Goal: Task Accomplishment & Management: Manage account settings

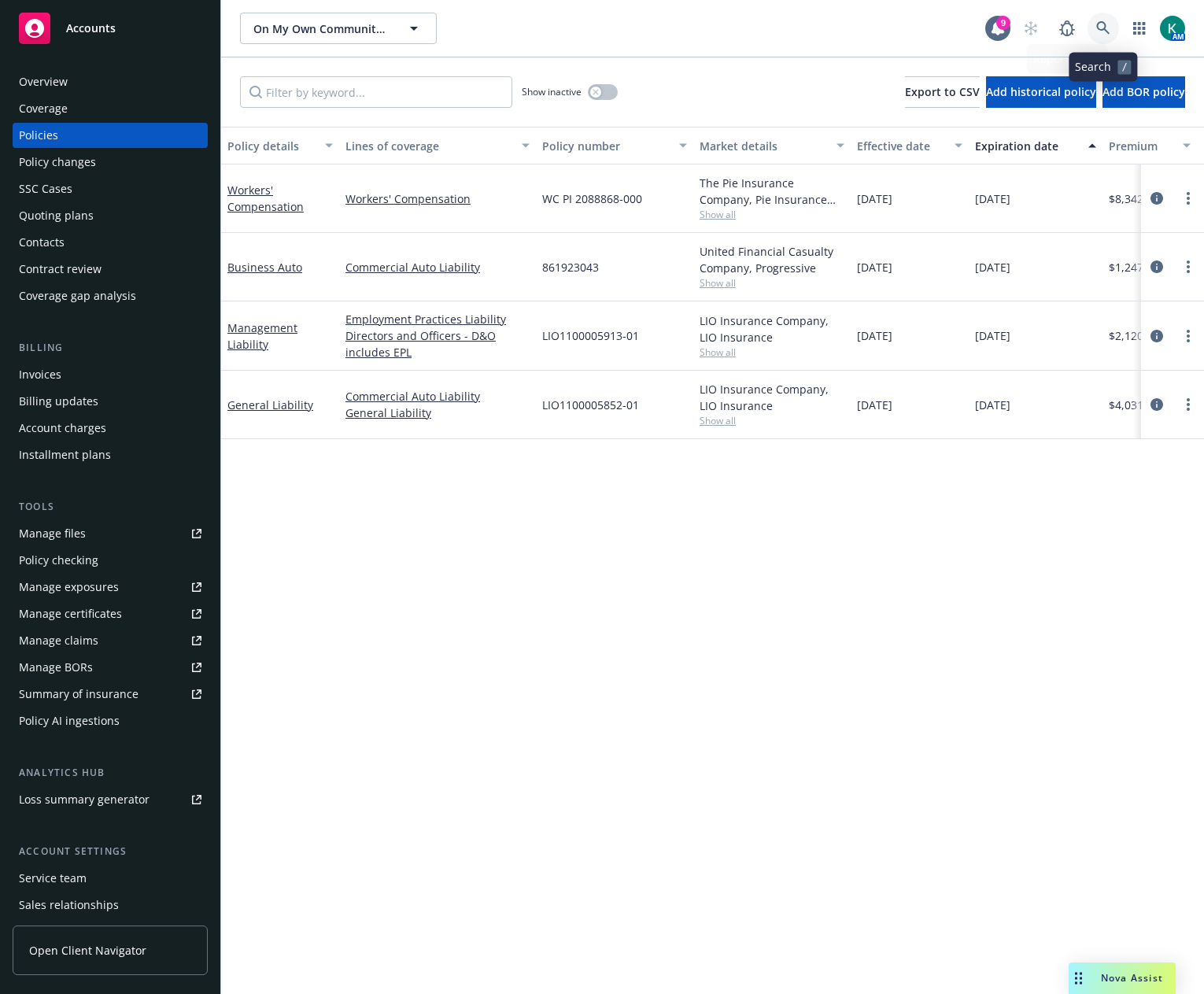
click at [1101, 22] on icon at bounding box center [1103, 28] width 14 height 14
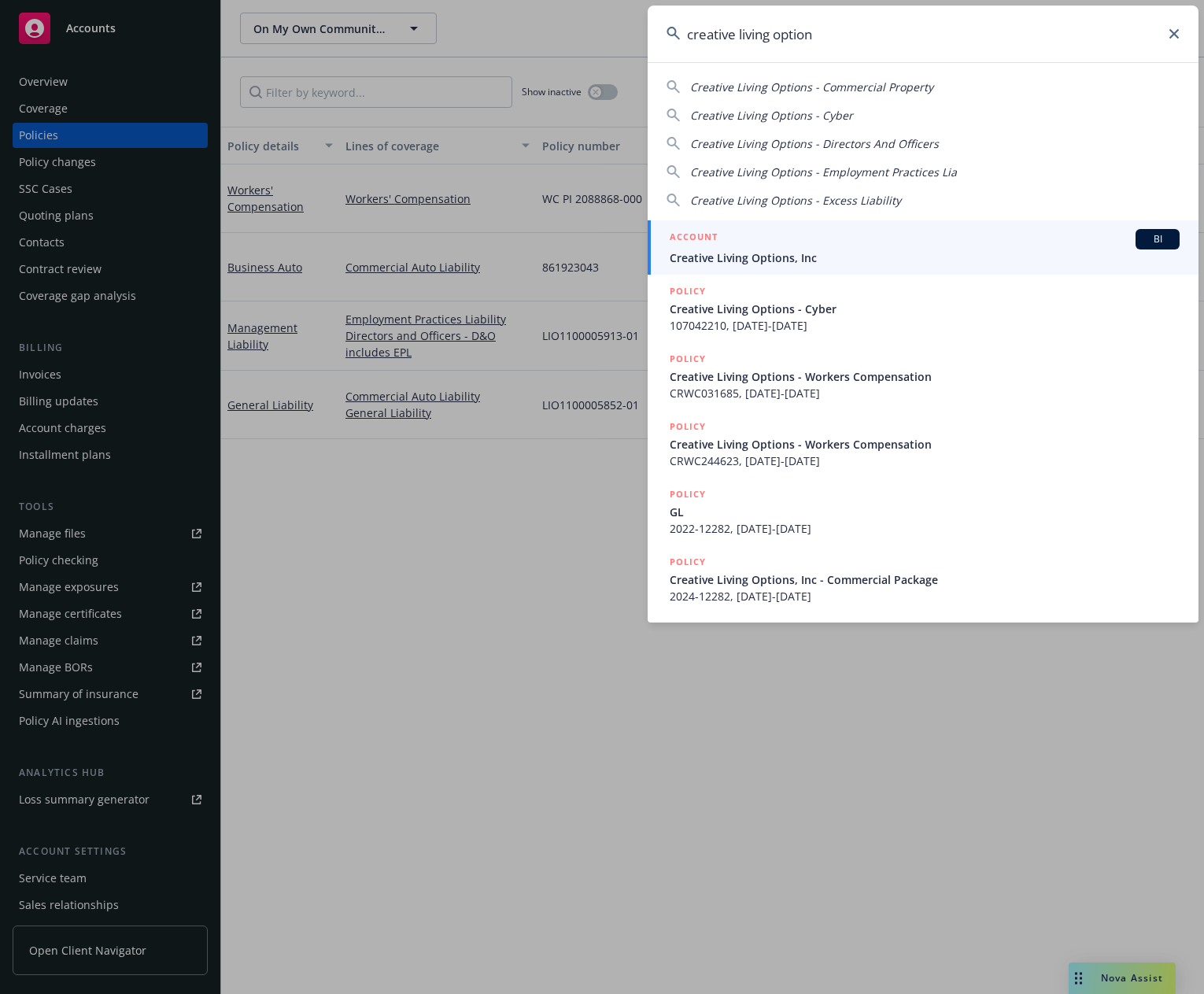
type input "creative living option"
click at [899, 241] on div "ACCOUNT BI" at bounding box center [925, 240] width 510 height 21
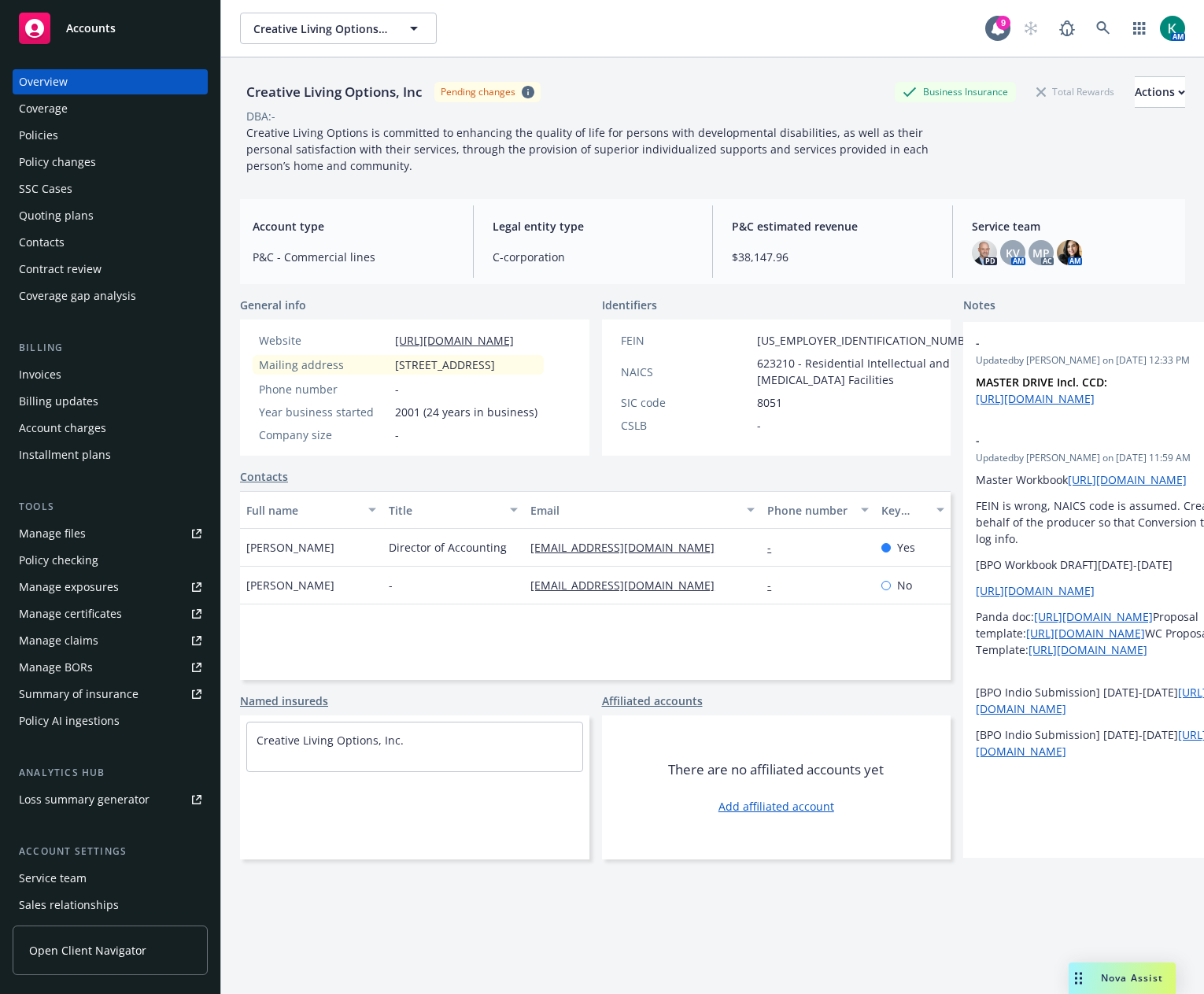
click at [96, 159] on div "Policy changes" at bounding box center [110, 161] width 183 height 25
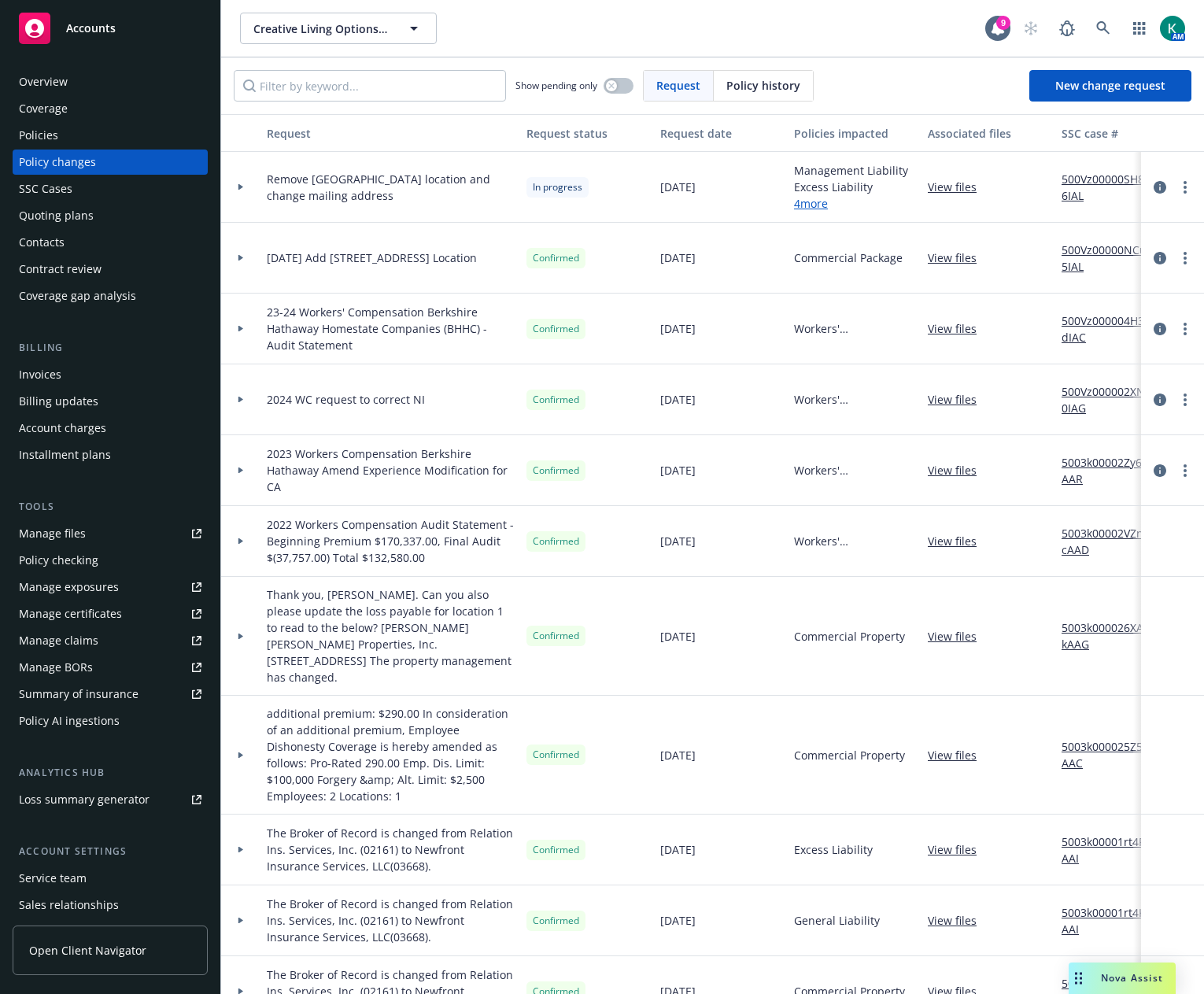
click at [240, 190] on div at bounding box center [241, 187] width 40 height 71
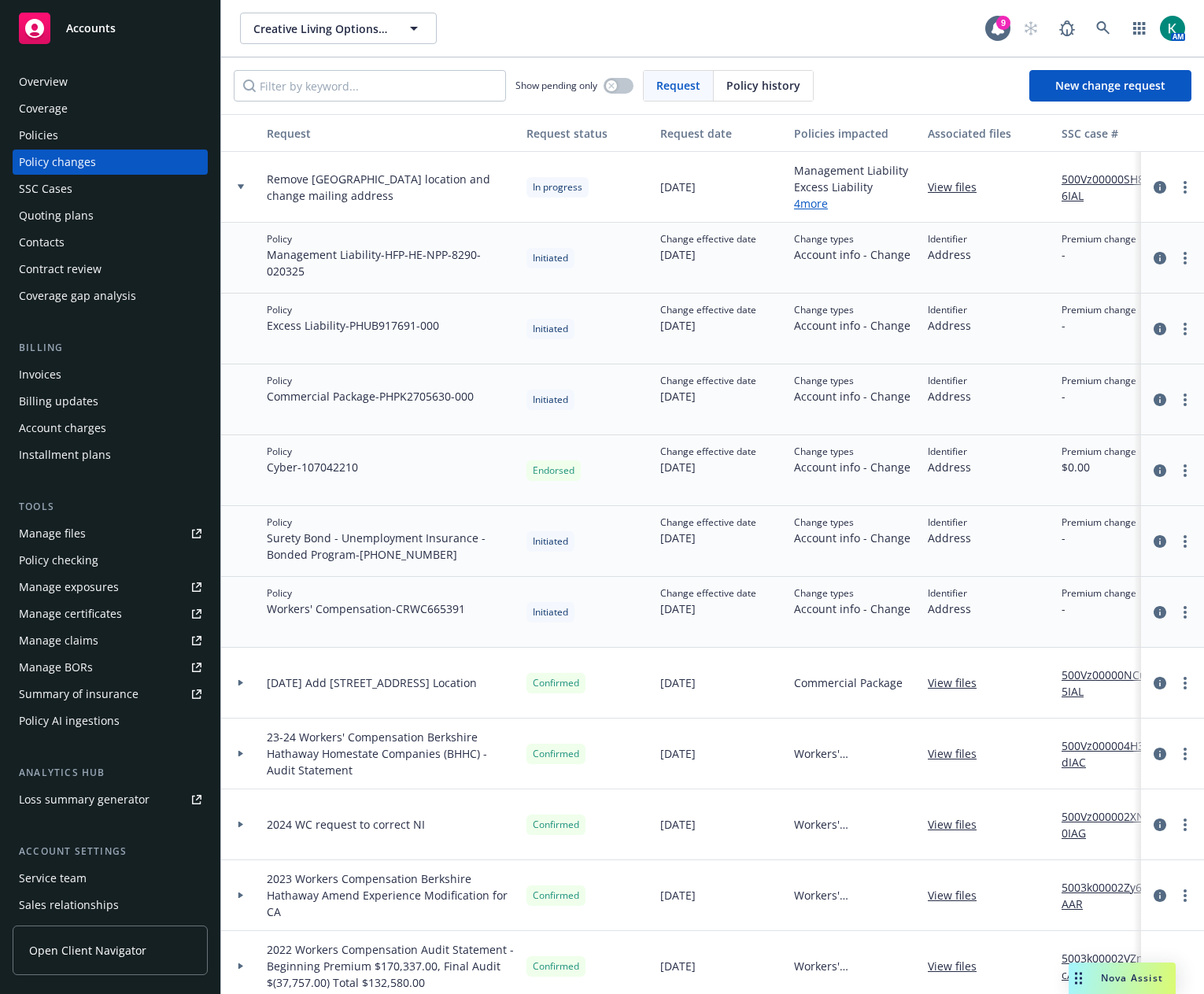
click at [96, 536] on link "Manage files" at bounding box center [110, 533] width 195 height 25
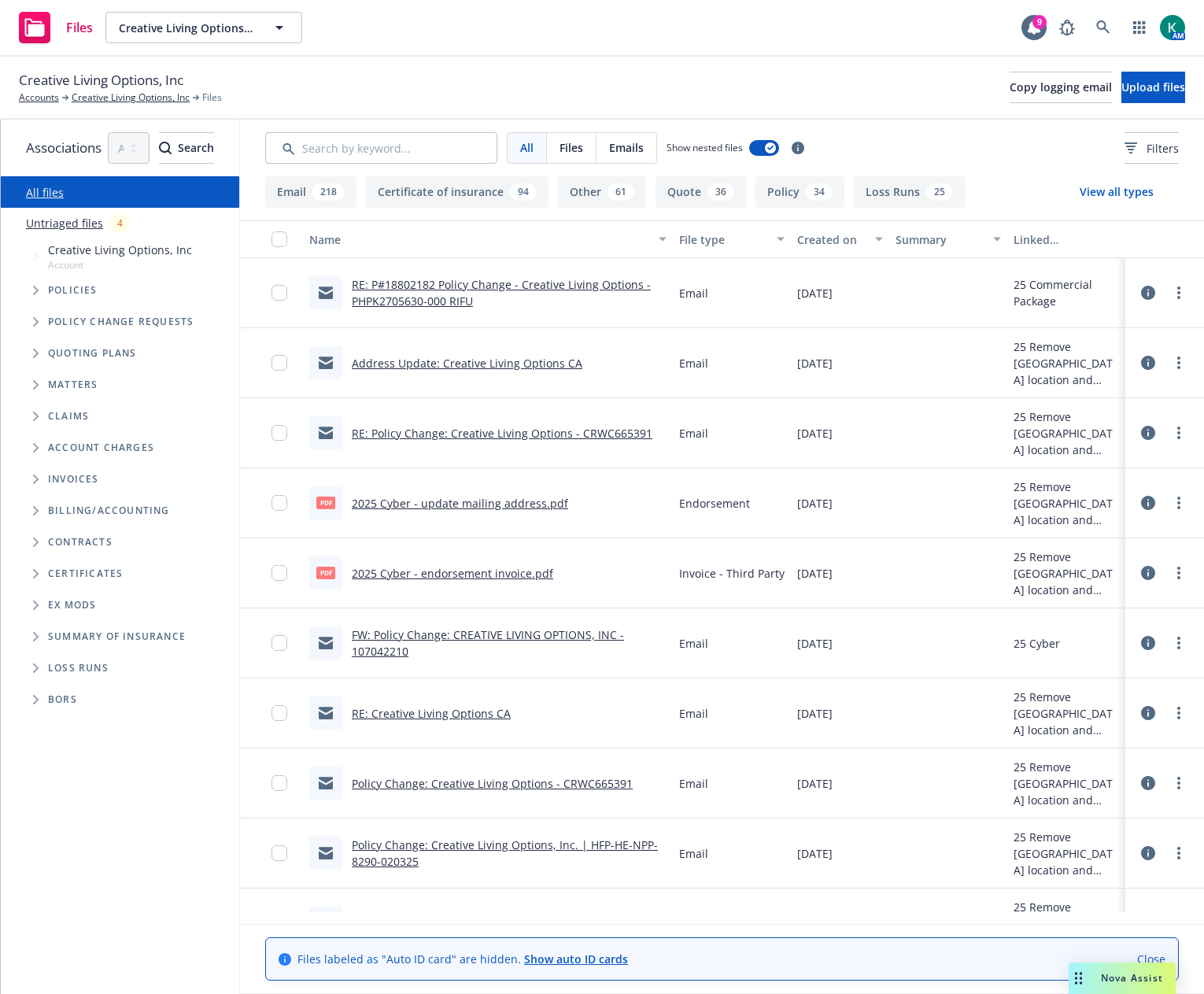
click at [571, 432] on link "RE: Policy Change: Creative Living Options - CRWC665391" at bounding box center [502, 433] width 301 height 15
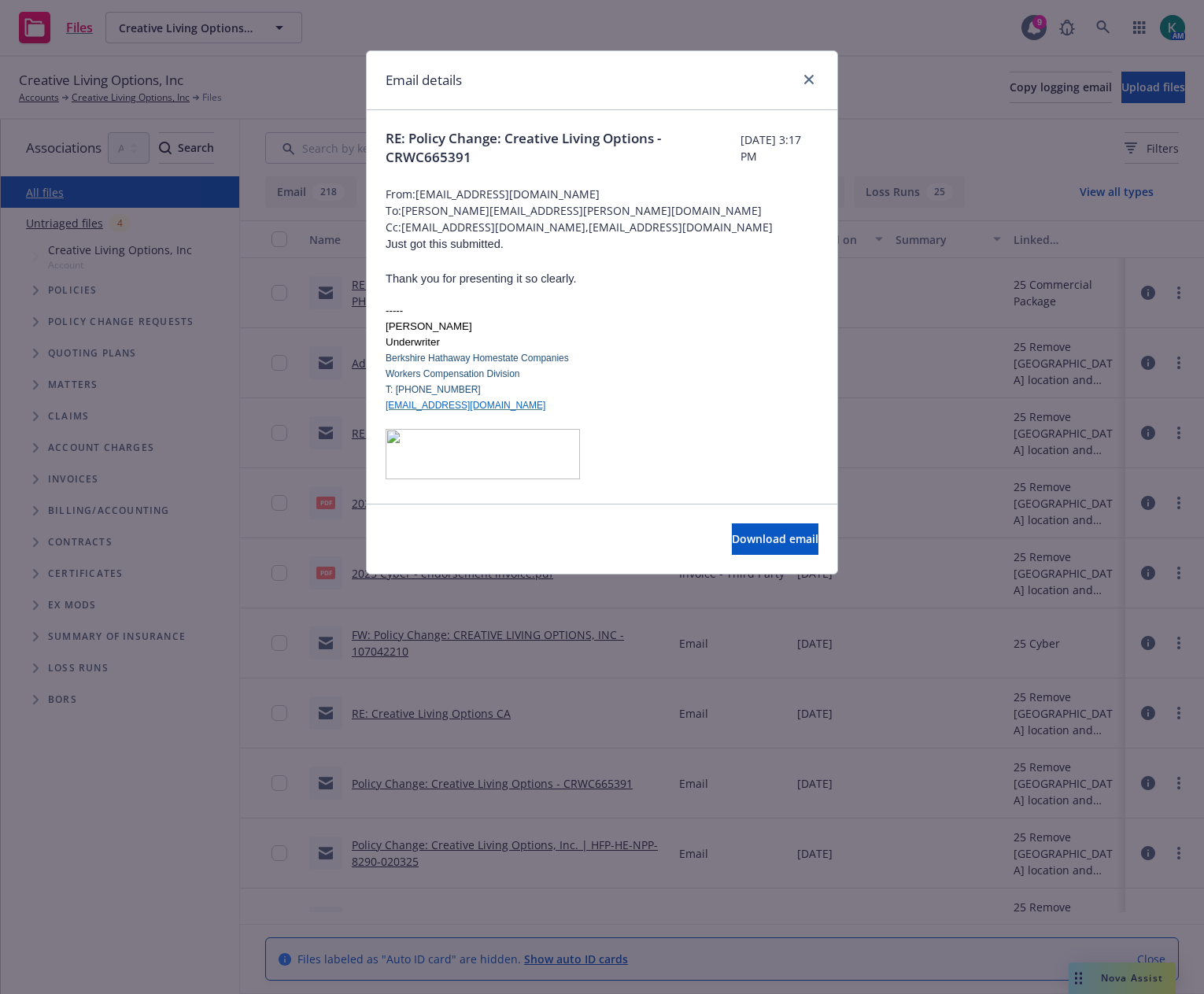
click at [733, 515] on div "Download email" at bounding box center [602, 538] width 471 height 70
click at [743, 535] on span "Download email" at bounding box center [775, 538] width 86 height 15
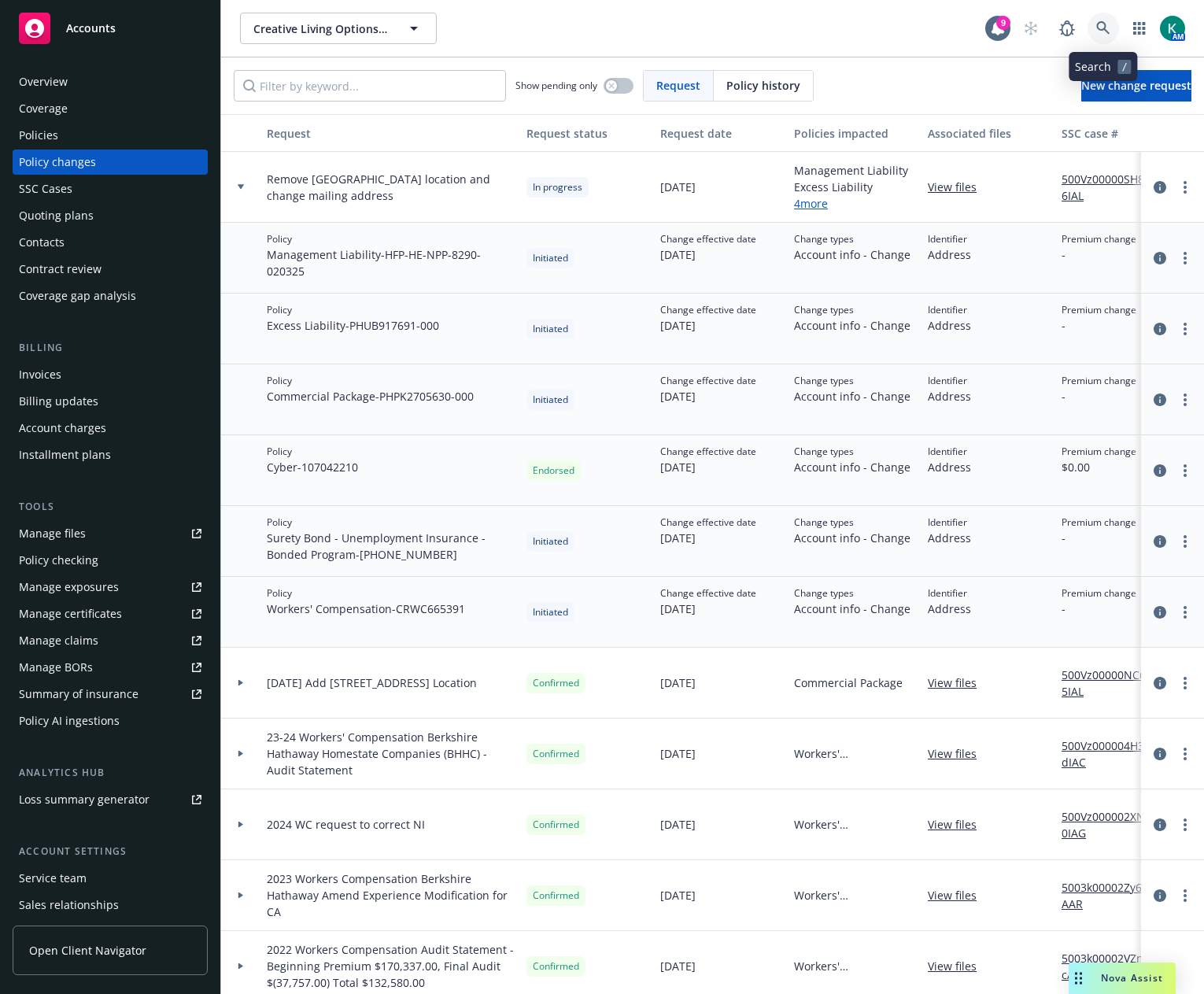
click at [1100, 18] on link at bounding box center [1103, 28] width 32 height 32
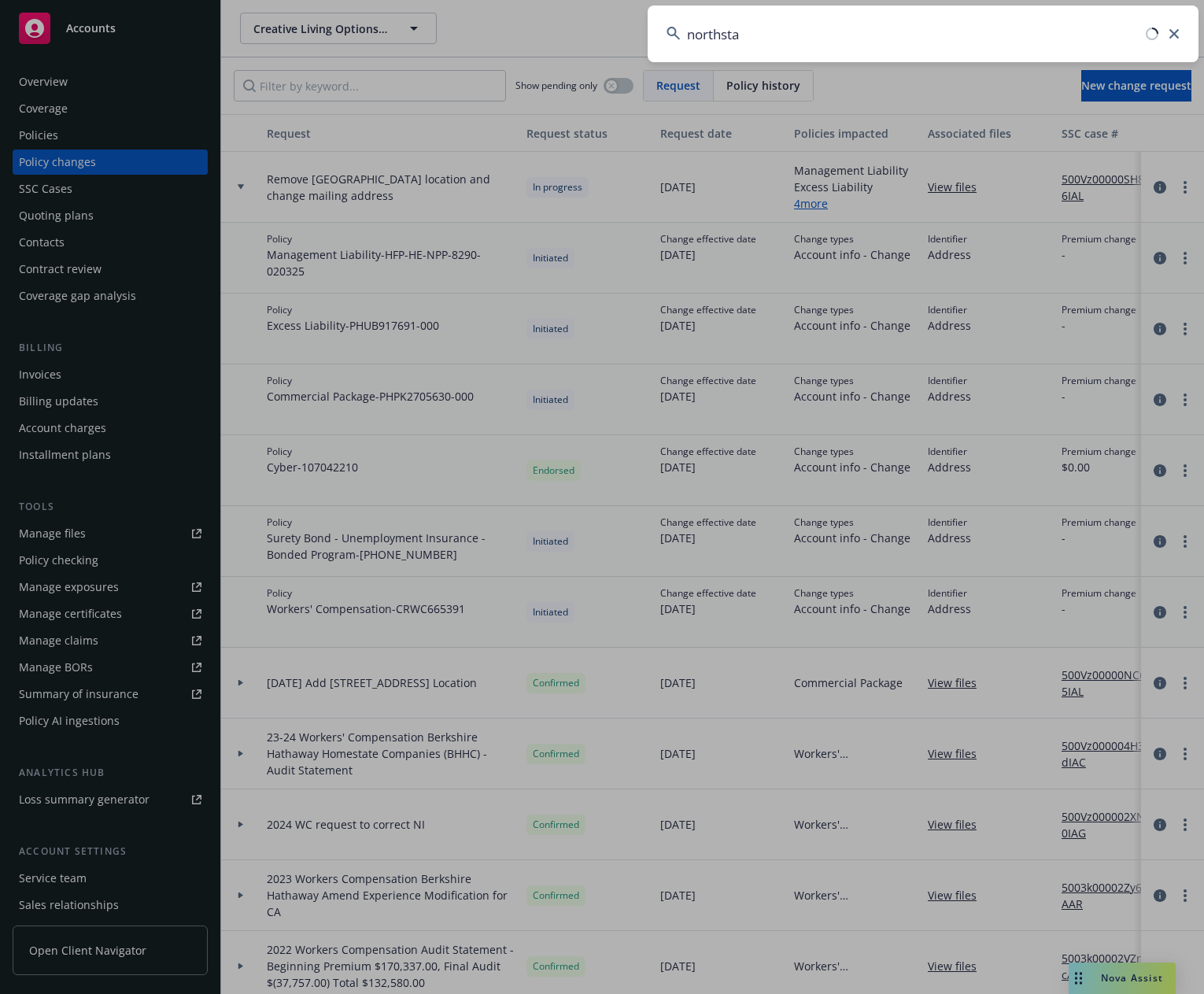
type input "northstar"
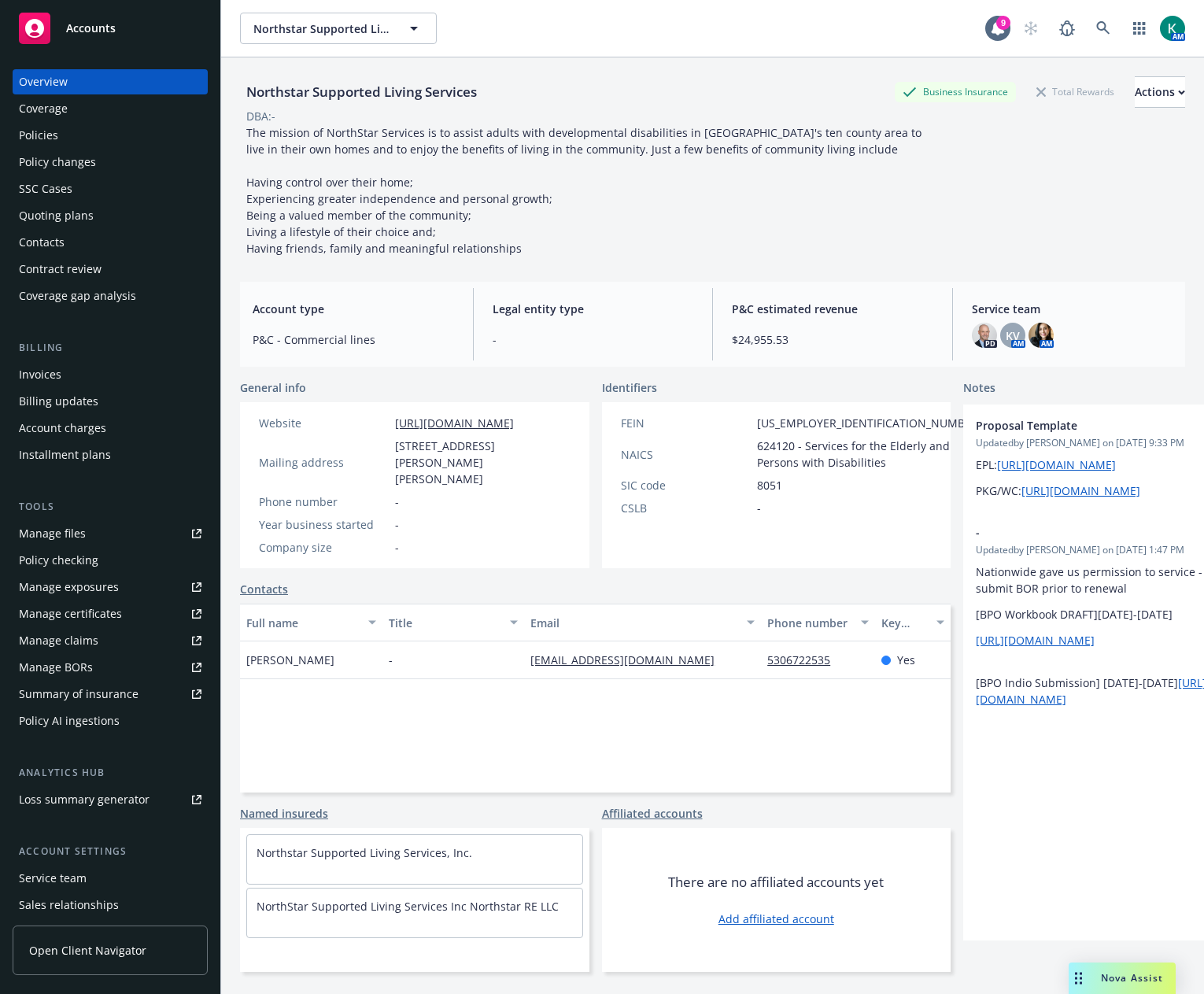
click at [72, 222] on div "Quoting plans" at bounding box center [56, 216] width 75 height 25
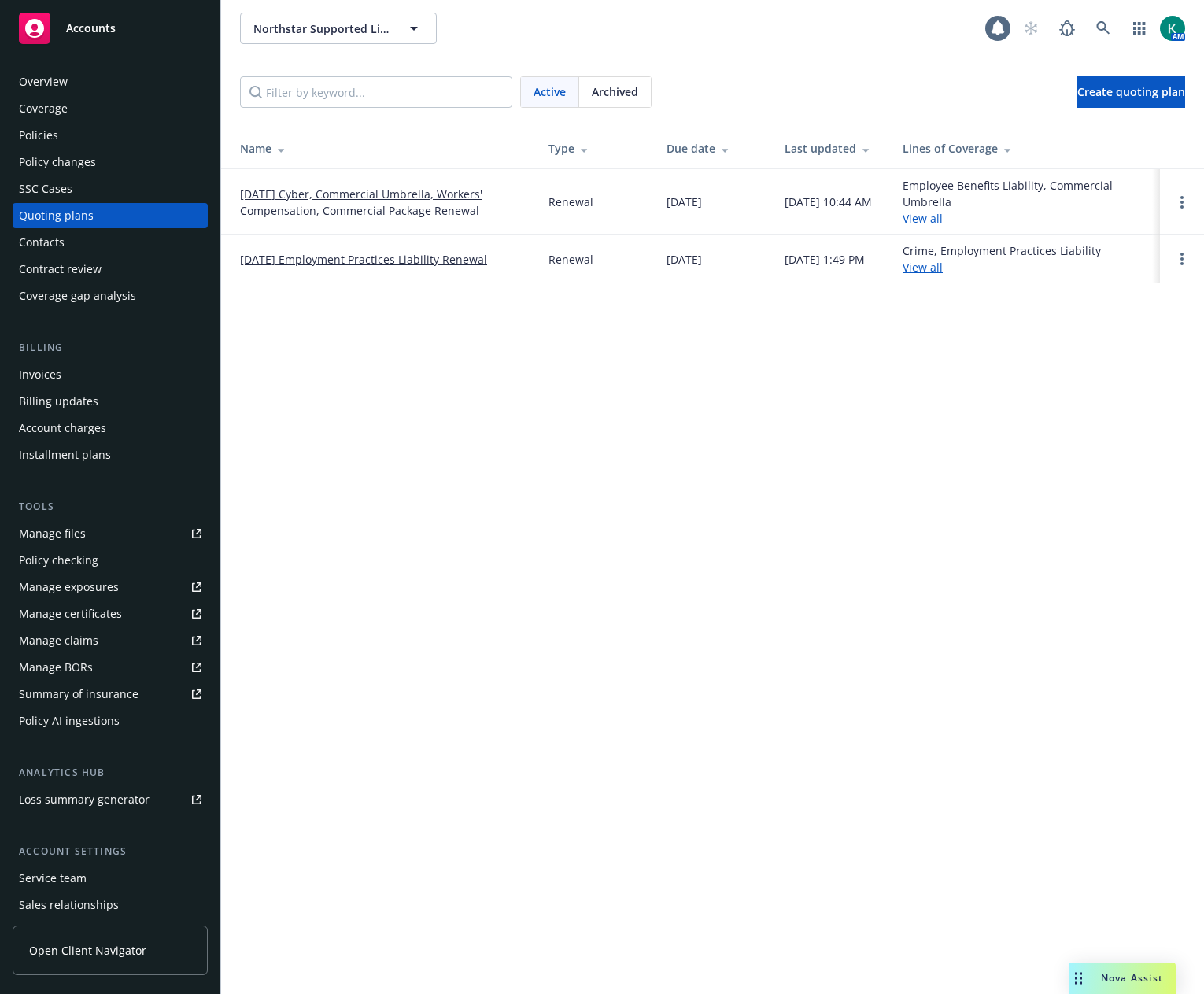
click at [364, 264] on link "10/05/25 Employment Practices Liability Renewal" at bounding box center [363, 259] width 247 height 16
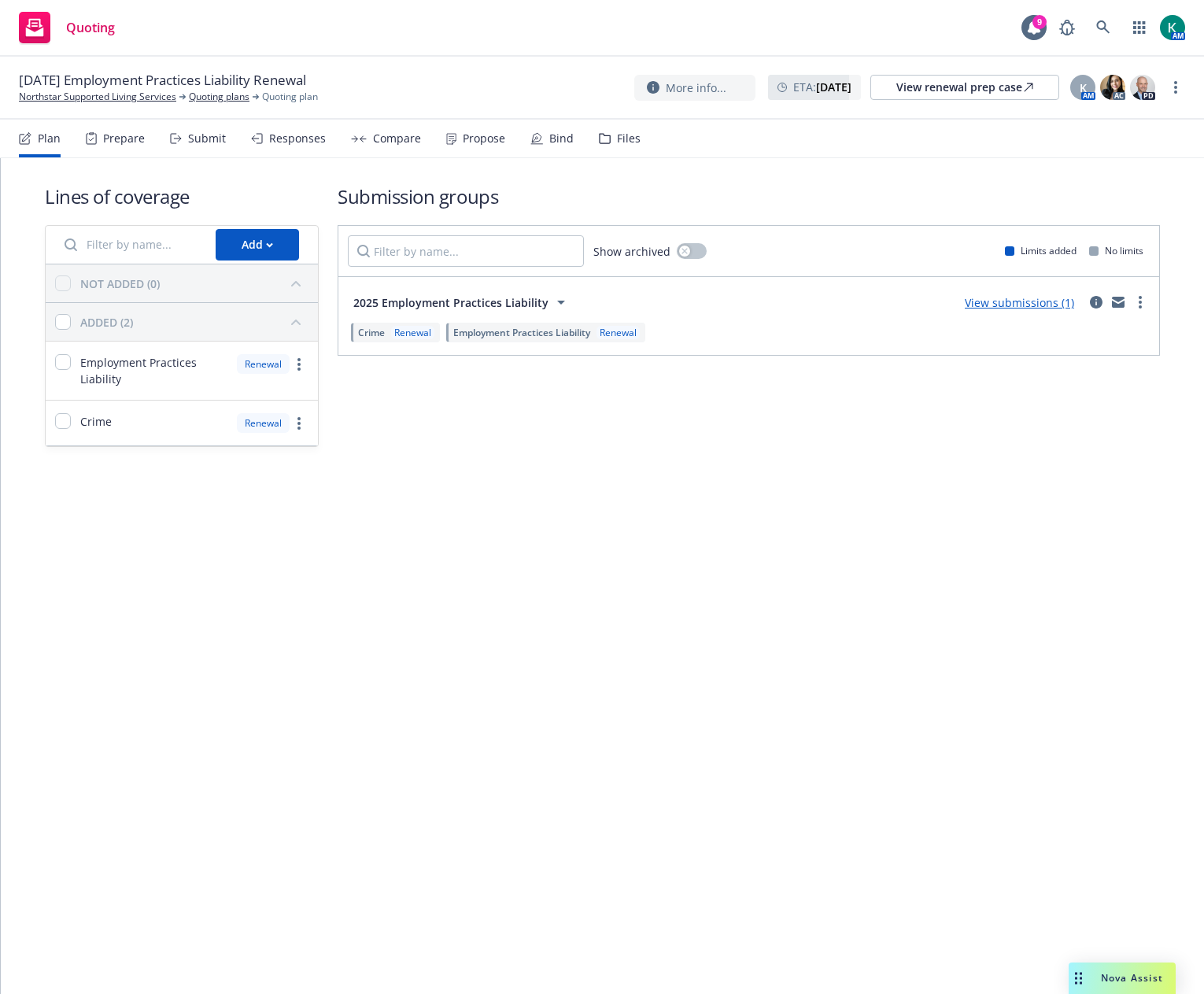
click at [203, 142] on div "Submit" at bounding box center [207, 138] width 38 height 13
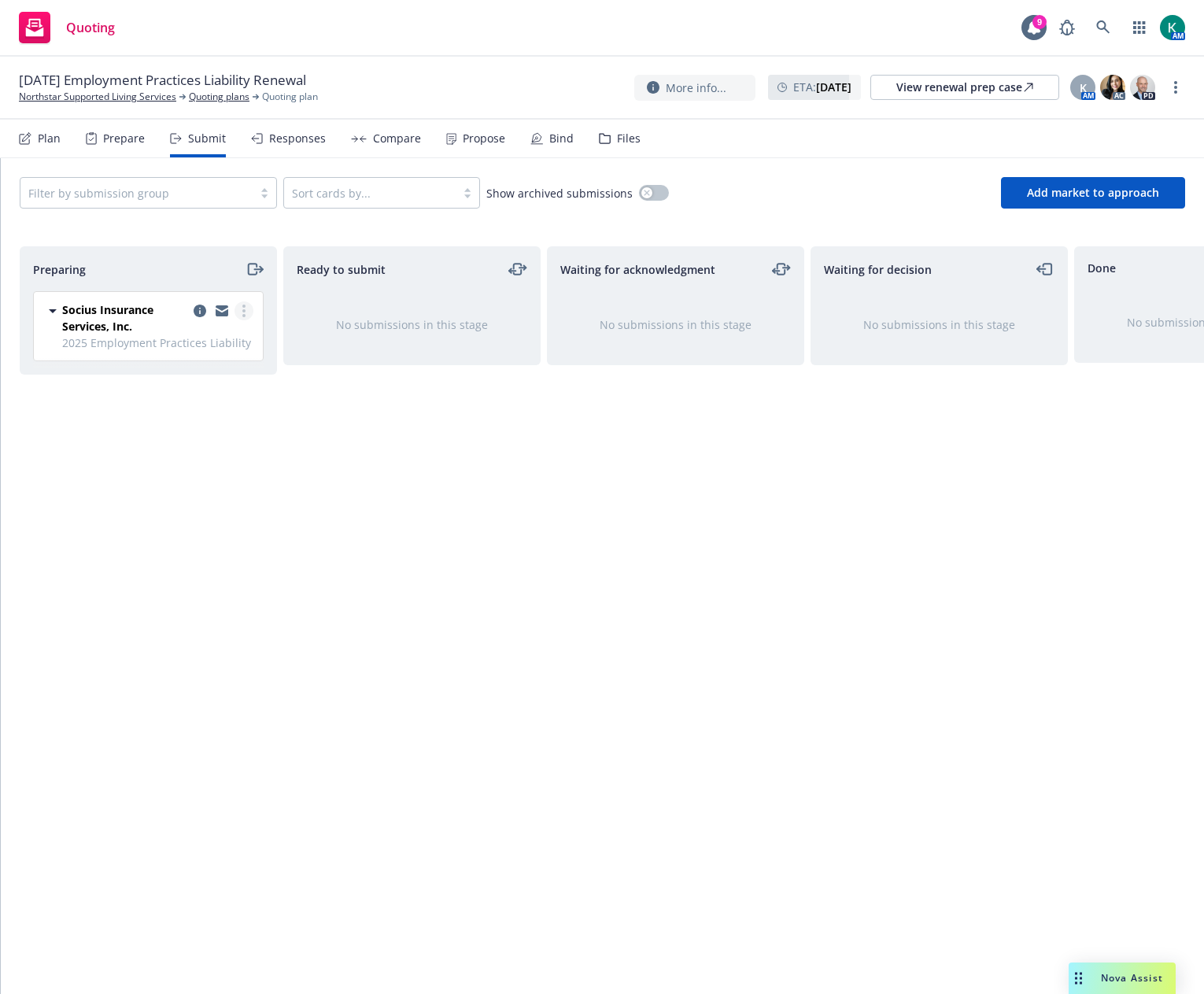
click at [246, 308] on link "more" at bounding box center [244, 311] width 19 height 19
click at [188, 431] on span "Add accepted decision" at bounding box center [173, 436] width 158 height 15
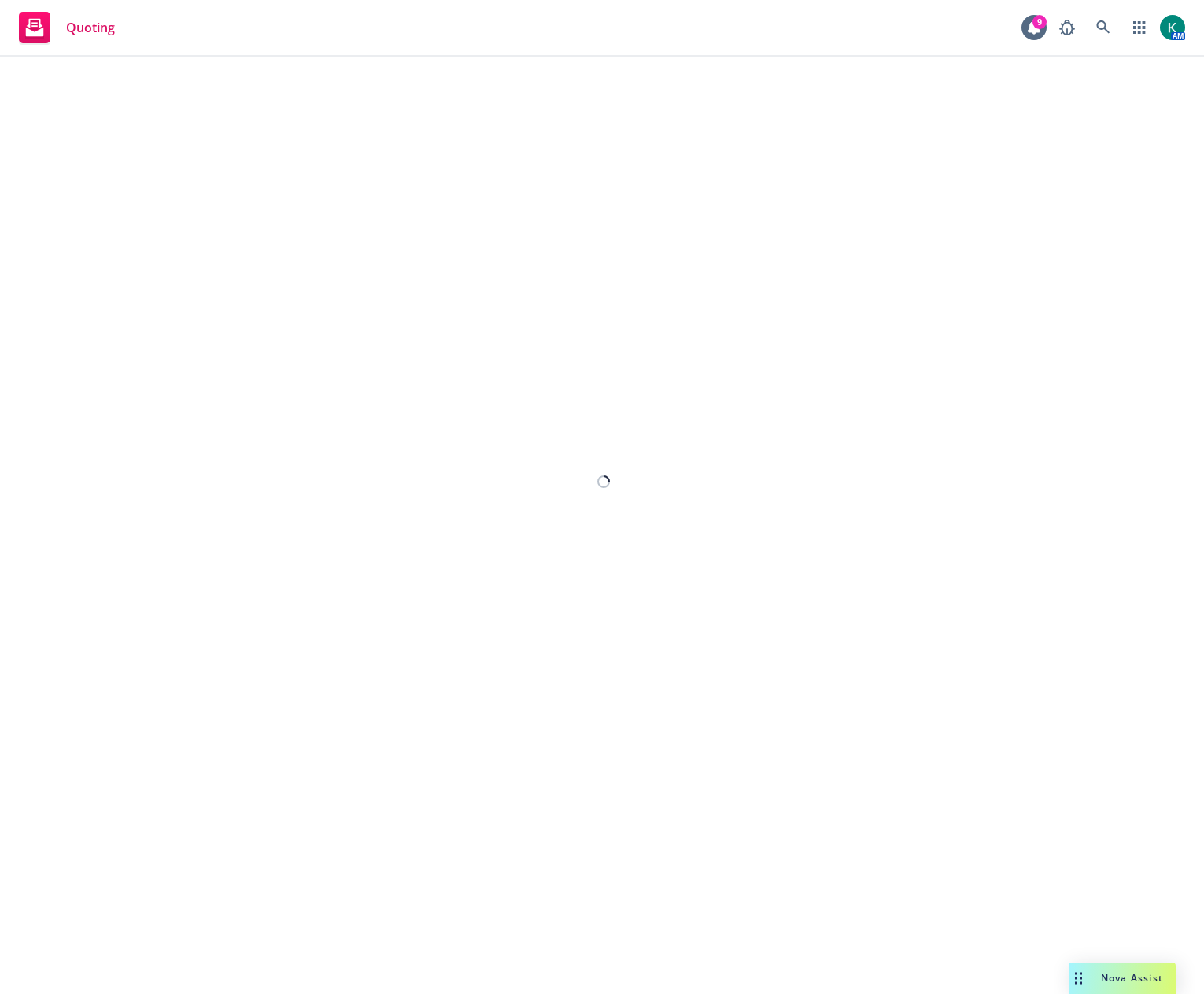
select select "12"
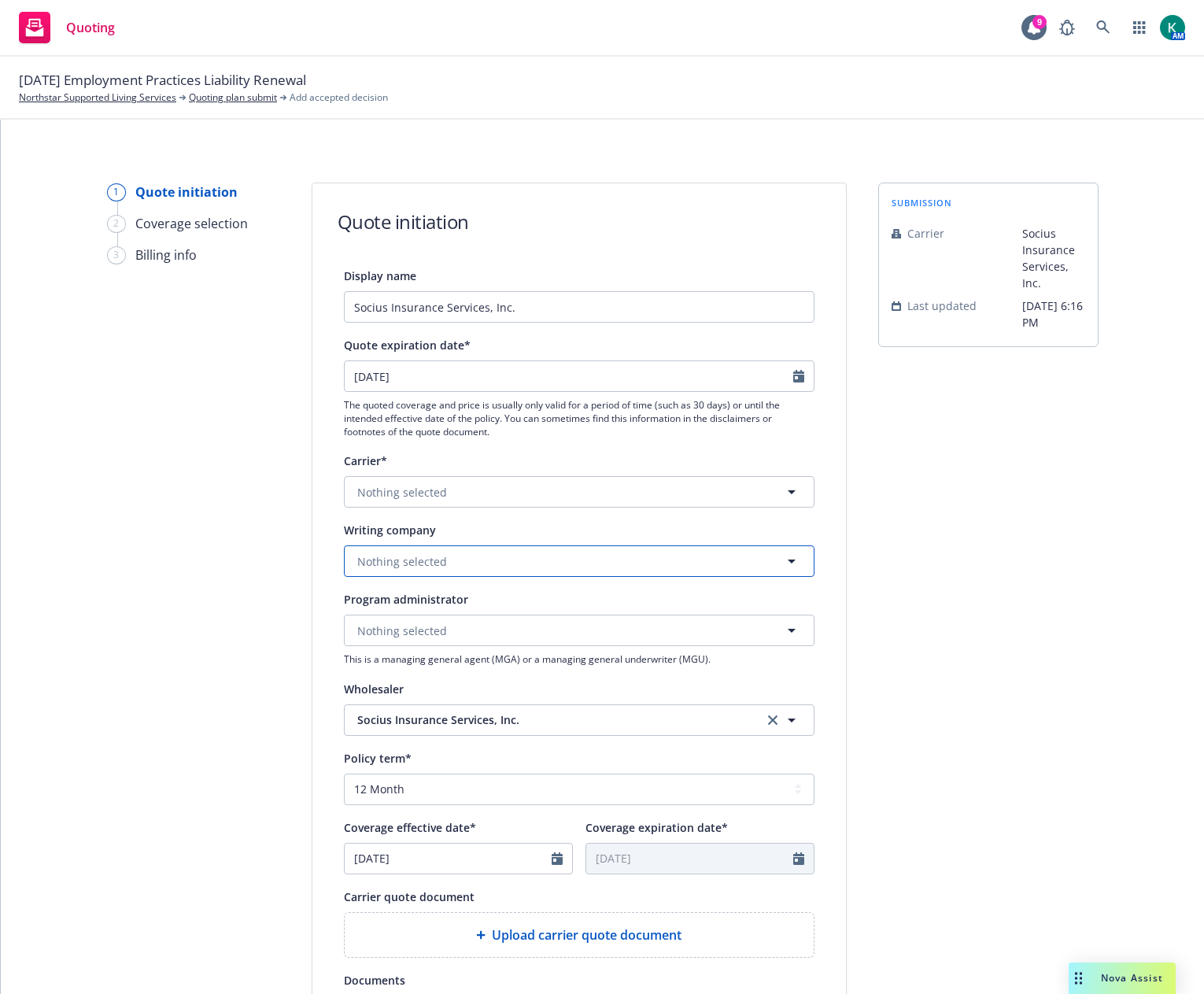
click at [510, 557] on button "Nothing selected" at bounding box center [579, 561] width 471 height 32
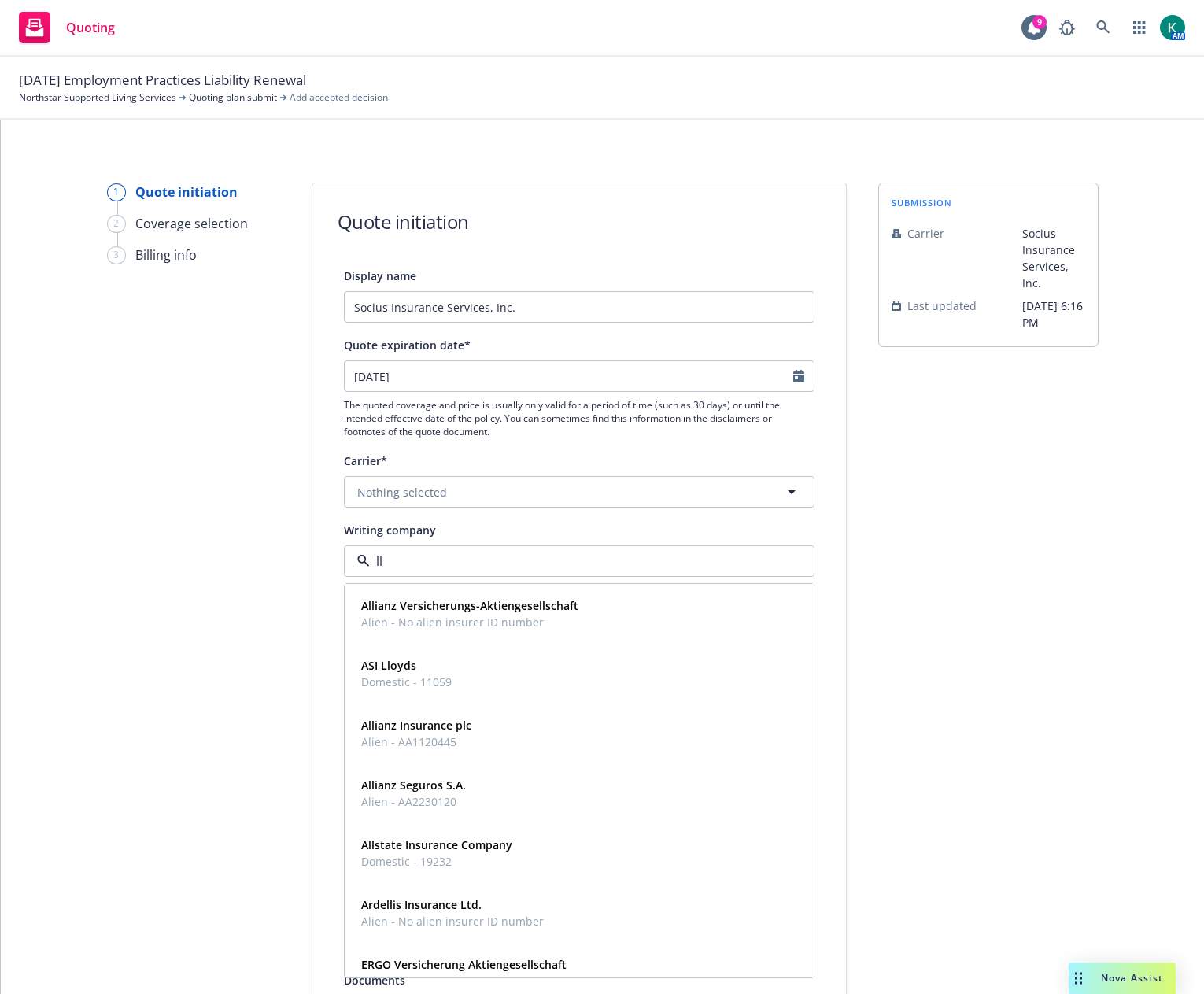
type input "llo"
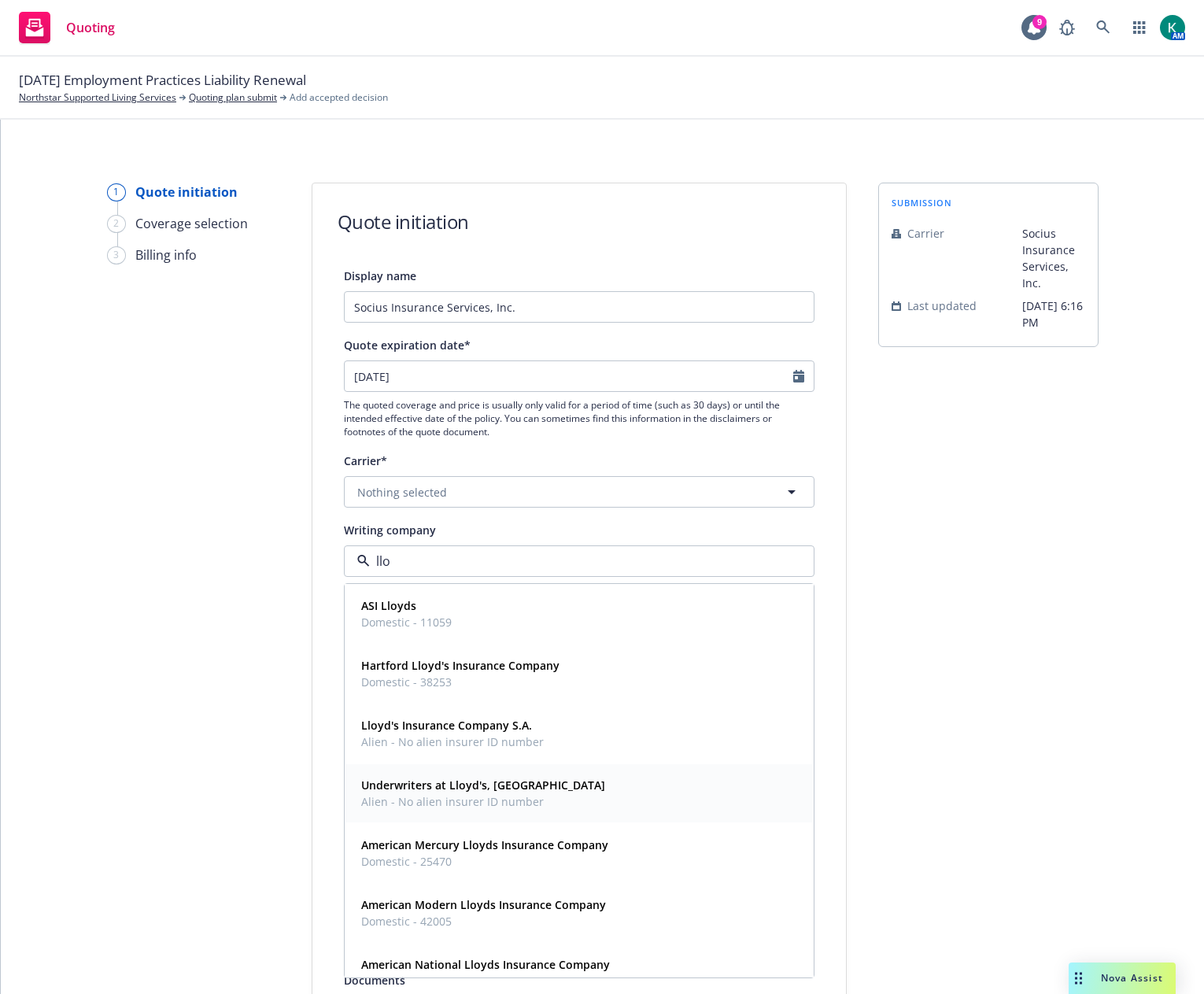
click at [502, 779] on strong "Underwriters at Lloyd's, London" at bounding box center [483, 785] width 244 height 15
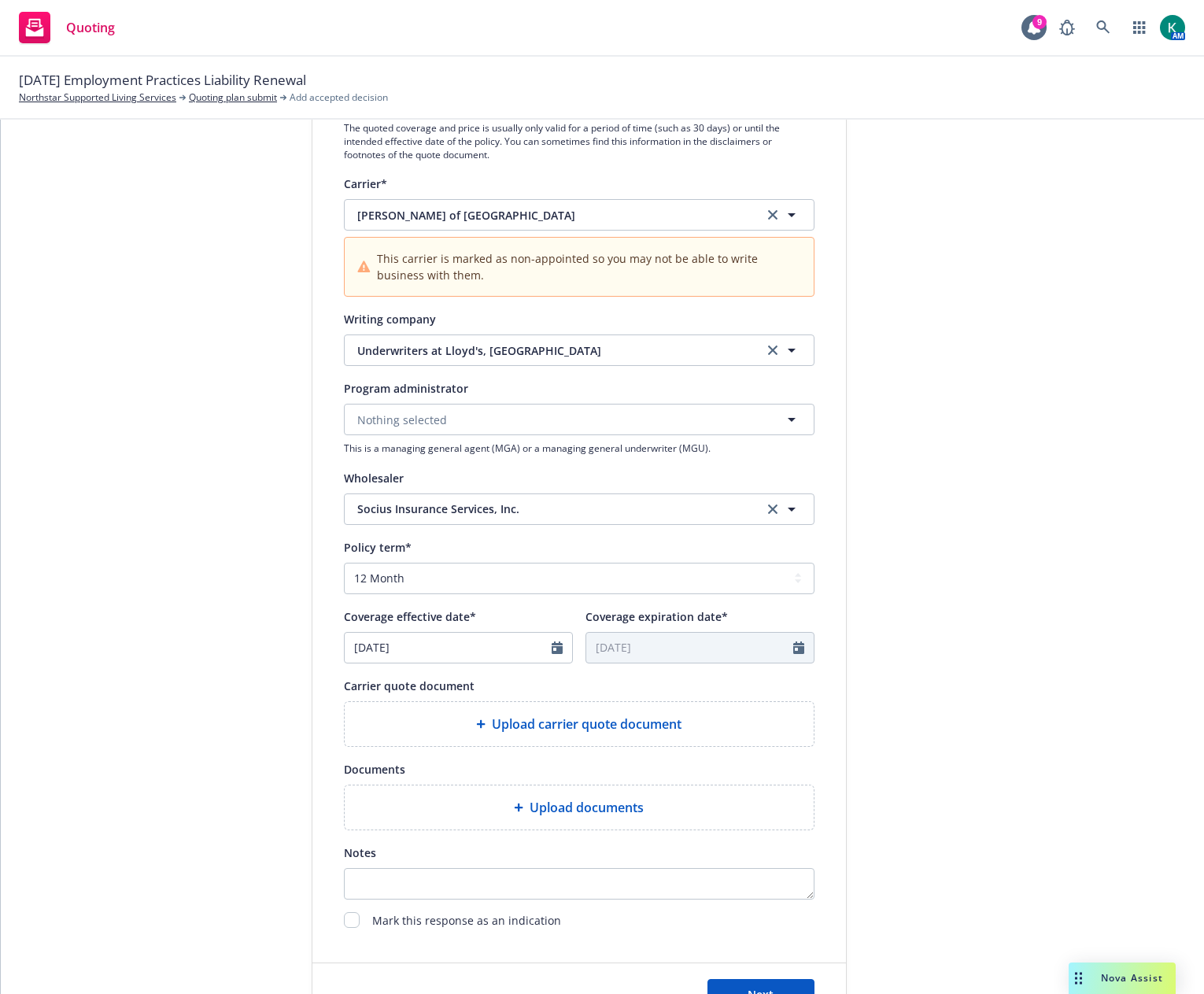
scroll to position [315, 0]
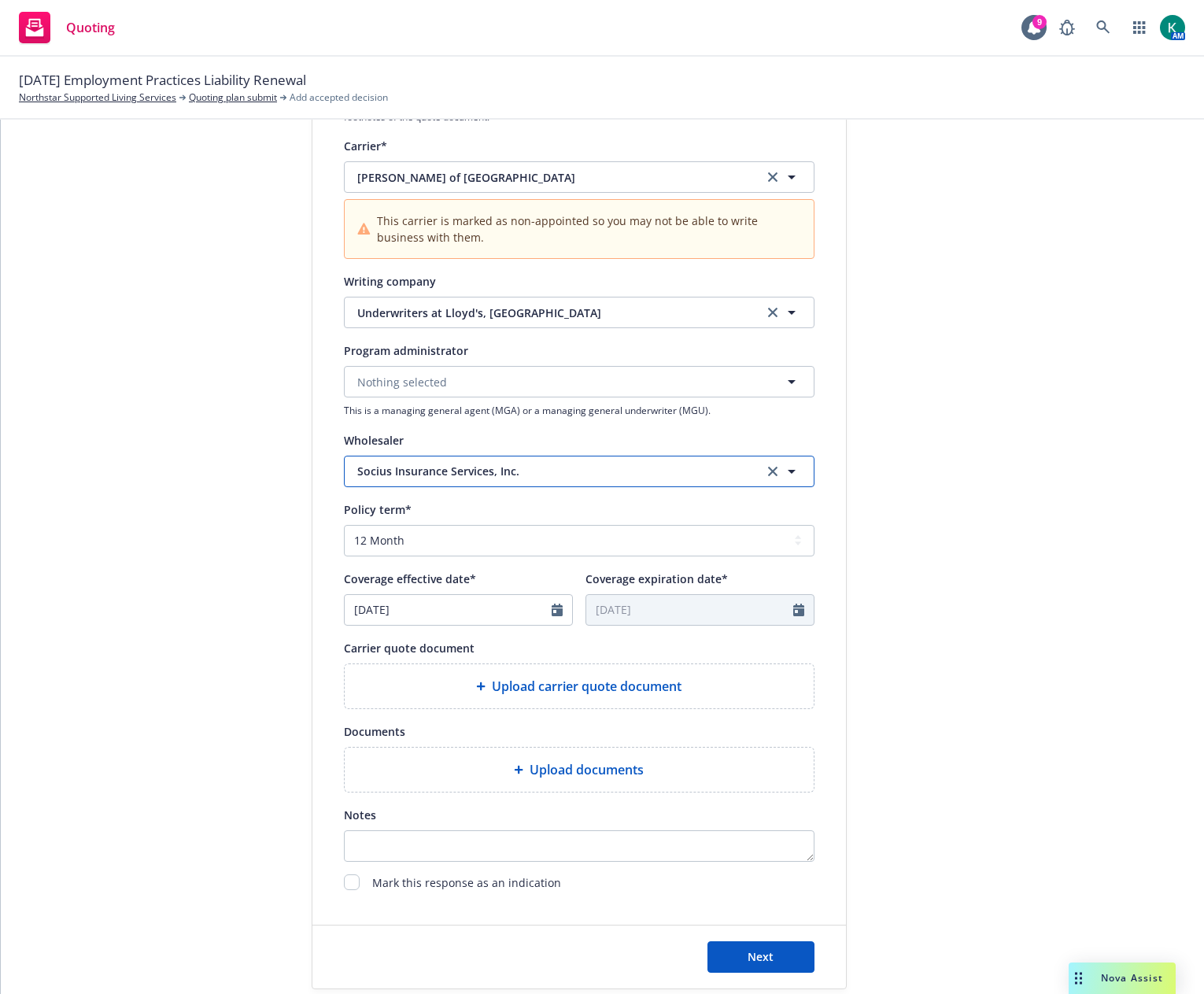
click at [596, 467] on span "Socius Insurance Services, Inc." at bounding box center [548, 471] width 383 height 16
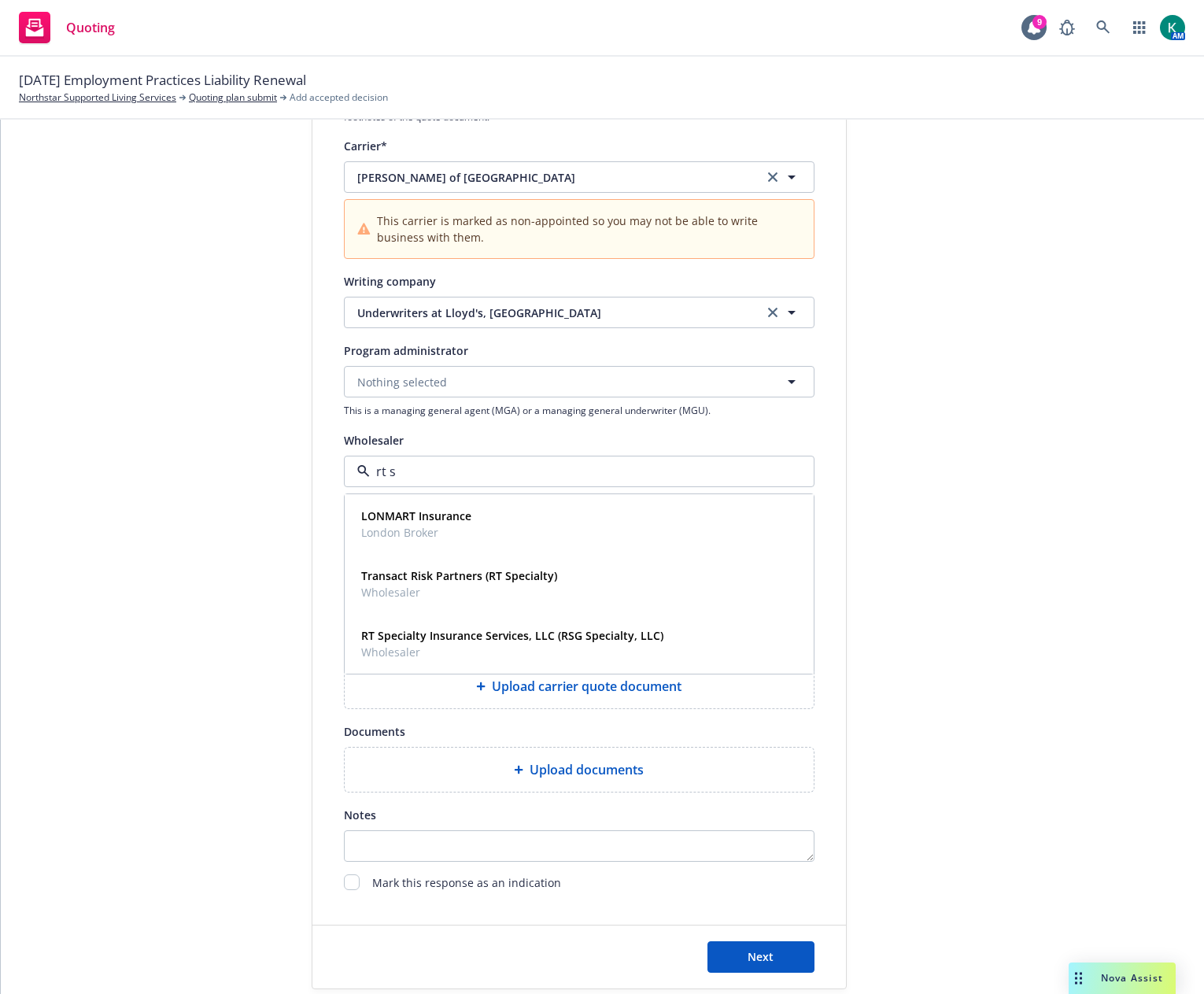
type input "rt sp"
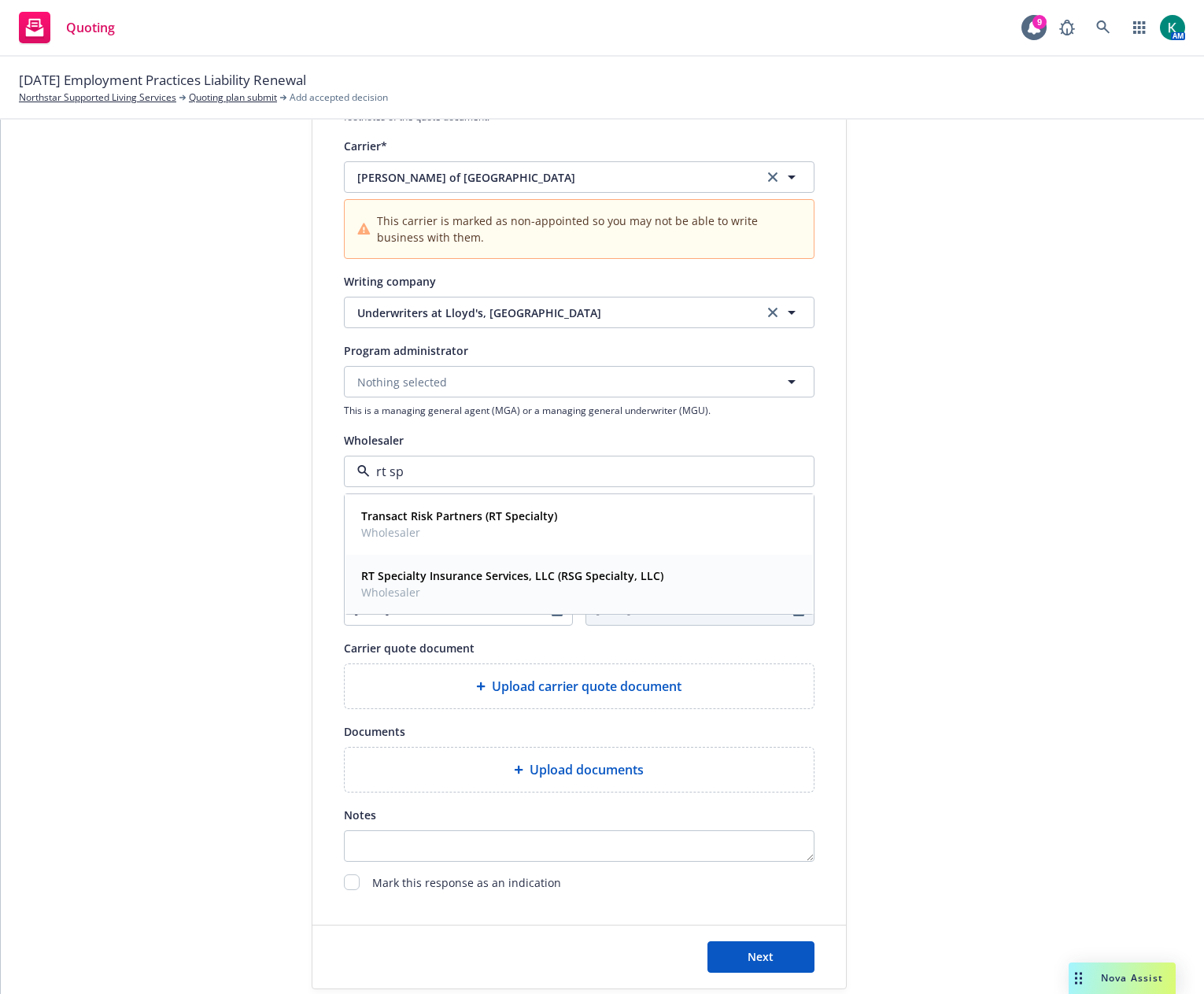
click at [577, 574] on strong "RT Specialty Insurance Services, LLC (RSG Specialty, LLC)" at bounding box center [512, 575] width 303 height 15
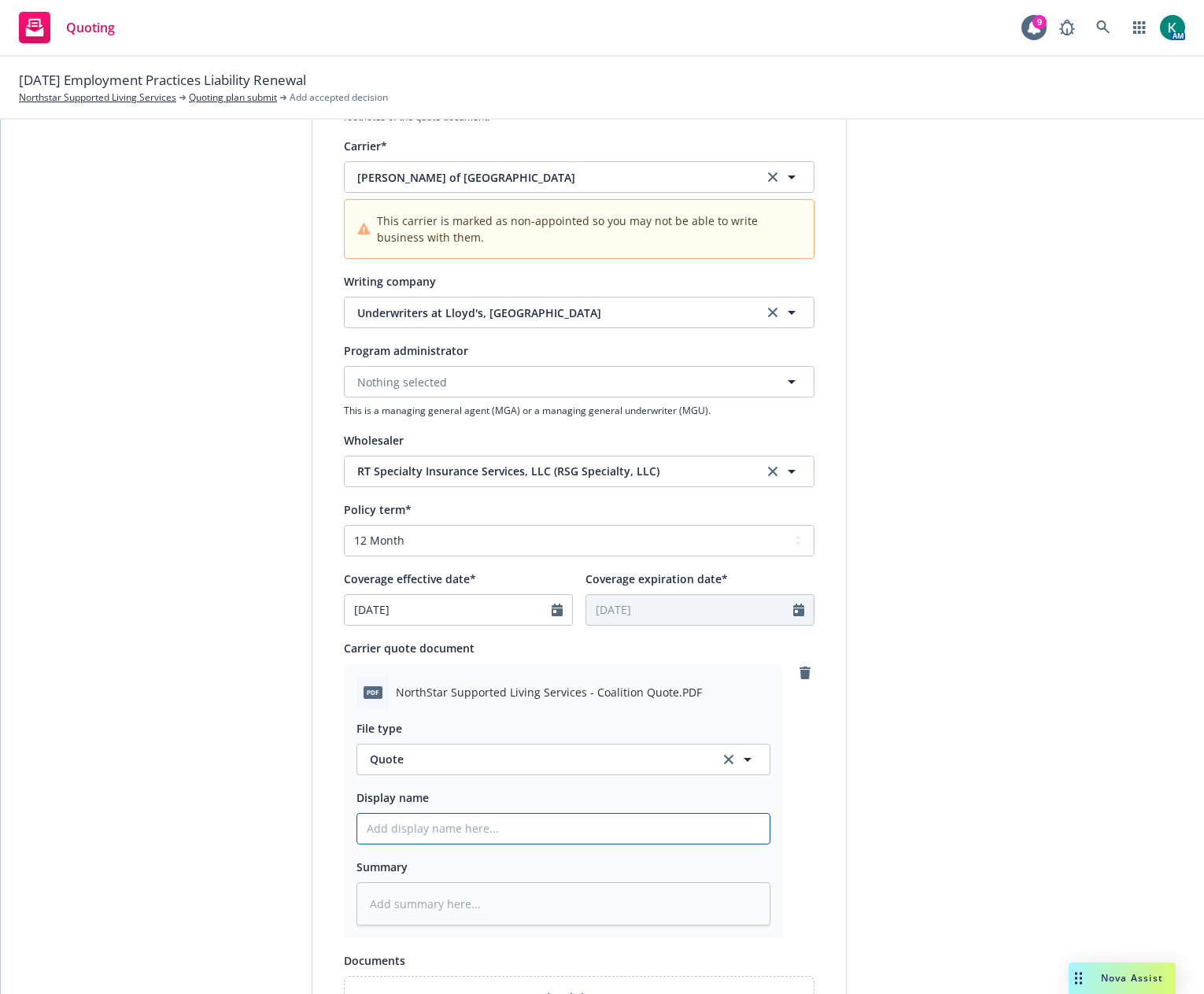
click at [491, 823] on input "Display name" at bounding box center [563, 828] width 412 height 30
type input "20"
type textarea "x"
type input "202"
type textarea "x"
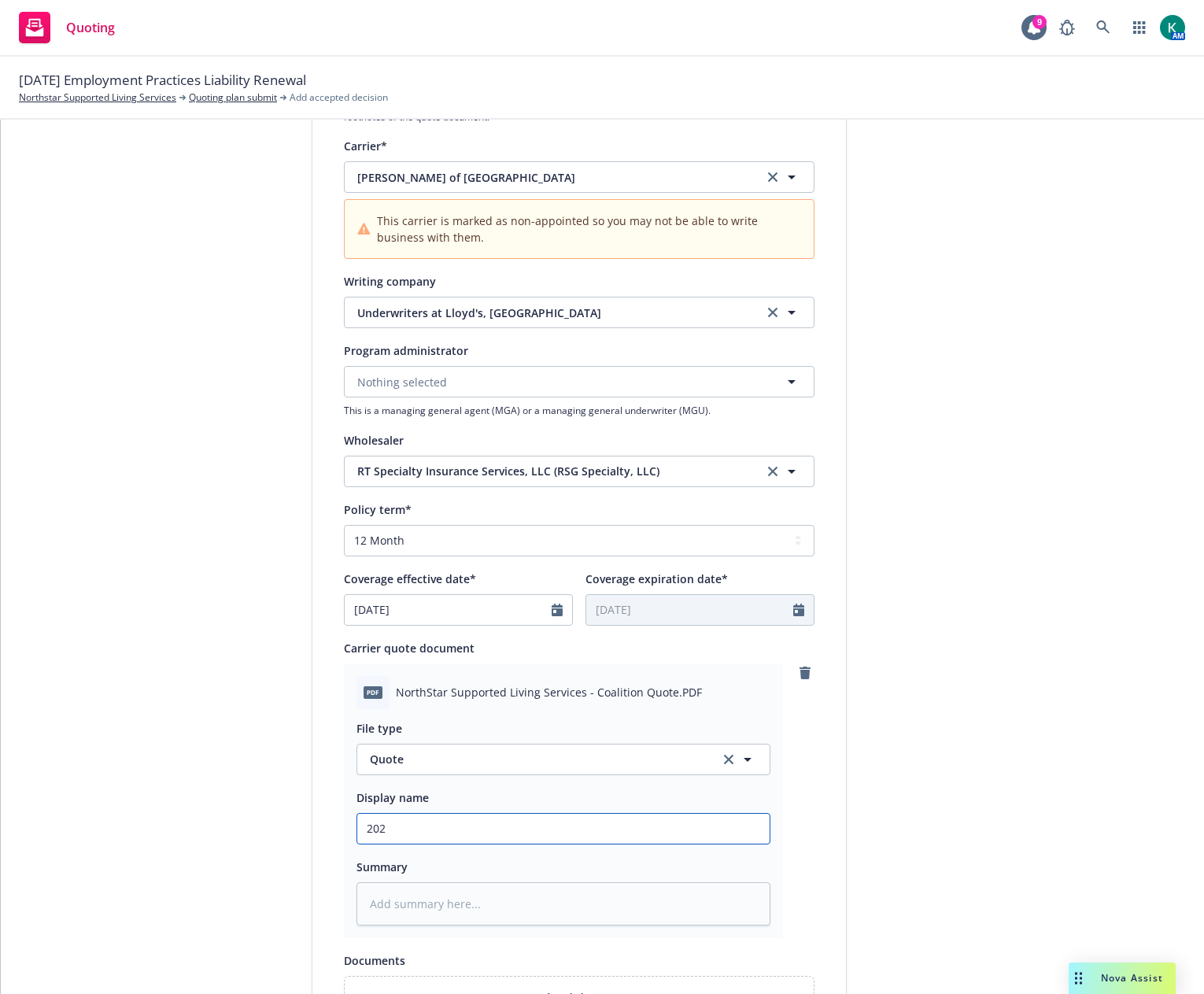
type input "2025"
type textarea "x"
type input "2025"
type textarea "x"
type input "2025 E"
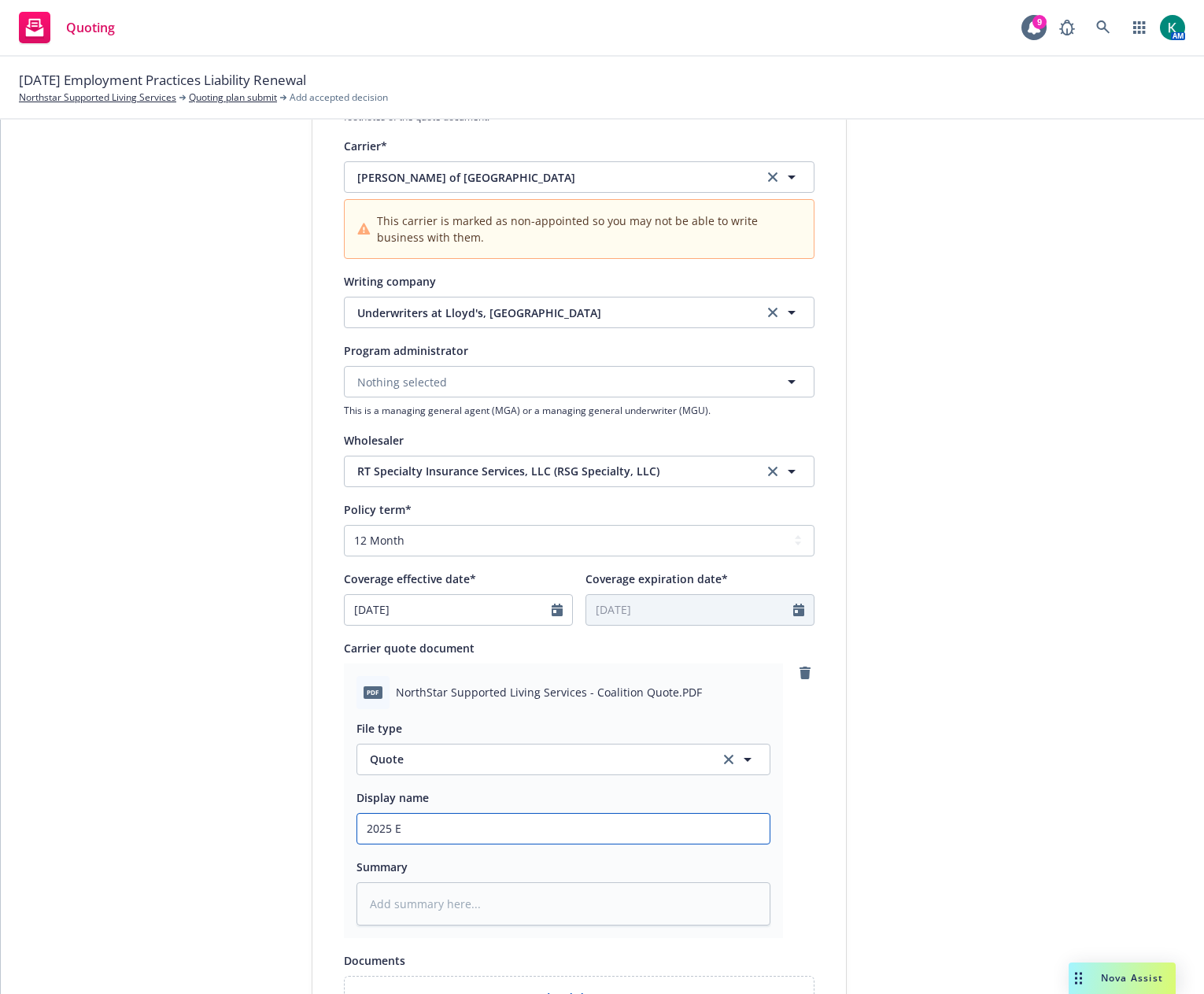
type textarea "x"
type input "2025 EP"
type textarea "x"
type input "2025 EPK"
type textarea "x"
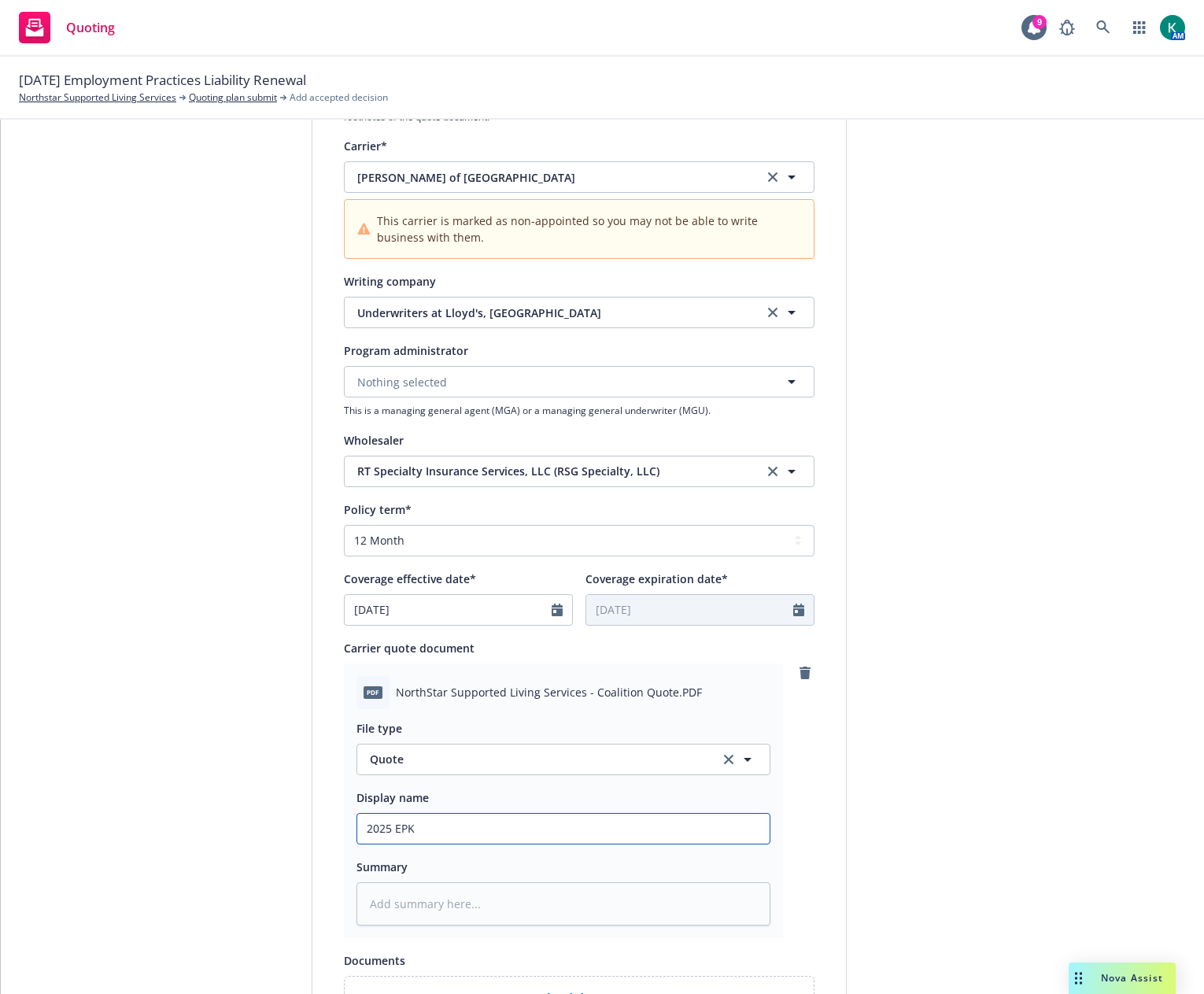
type input "2025 EP"
type textarea "x"
type input "2025 EPL"
type textarea "x"
type input "2025 EPL"
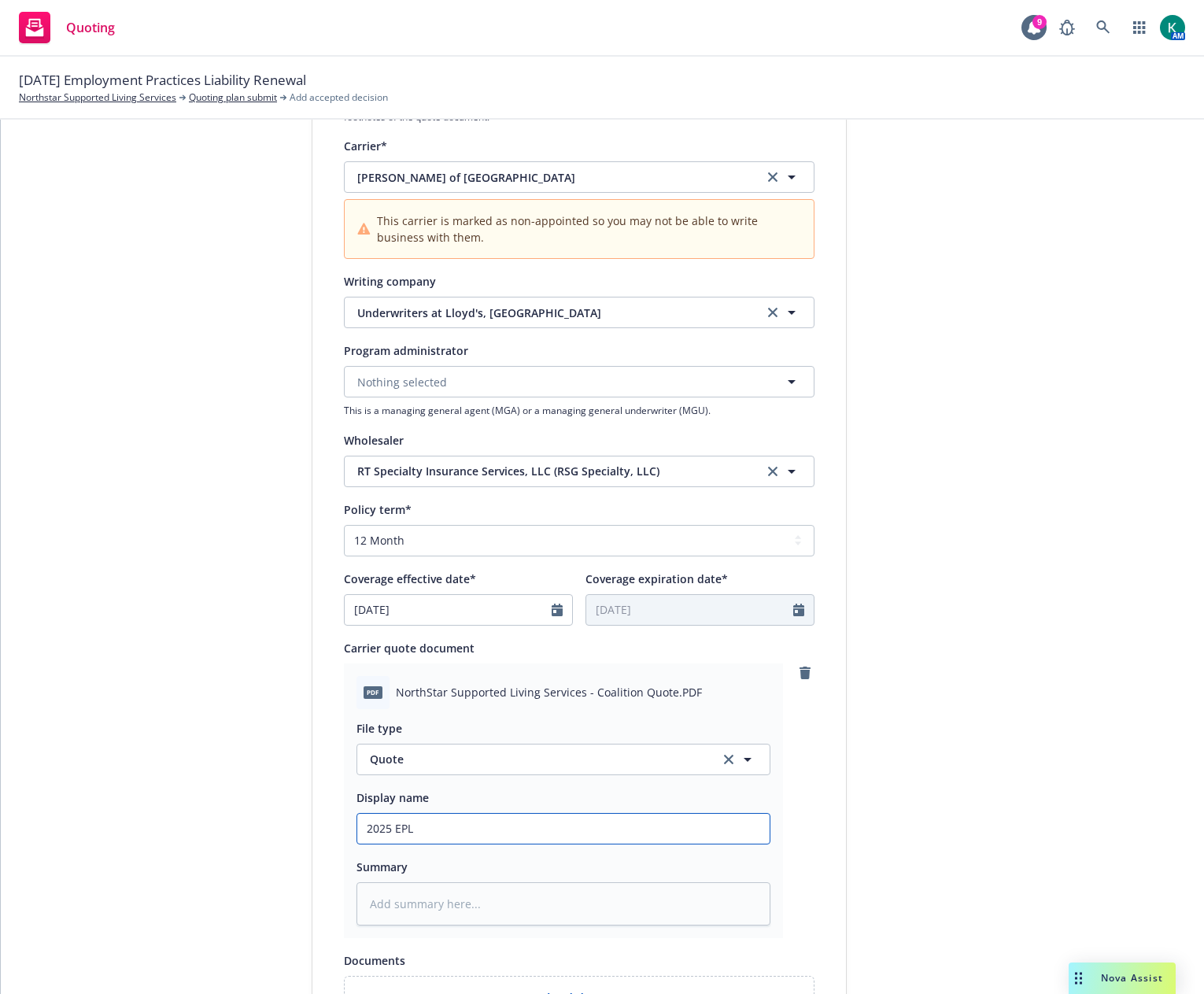
type textarea "x"
type input "2025 EPL -"
type textarea "x"
type input "2025 EPL -"
type textarea "x"
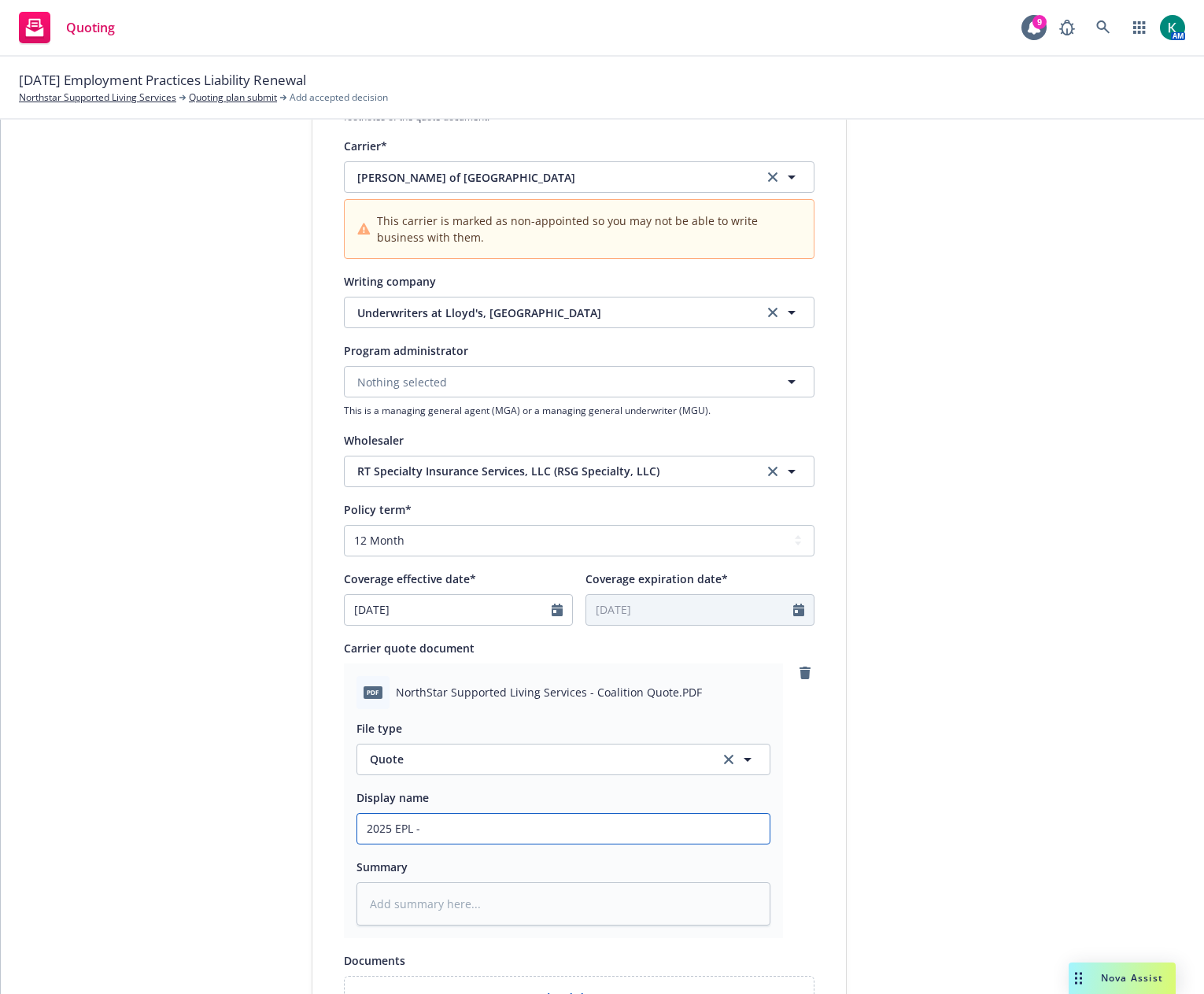
type input "2025 EPL - C"
type textarea "x"
type input "2025 EPL - Co"
type textarea "x"
type input "2025 EPL - Coa"
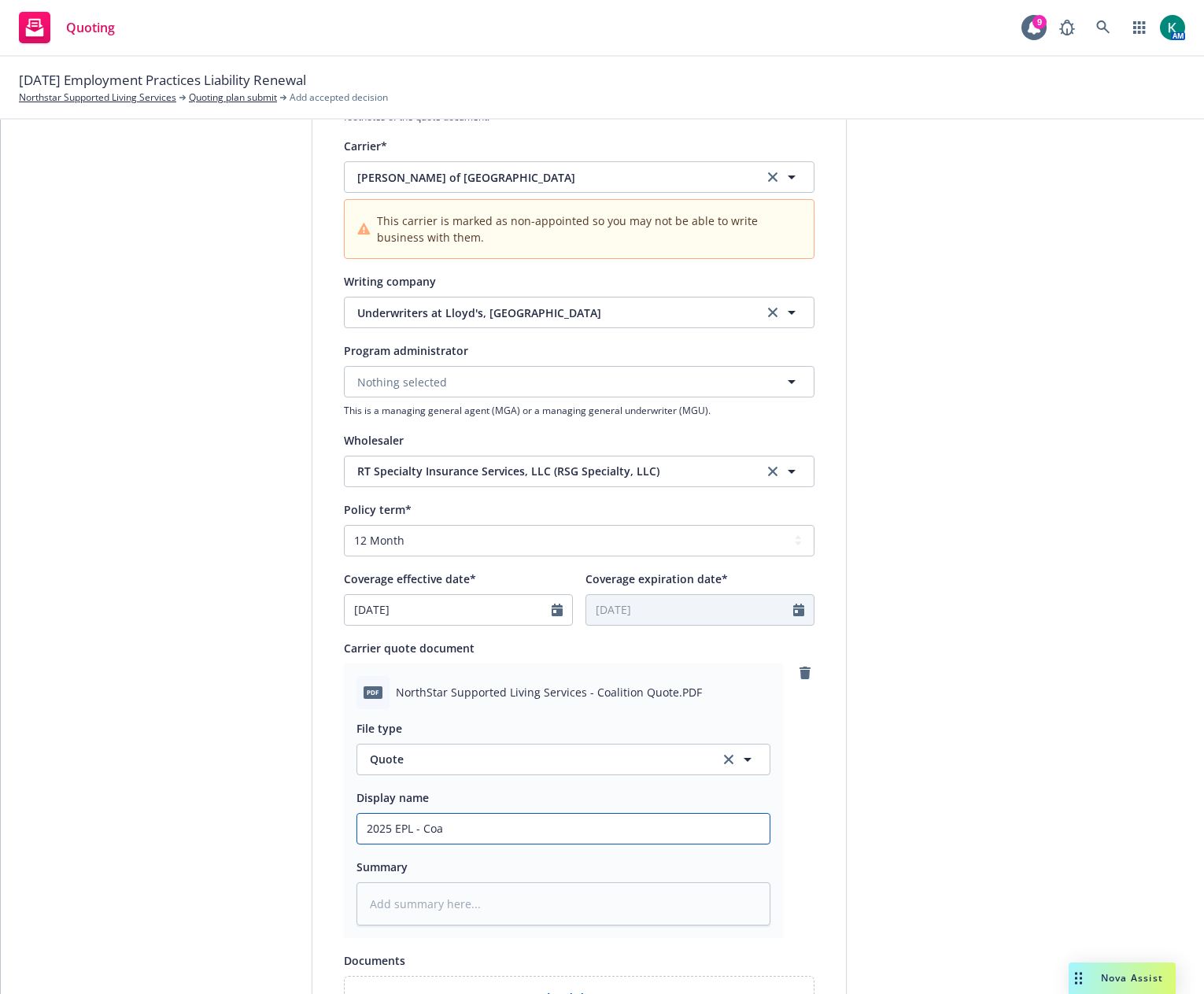
type textarea "x"
type input "2025 EPL - Coal"
type textarea "x"
type input "2025 EPL - Coali"
type textarea "x"
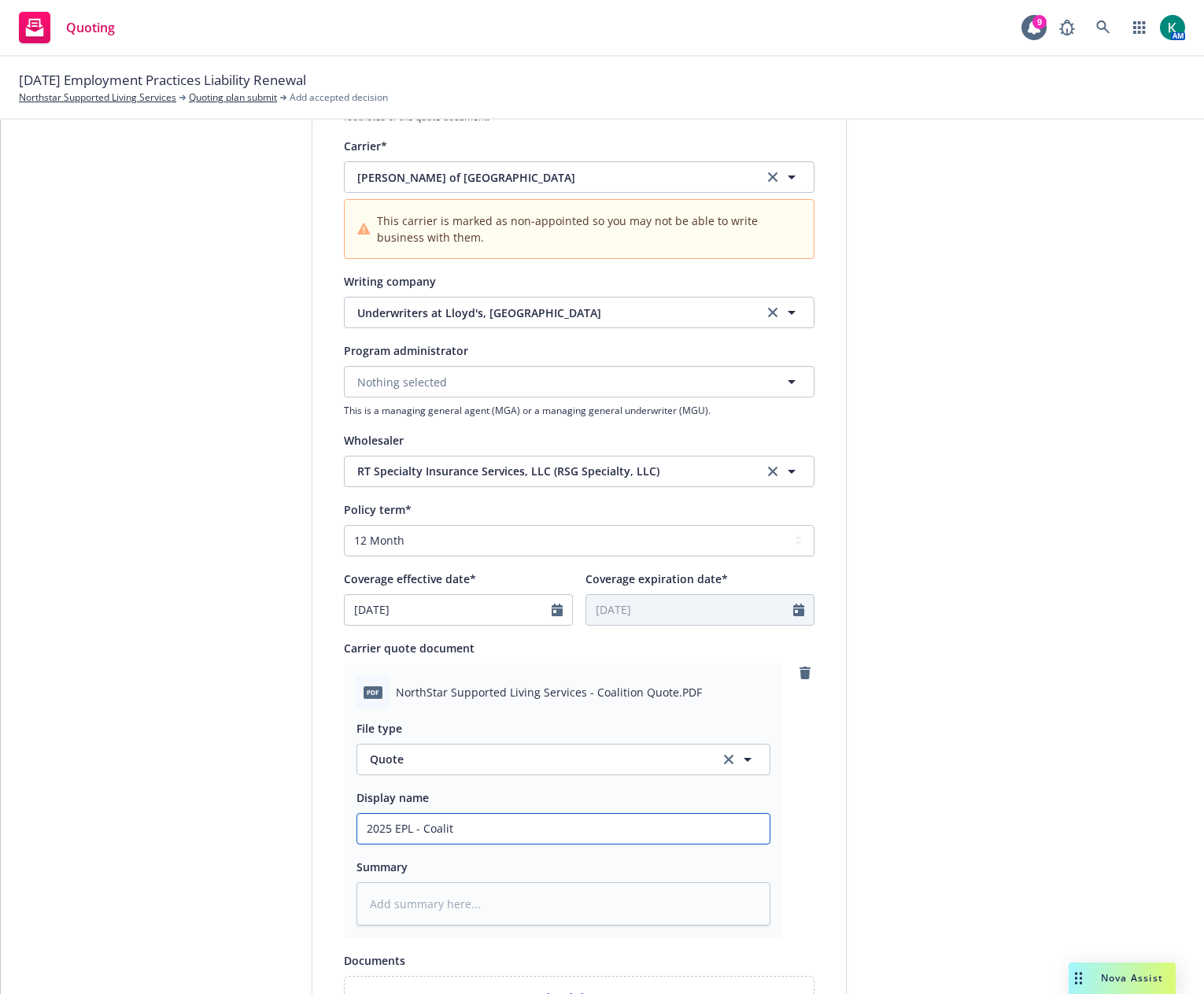
type input "2025 EPL - Coaliti"
type textarea "x"
type input "2025 EPL - Coalitio"
type textarea "x"
type input "2025 EPL - Coalition"
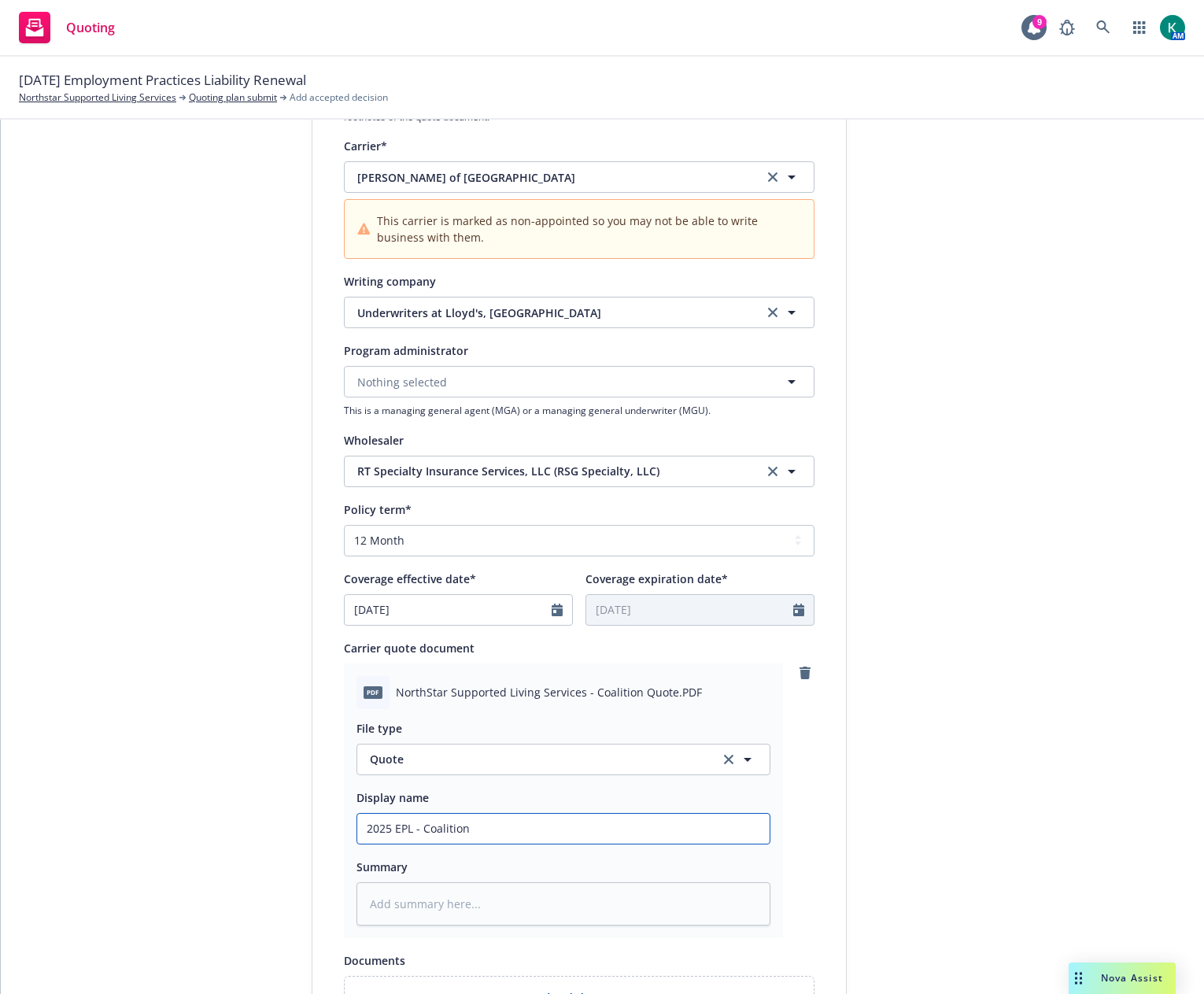
type textarea "x"
type input "2025 EPL - Coalition/"
type textarea "x"
type input "2025 EPL - Coalition/L"
type textarea "x"
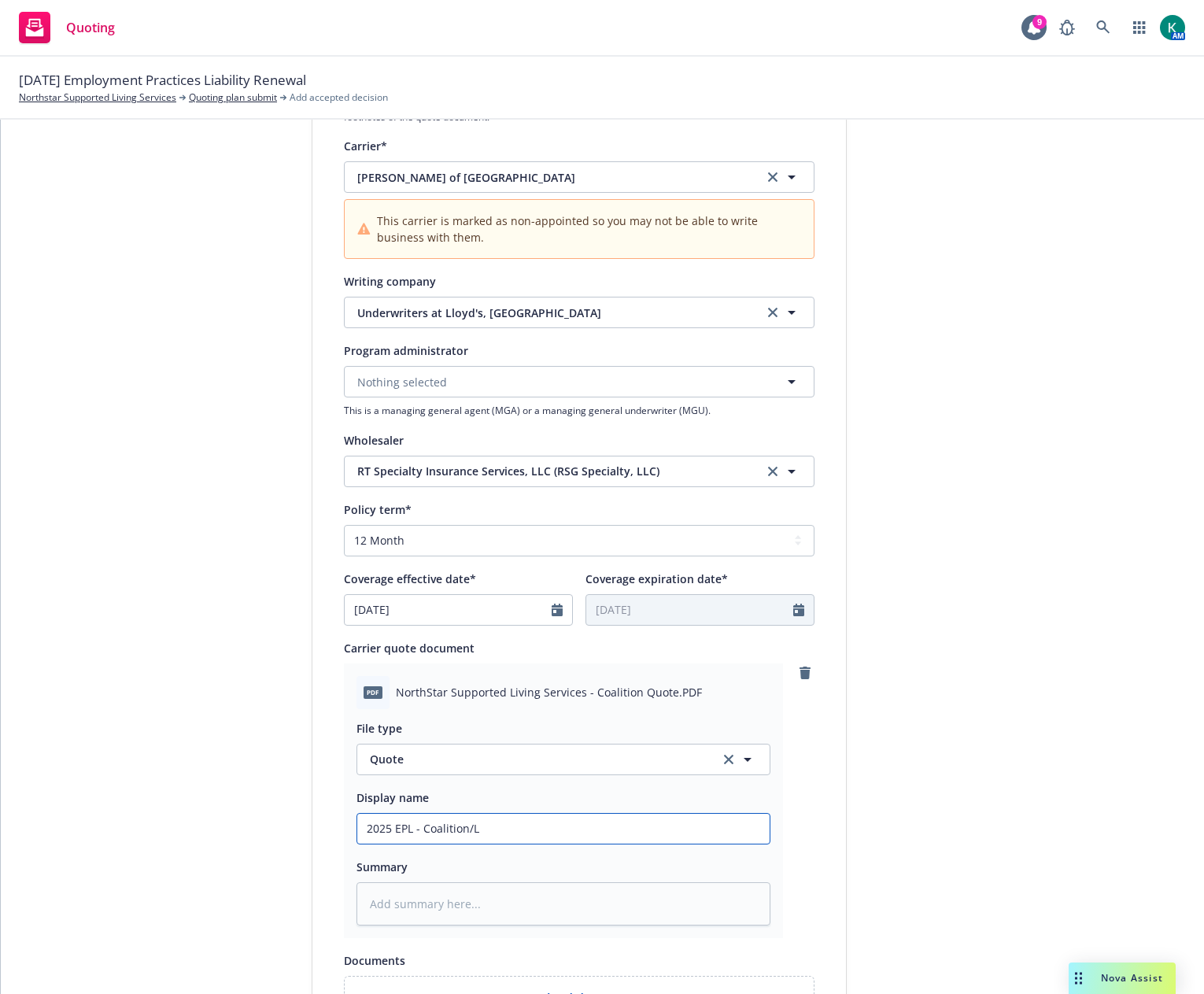
type input "2025 EPL - Coalition/Ll"
type textarea "x"
type input "2025 EPL - Coalition/Lll"
type textarea "x"
type input "2025 EPL - Coalition/Ll"
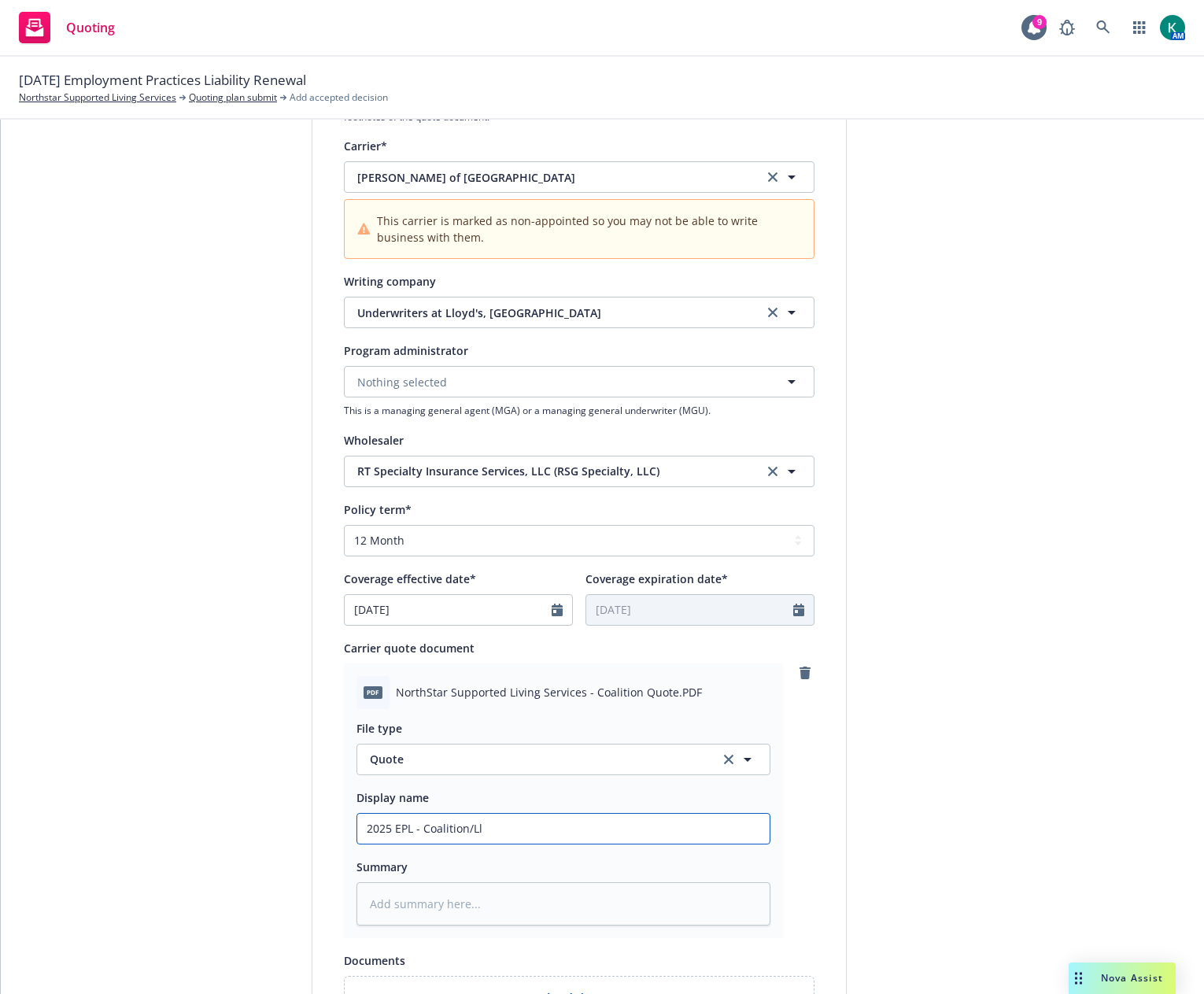
type textarea "x"
type input "2025 EPL - Coalition/Llo"
type textarea "x"
type input "2025 EPL - Coalition/Llou"
type textarea "x"
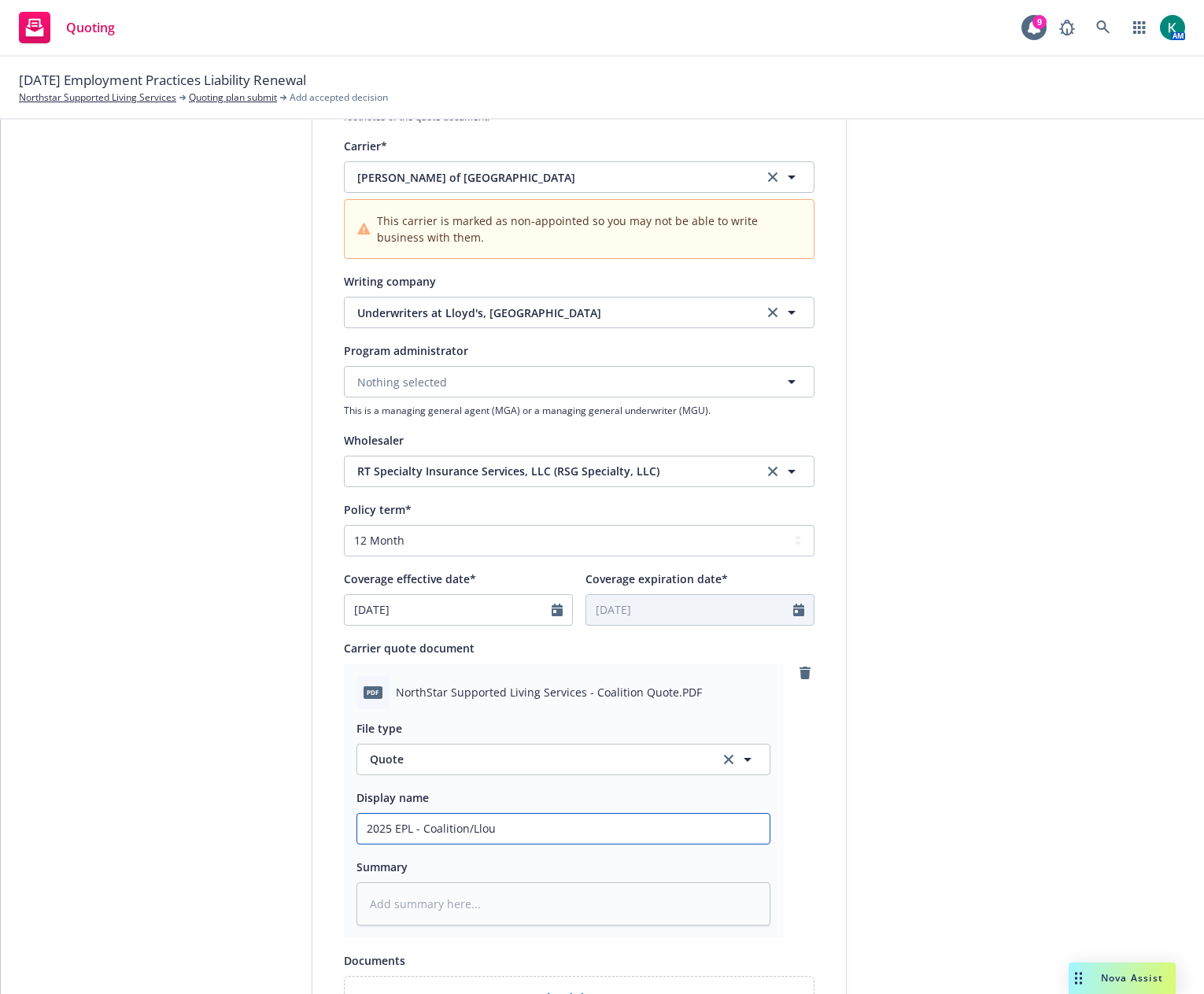
type input "2025 EPL - Coalition/Llo"
type textarea "x"
type input "2025 EPL - Coalition/Lloy"
type textarea "x"
type input "2025 EPL - Coalition/Lloyd"
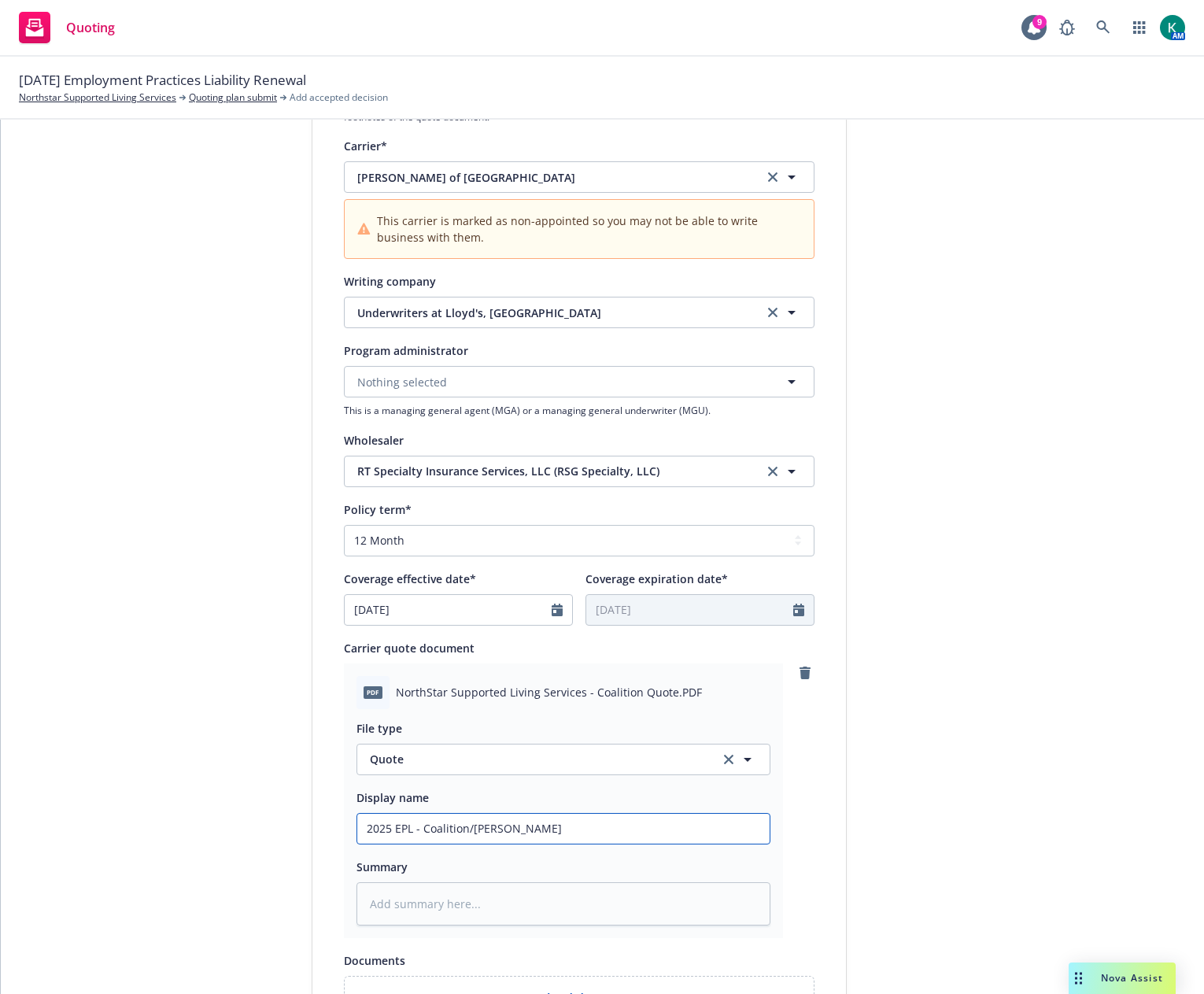
type textarea "x"
type input "2025 EPL - Coalition/Lloyds"
type textarea "x"
type input "2025 EPL - Coalition/Lloyds"
type textarea "x"
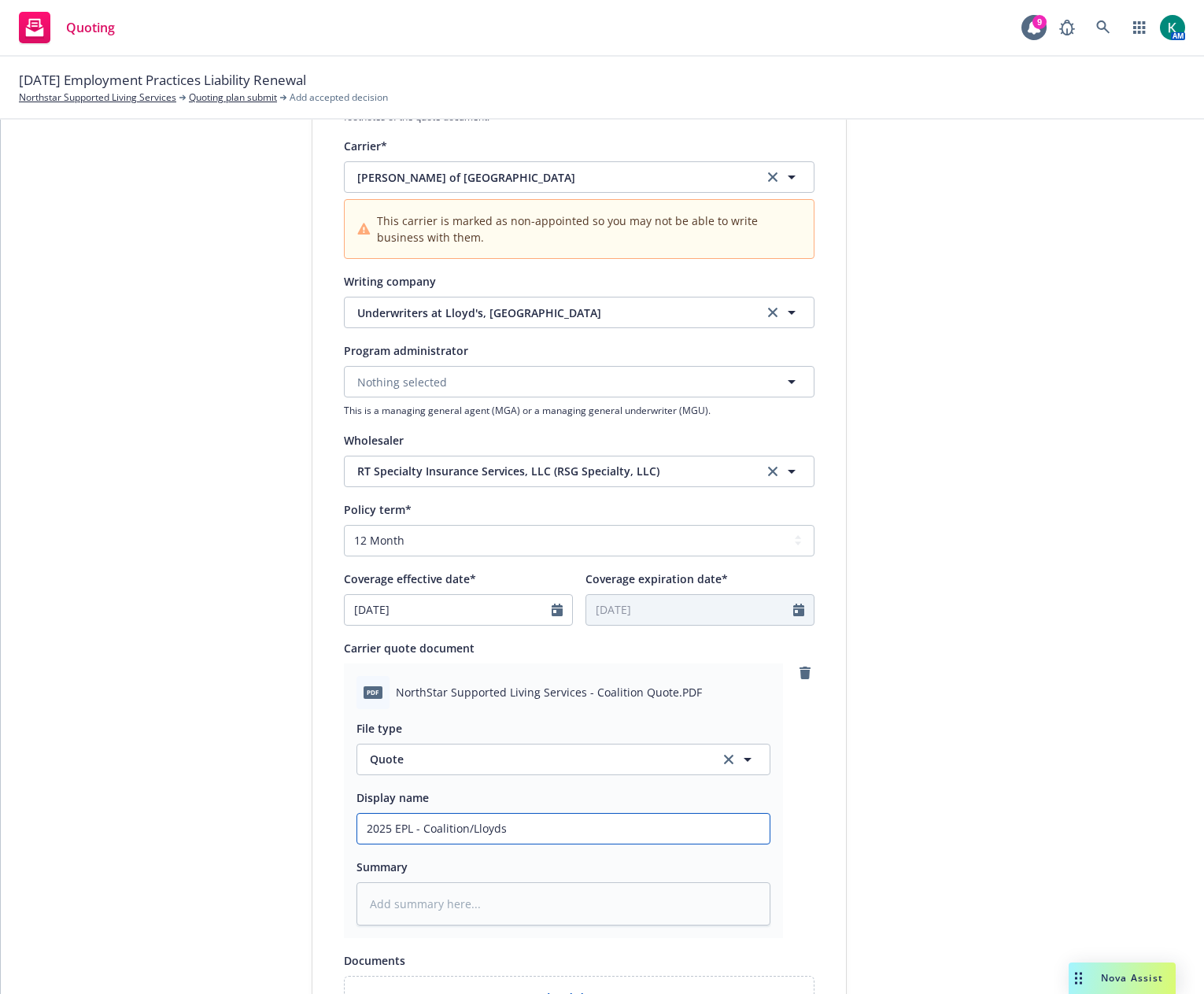
type input "2025 EPL - Coalition/Lloyds Q"
type textarea "x"
type input "2025 EPL - Coalition/Lloyds Qu"
type textarea "x"
type input "2025 EPL - Coalition/Lloyds Quo"
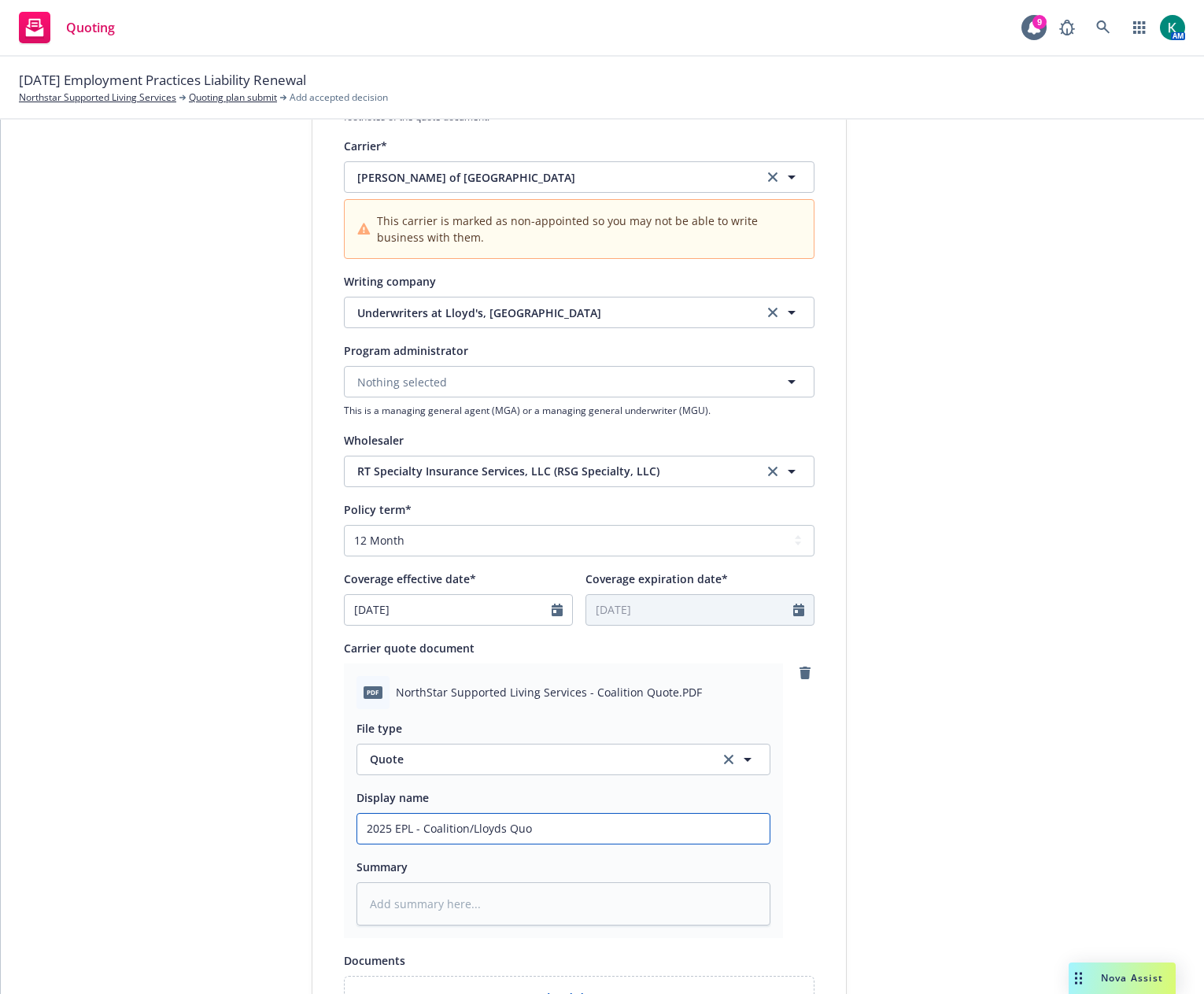
type textarea "x"
type input "2025 EPL - Coalition/Lloyds Quot"
type textarea "x"
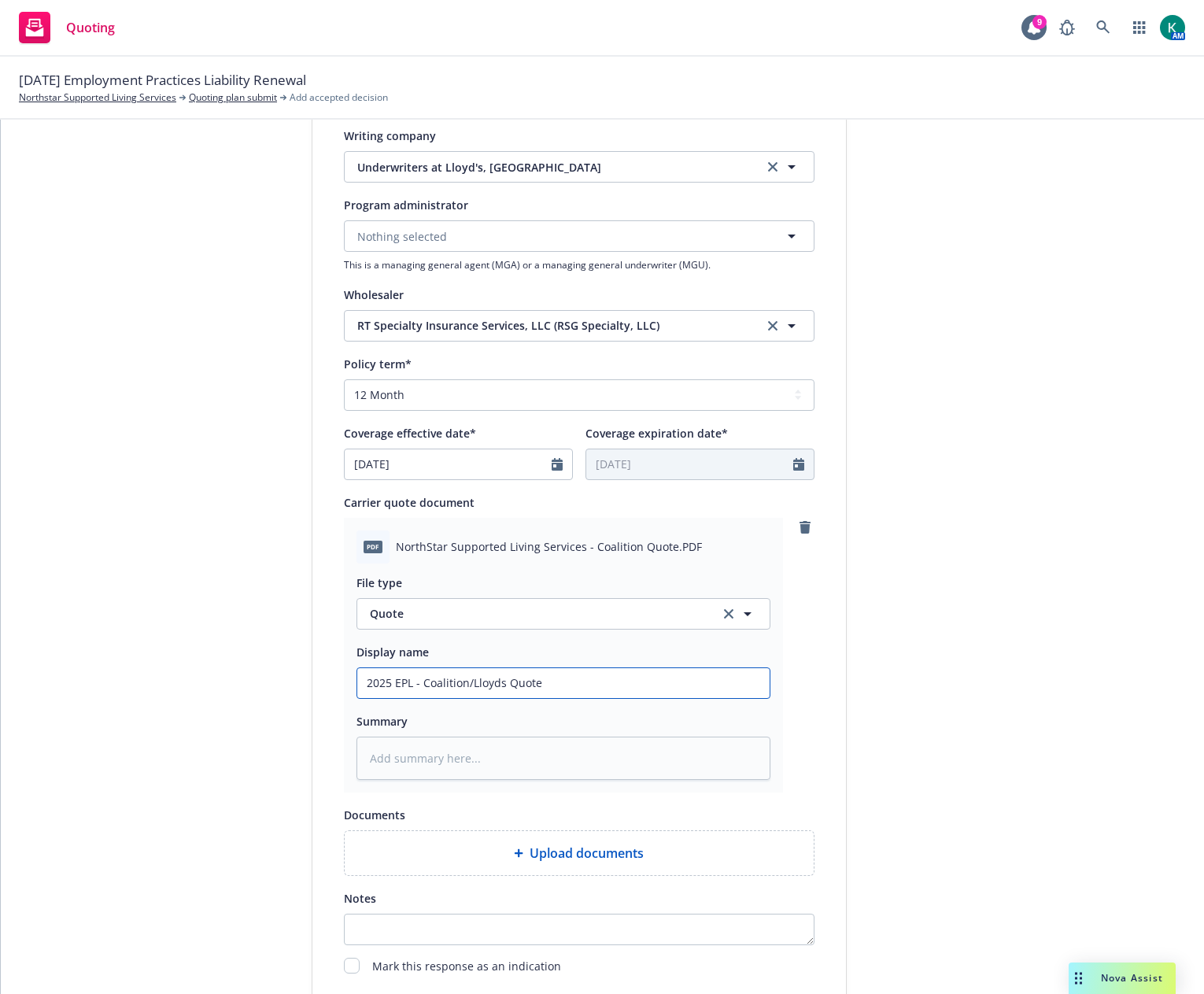
scroll to position [640, 0]
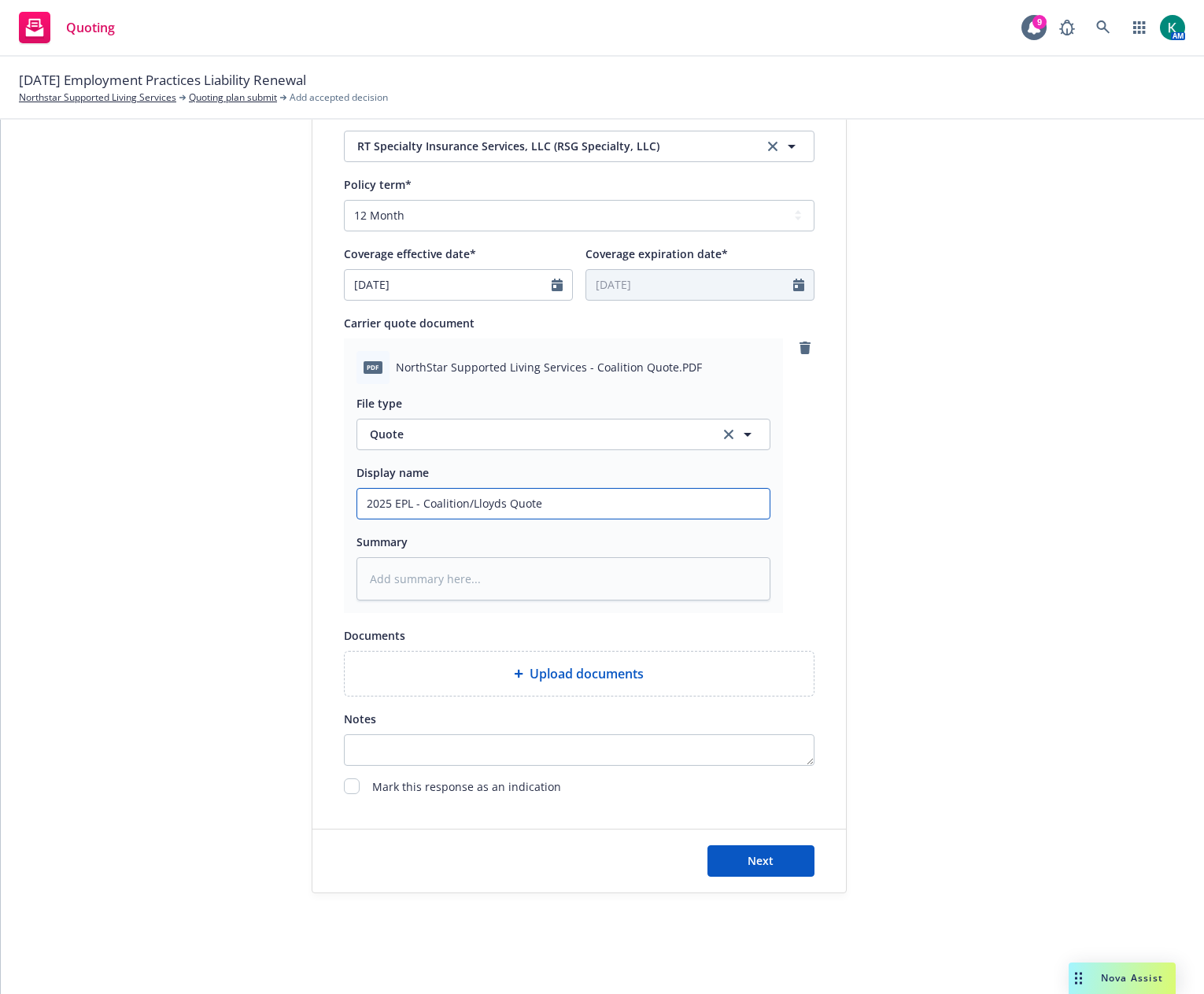
type input "2025 EPL - Coalition/Lloyds Quote"
type textarea "x"
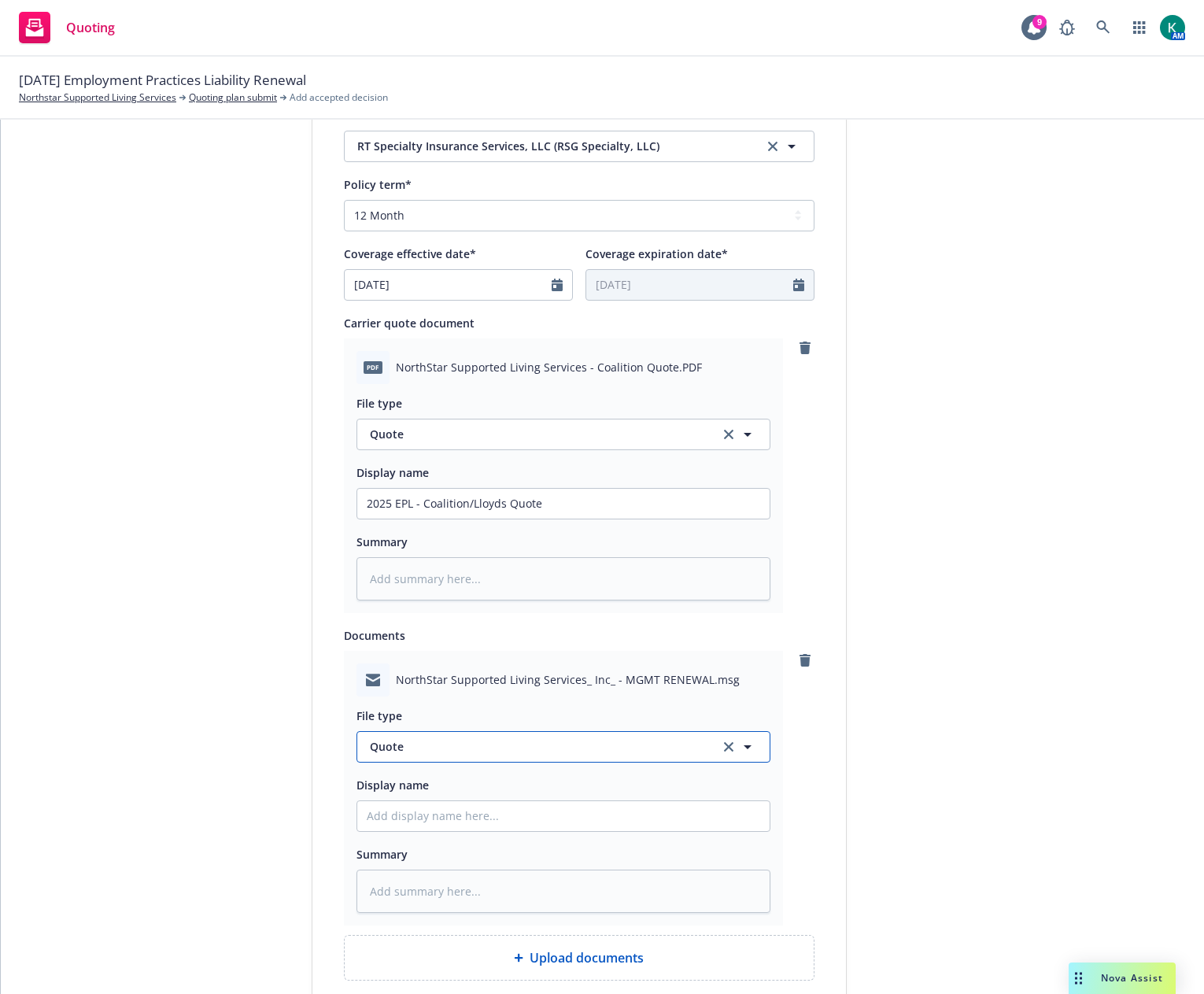
click at [425, 746] on span "Quote" at bounding box center [535, 746] width 331 height 16
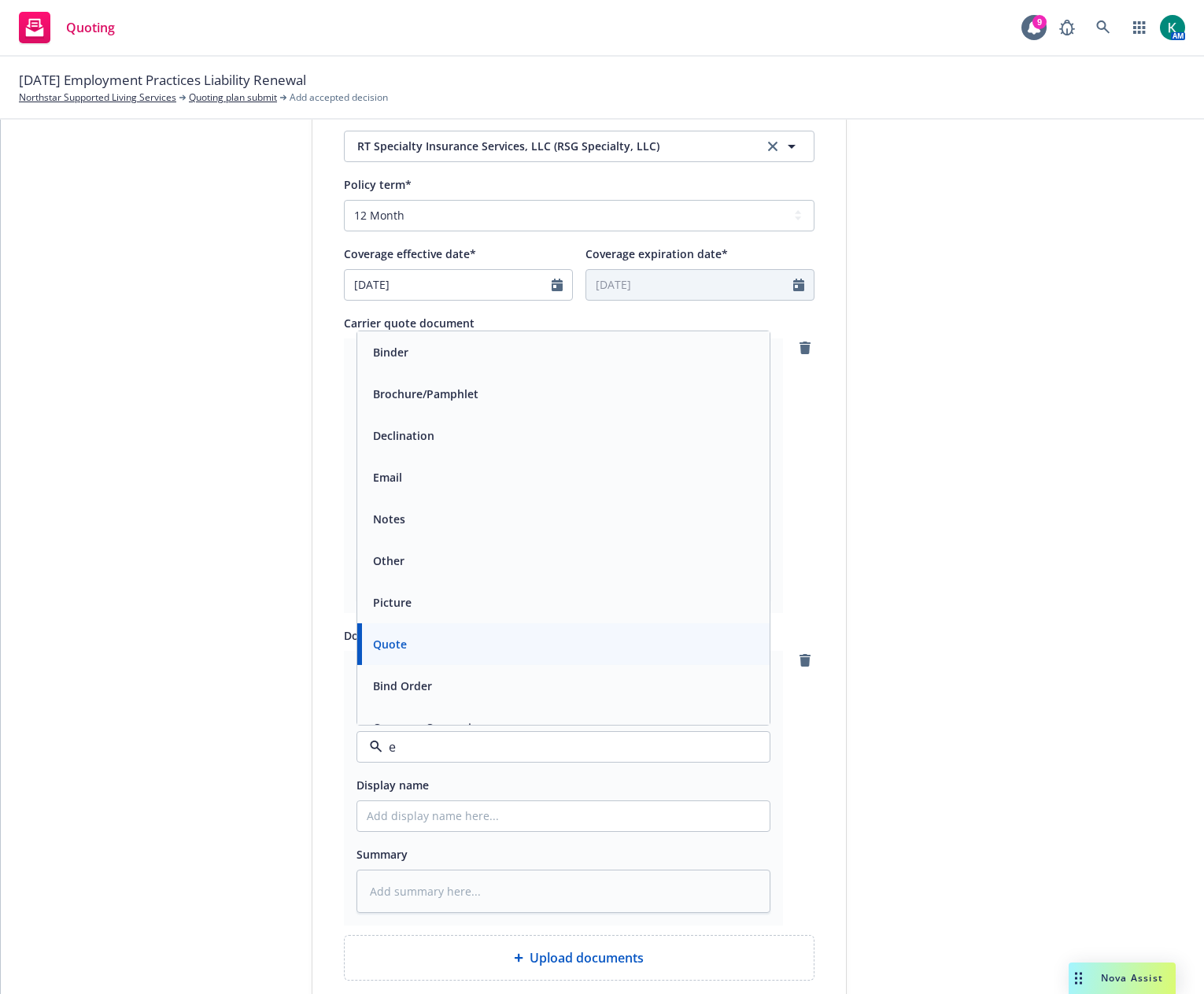
type input "em"
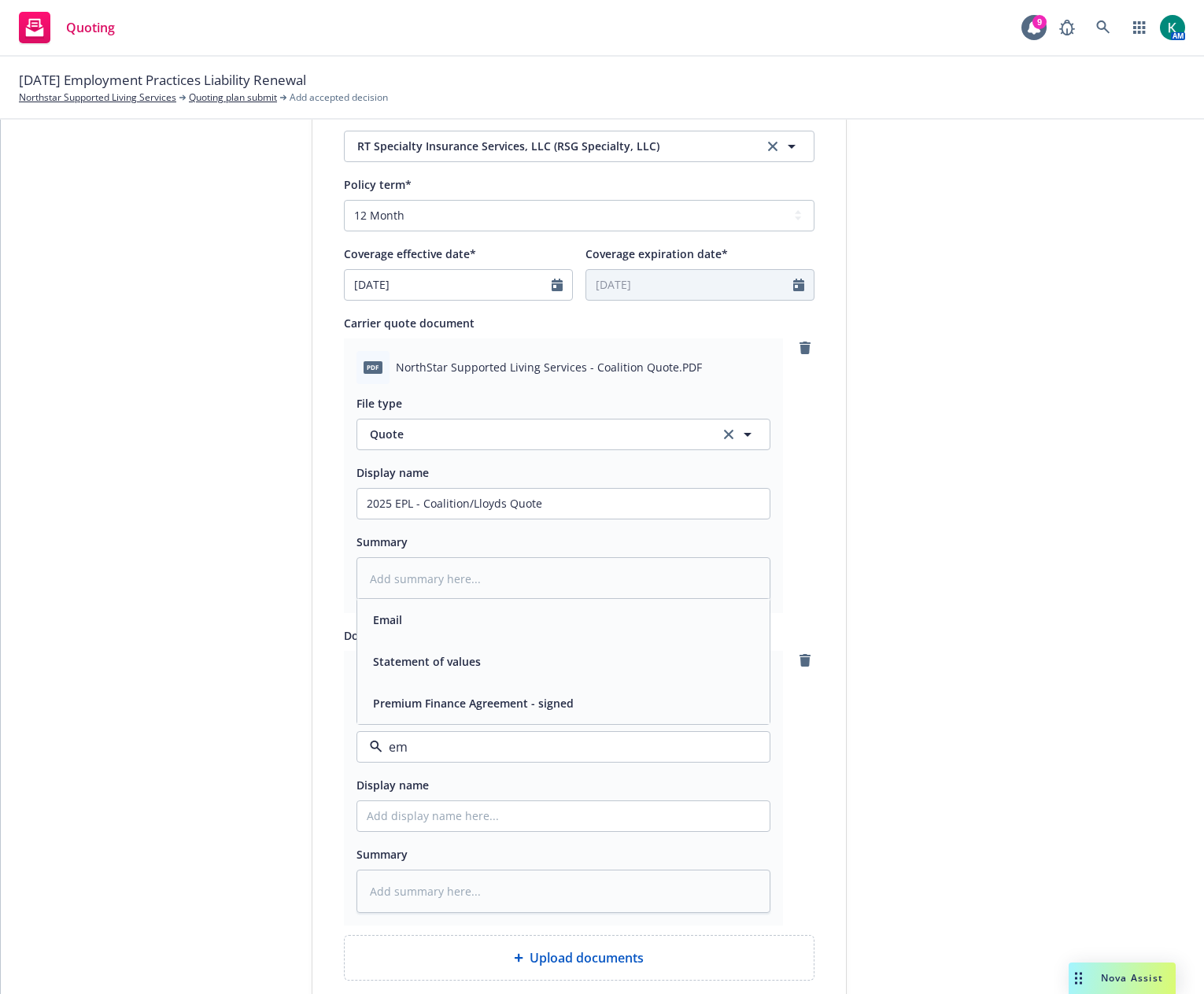
click at [421, 629] on div "Email" at bounding box center [563, 620] width 393 height 22
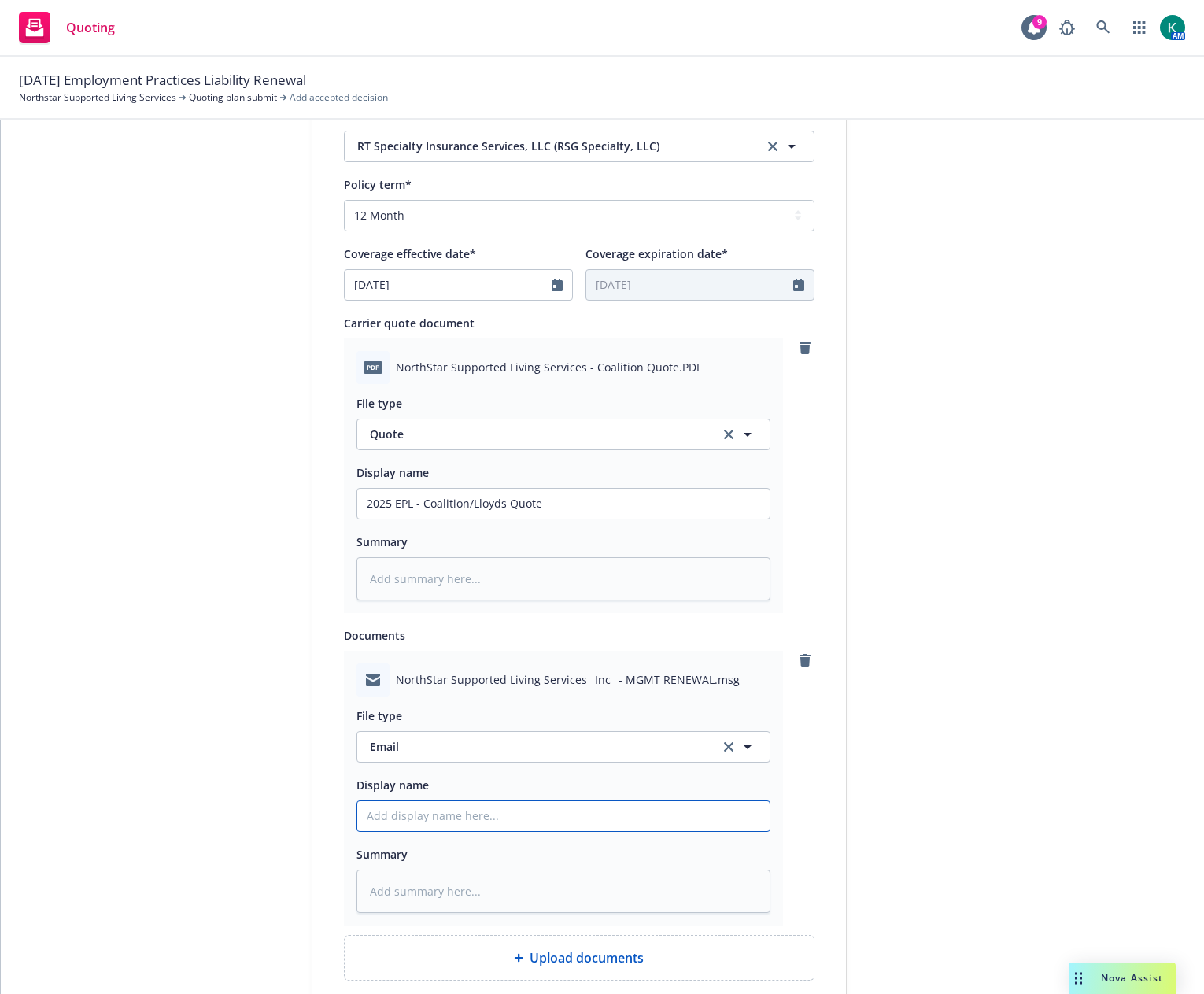
click at [411, 825] on input "Display name" at bounding box center [563, 816] width 412 height 30
type textarea "x"
type input "2"
type textarea "x"
type input "20"
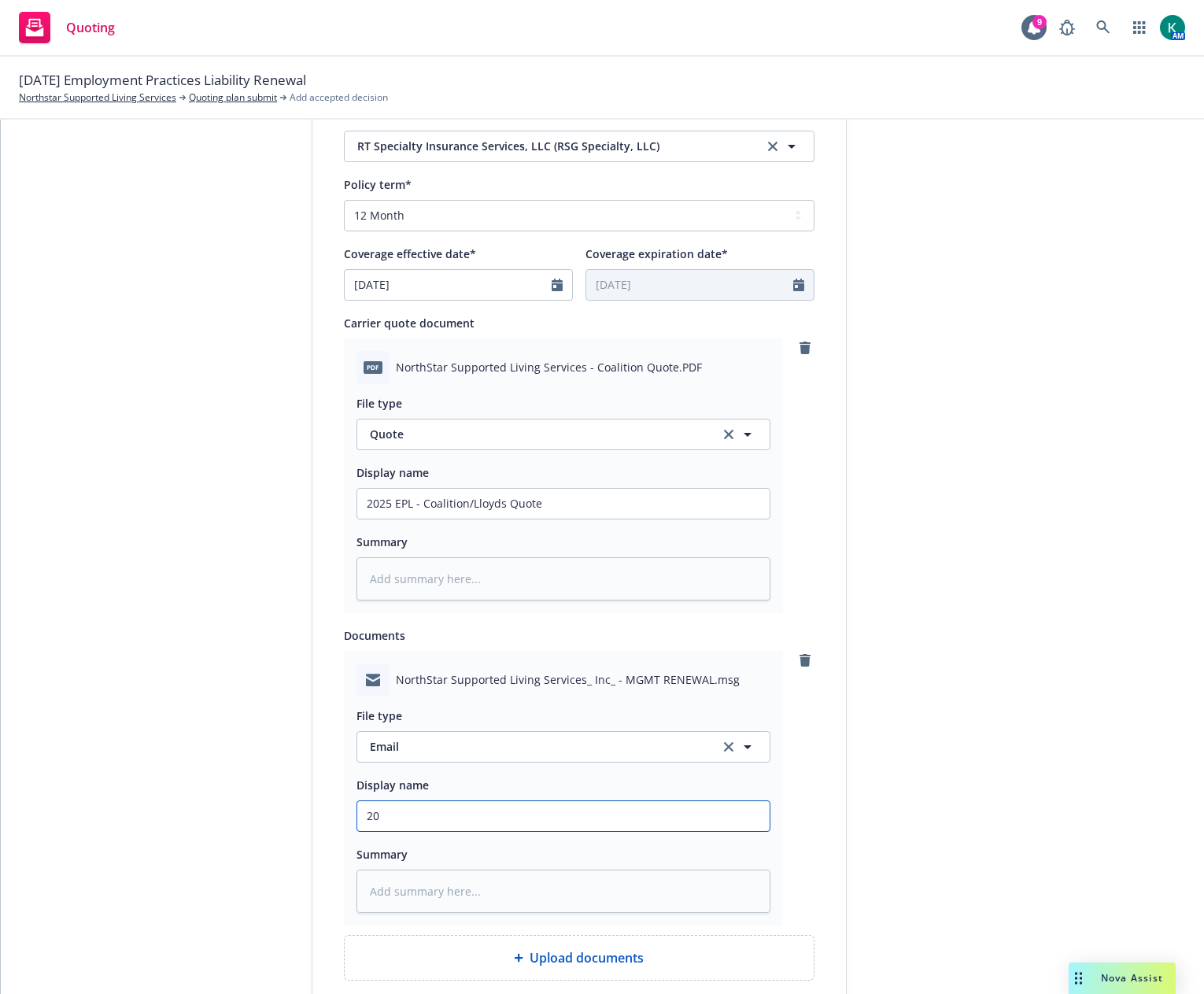
type textarea "x"
type input "202"
type textarea "x"
type input "2025"
type textarea "x"
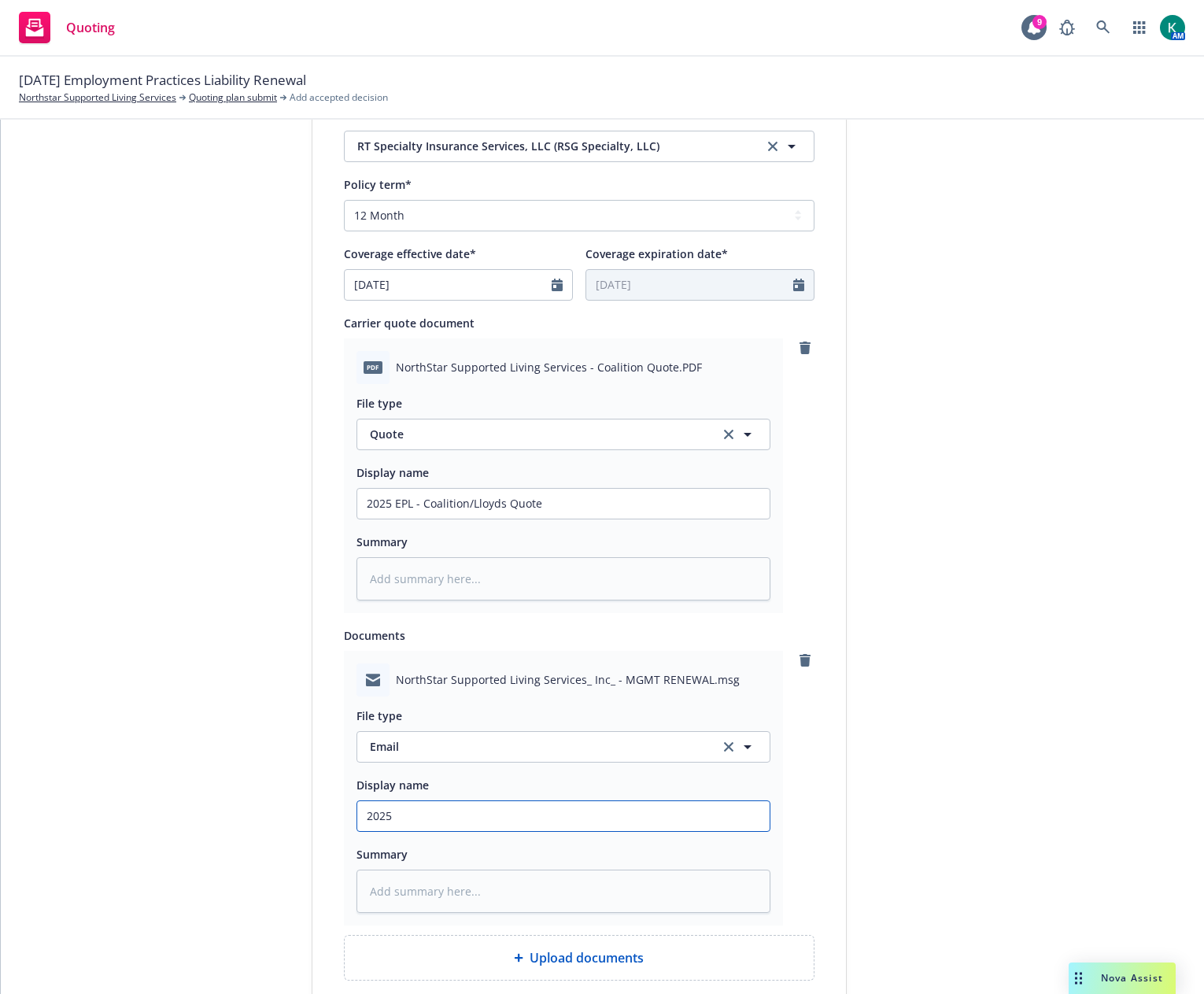
type input "2025"
type textarea "x"
type input "2025 E"
type textarea "x"
type input "2025 EP"
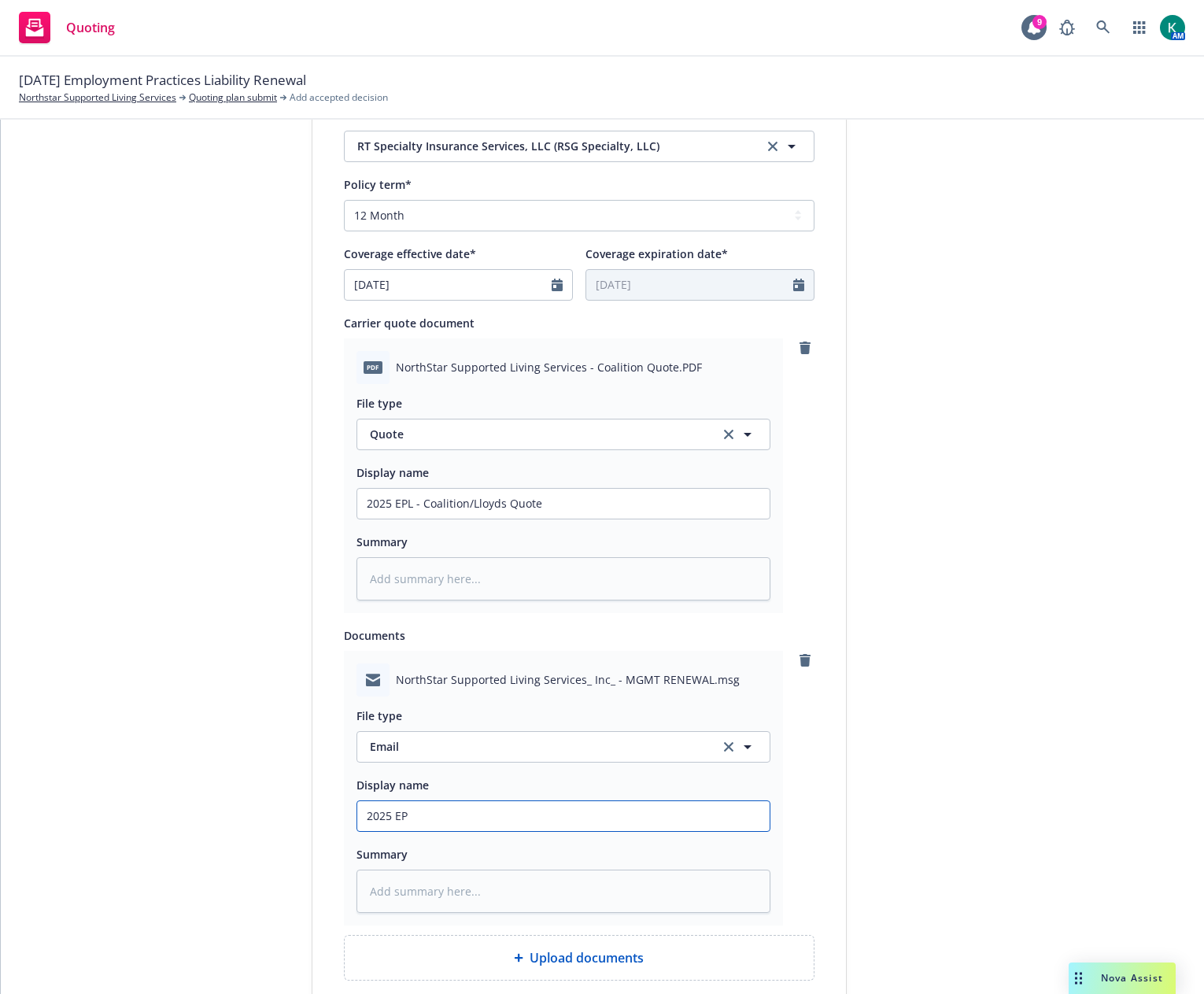
type textarea "x"
type input "2025 EPL"
type textarea "x"
type input "2025 EPL"
type textarea "x"
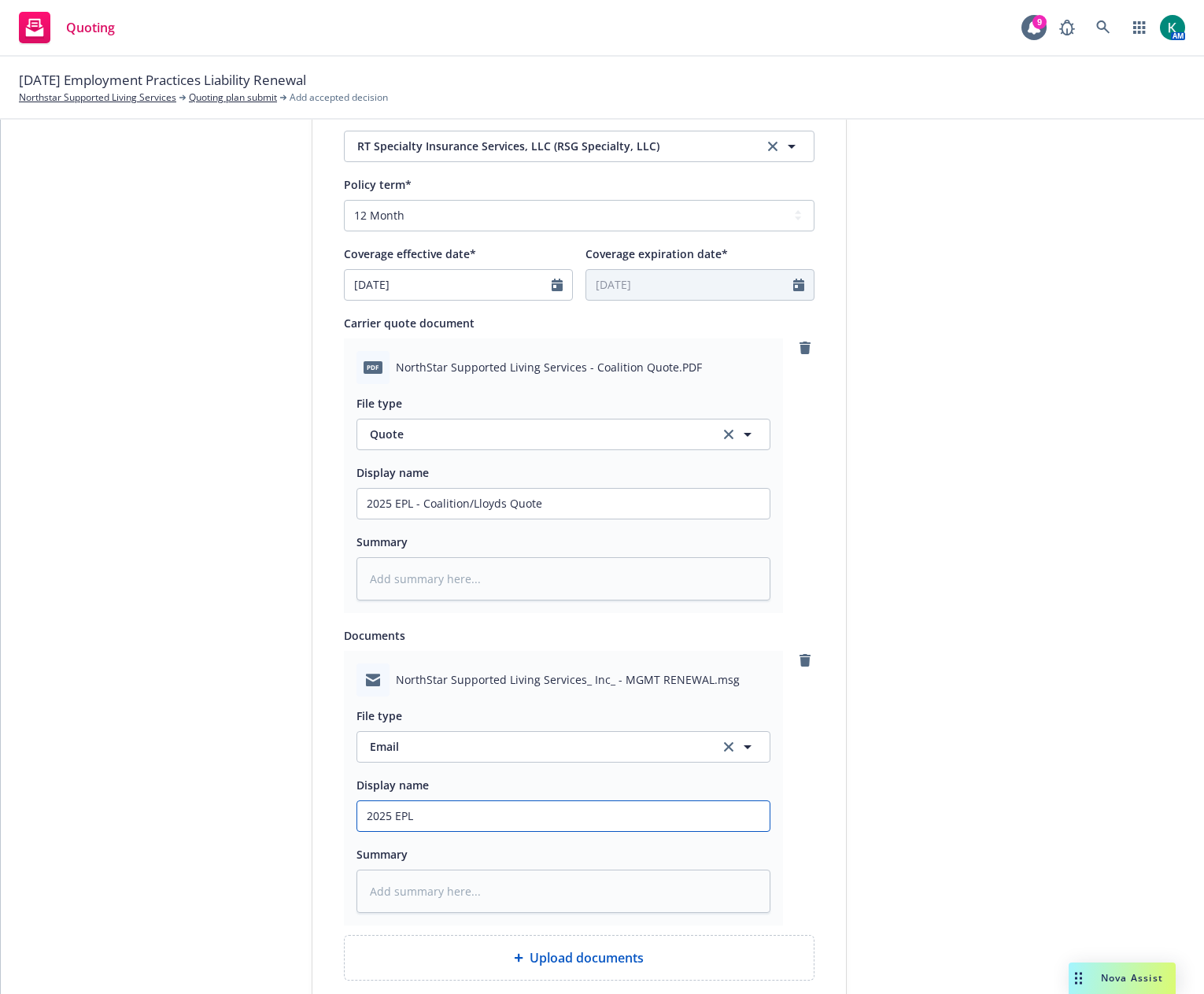
type input "2025 EPL -"
type textarea "x"
type input "2025 EPL -"
type textarea "x"
type input "2025 EPL - r"
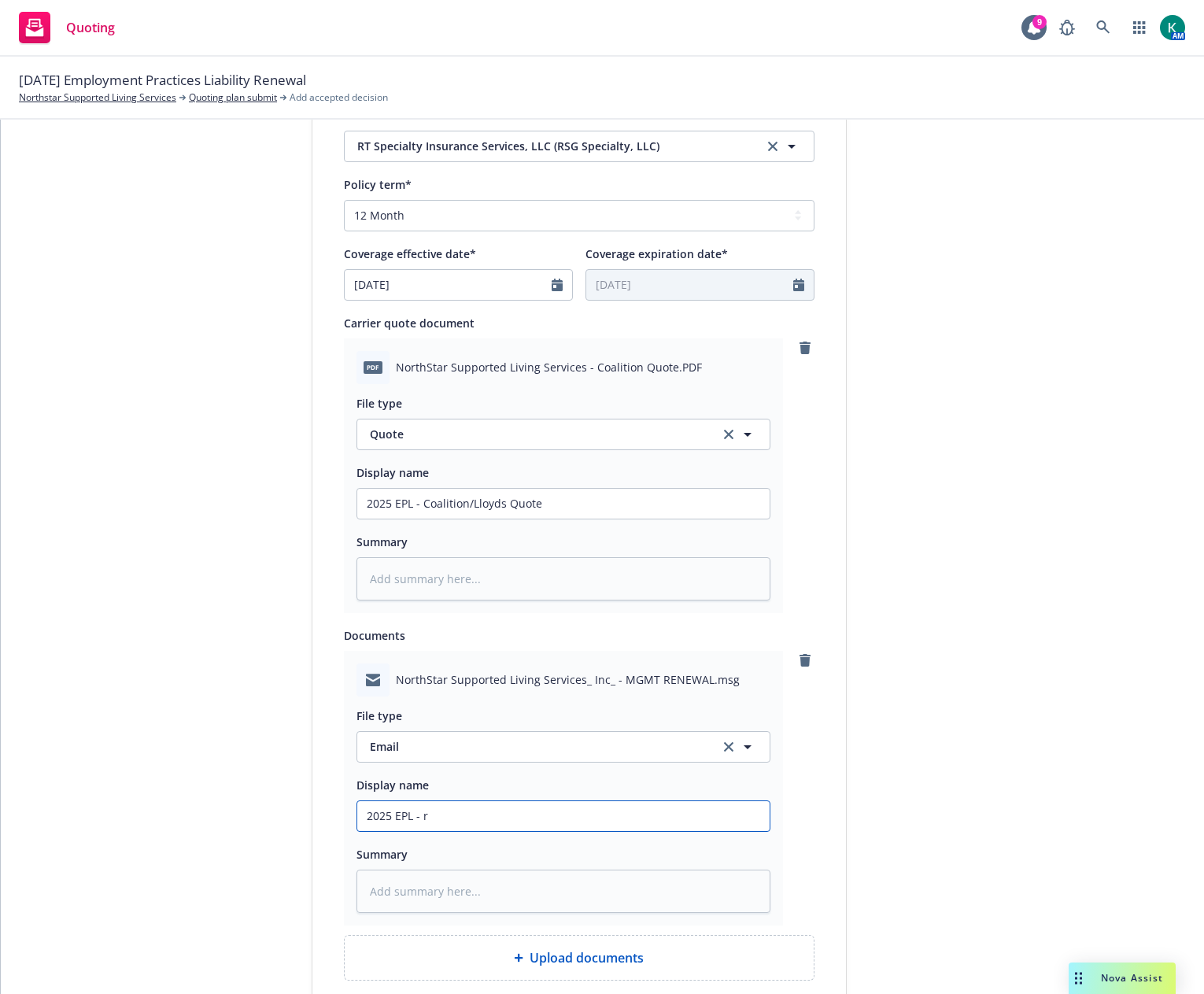
type textarea "x"
type input "2025 EPL - re"
type textarea "x"
type input "2025 EPL - rec"
type textarea "x"
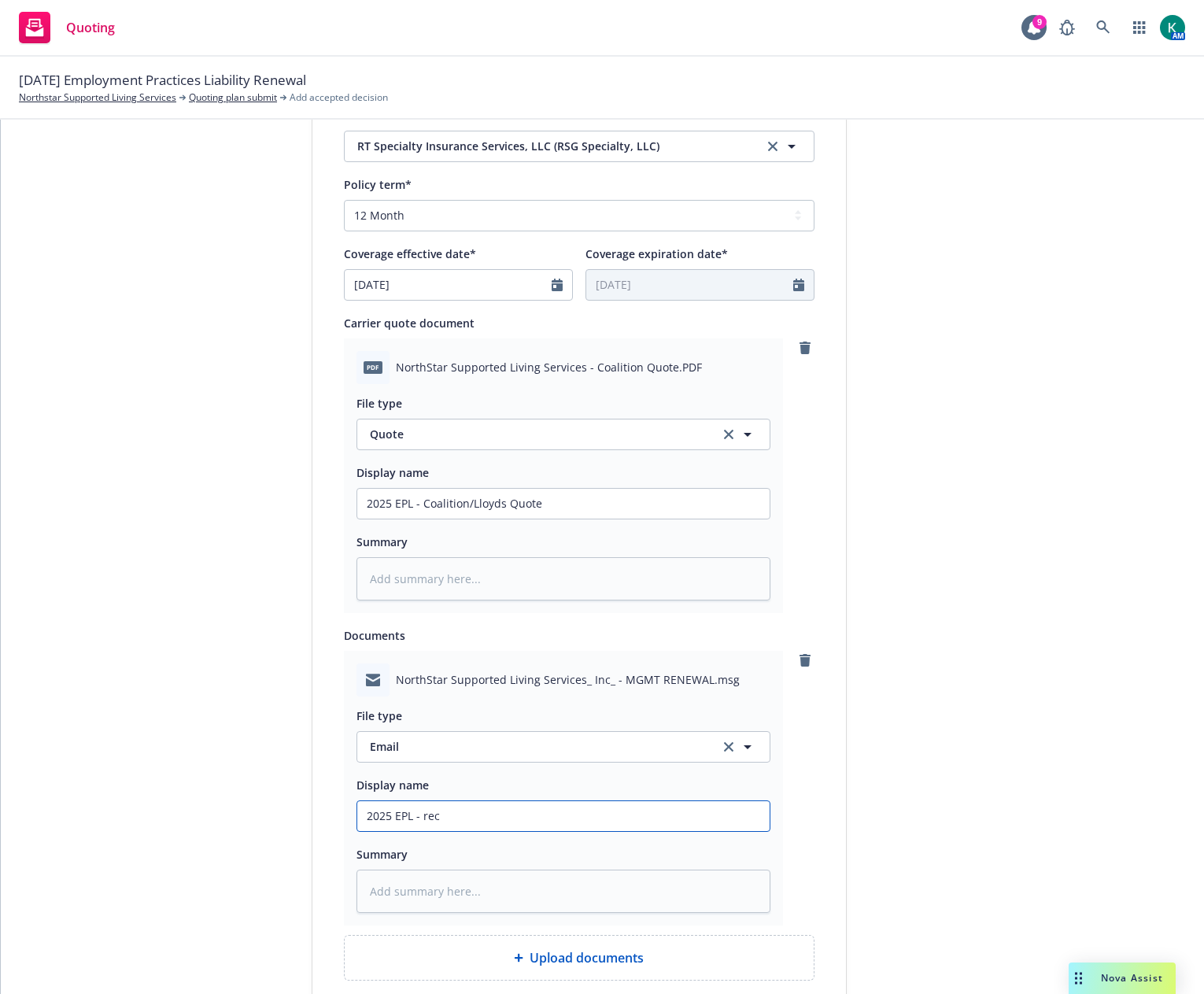
type input "2025 EPL - rece"
type textarea "x"
type input "2025 EPL - recev"
type textarea "x"
type input "2025 EPL - recevi"
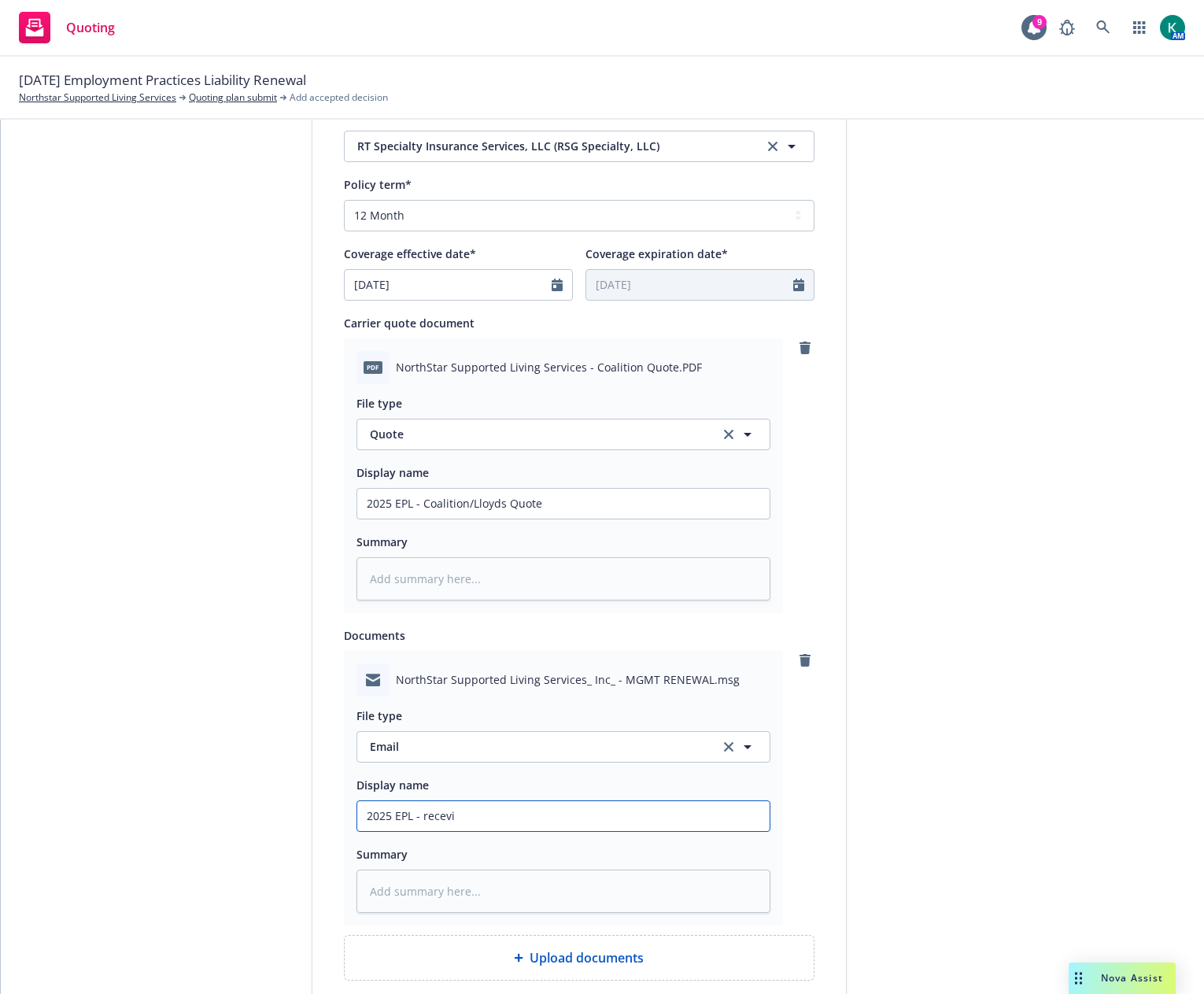
type textarea "x"
type input "2025 EPL - recevie"
type textarea "x"
type input "2025 EPL - recevied"
type textarea "x"
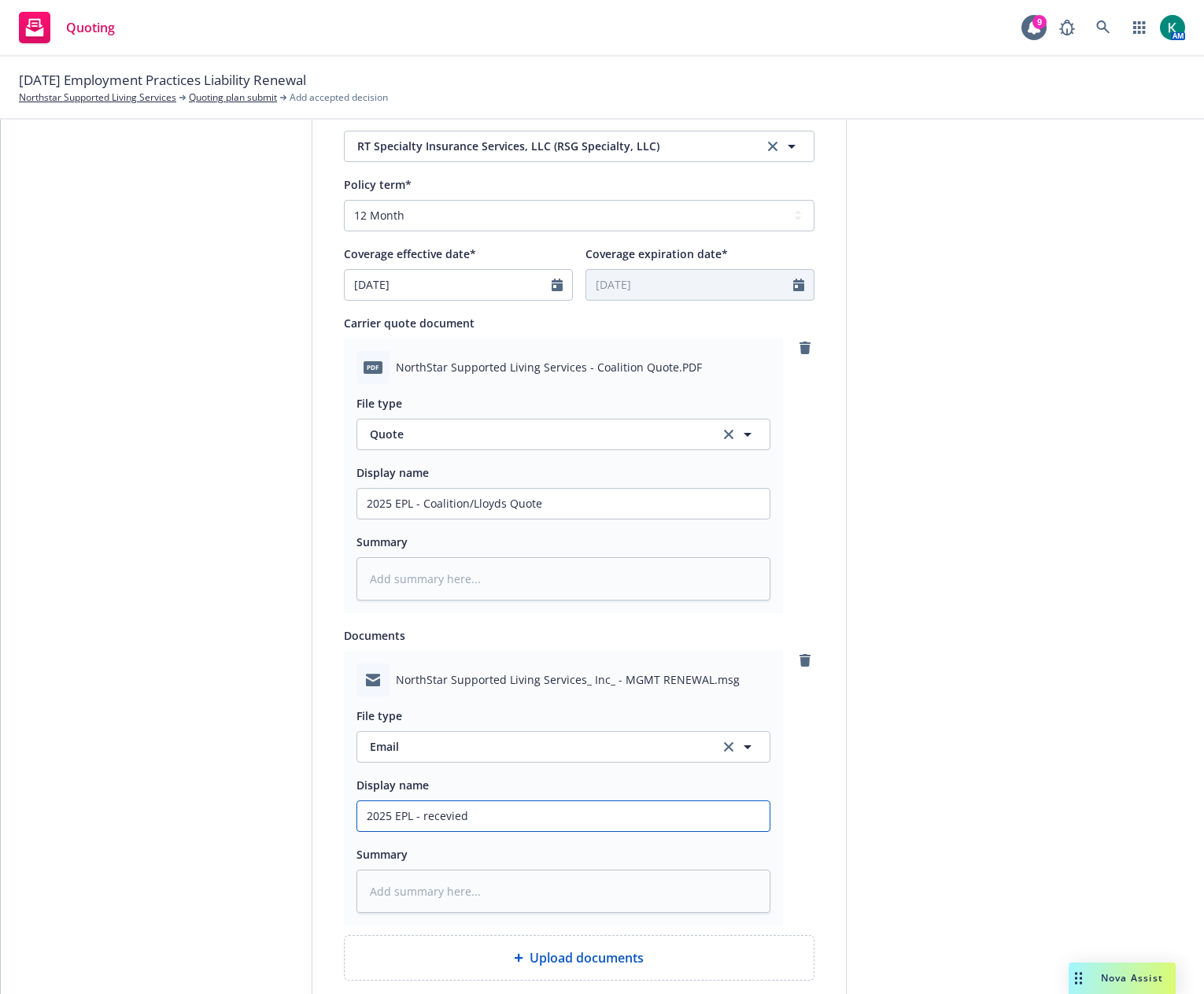
type input "2025 EPL - recevied"
type textarea "x"
type input "2025 EPL - recevied q"
type textarea "x"
type input "2025 EPL - recevied qu"
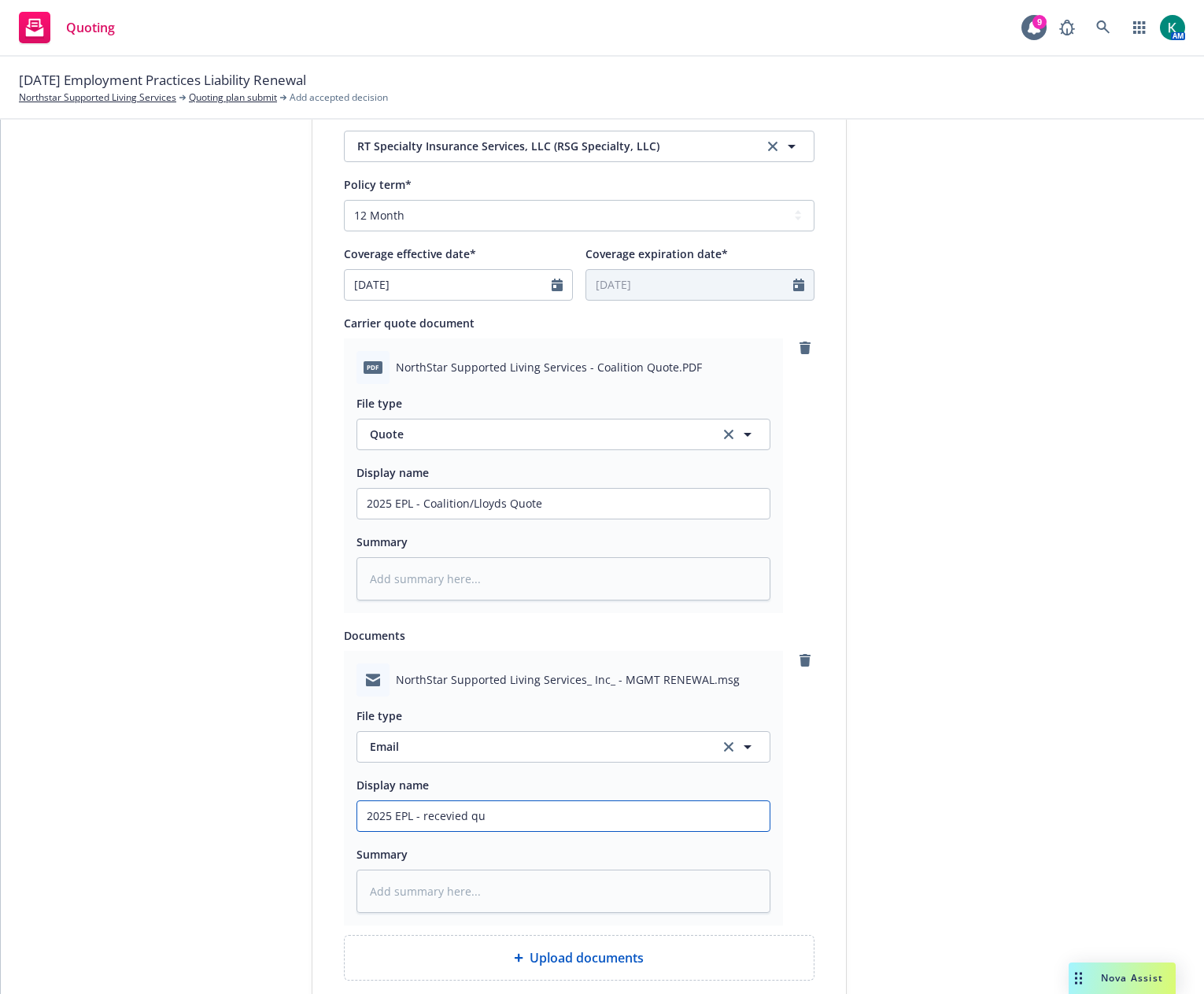
type textarea "x"
type input "2025 EPL - recevied quo"
type textarea "x"
type input "2025 EPL - recevied quot"
type textarea "x"
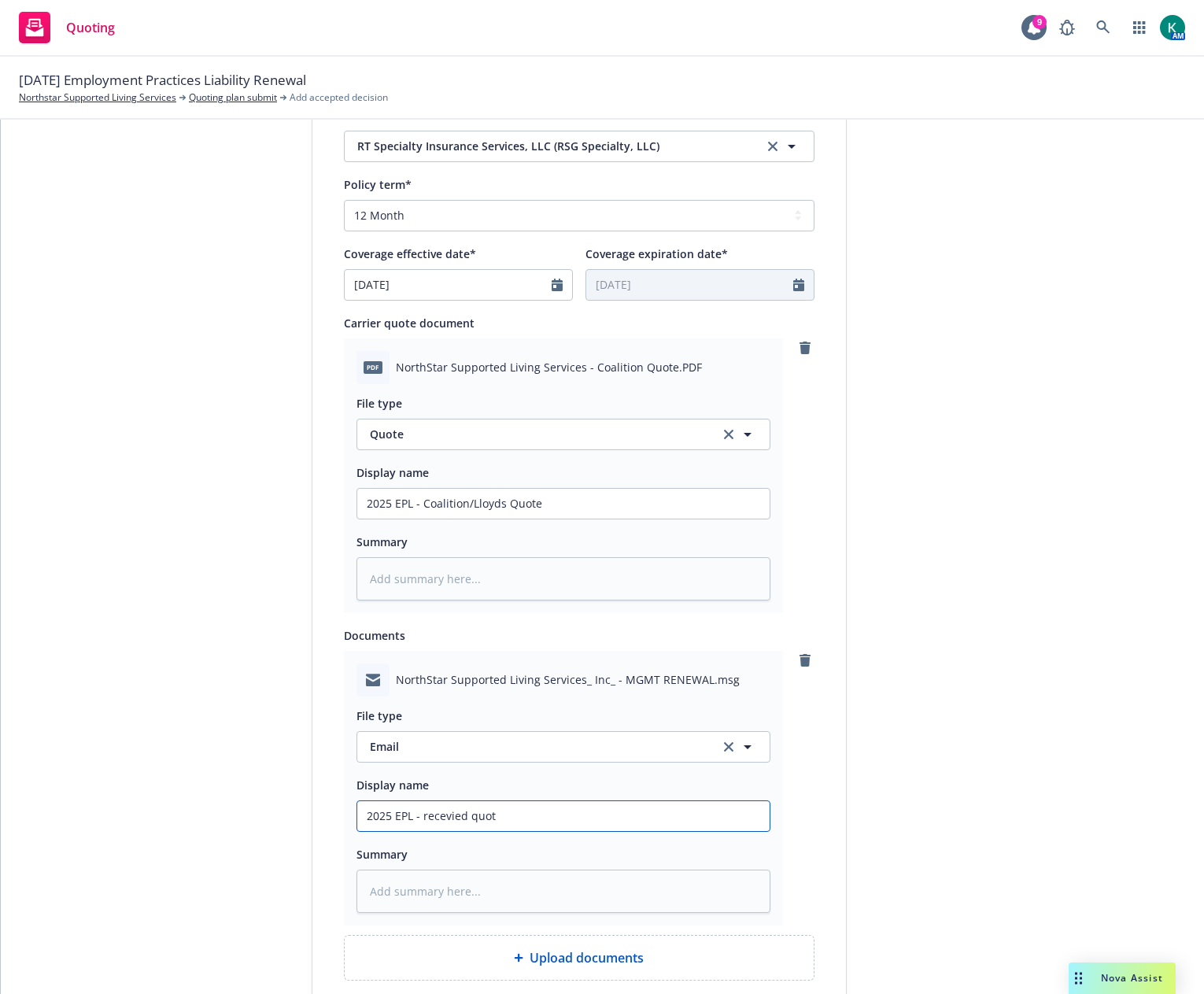
type input "2025 EPL - recevied quote"
type textarea "x"
type input "2025 EPL - recevied quote"
type textarea "x"
type input "2025 EPL - recevied quote o"
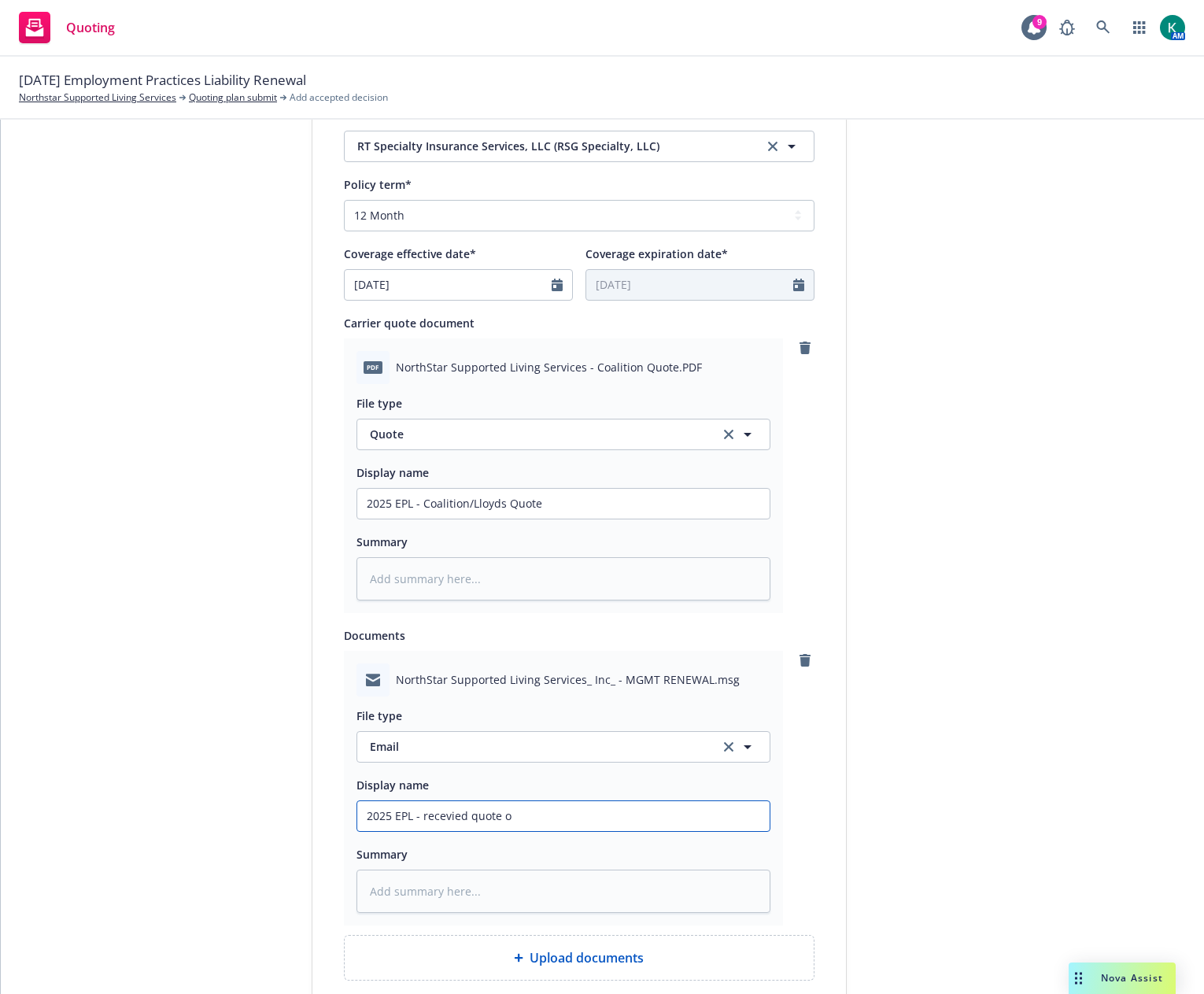
type textarea "x"
type input "2025 EPL - recevied quote op"
type textarea "x"
type input "2025 EPL - recevied quote opt"
type textarea "x"
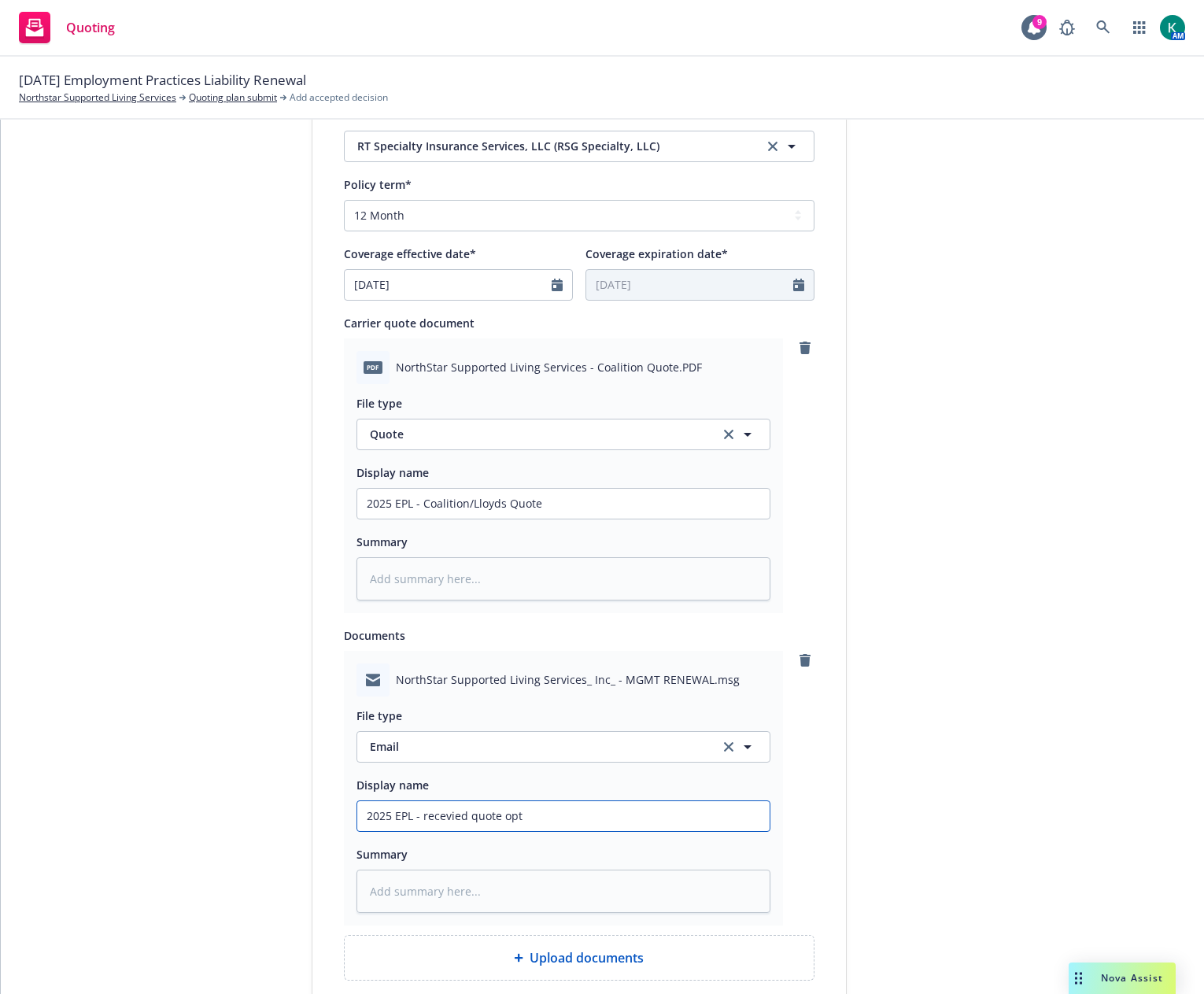
type input "2025 EPL - recevied quote opti"
type textarea "x"
type input "2025 EPL - recevied quote optio"
type textarea "x"
type input "2025 EPL - recevied quote options"
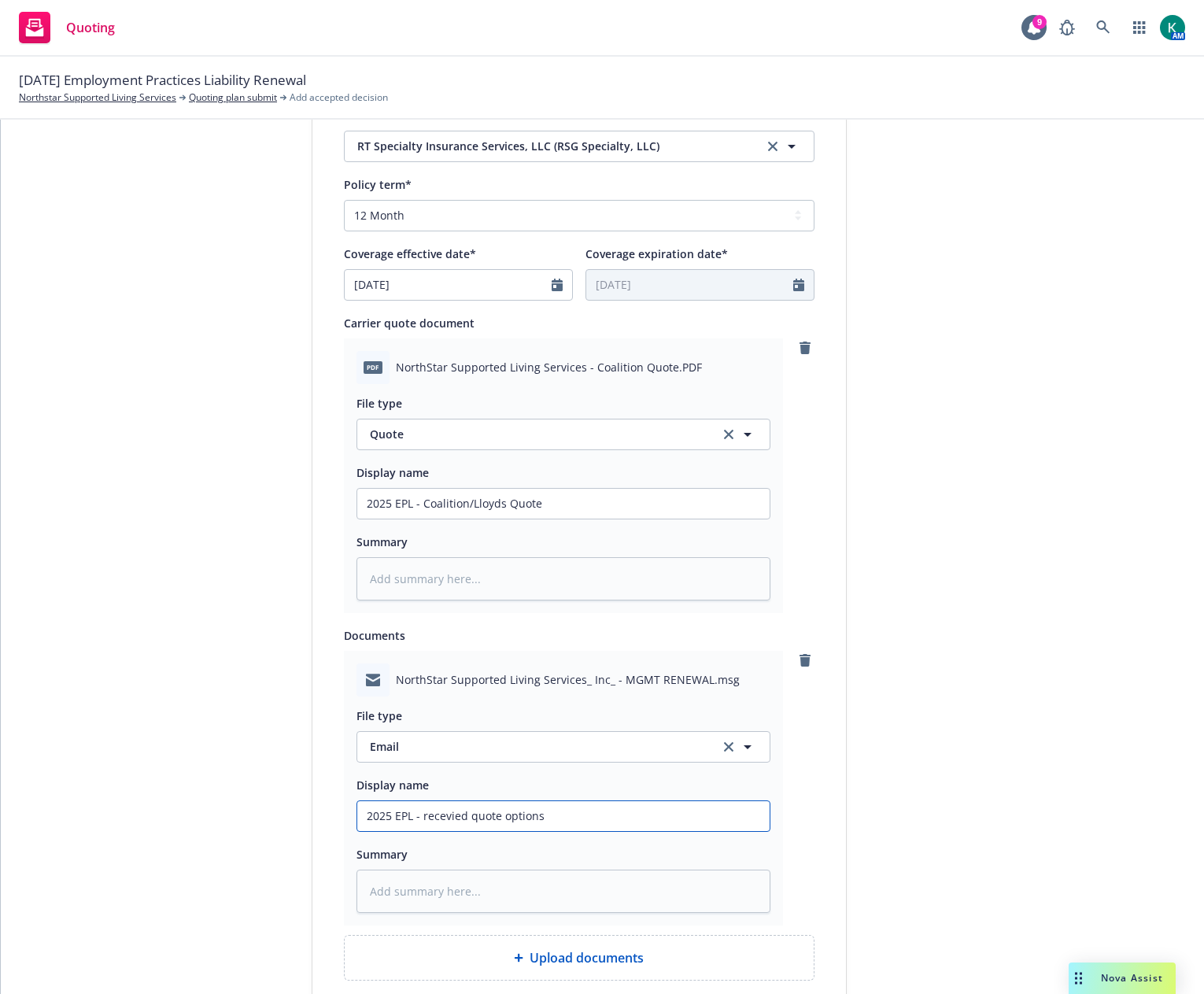
type textarea "x"
type input "2025 EPL - recevied quote options"
type textarea "x"
type input "2025 EPL - recevied quote options f"
type textarea "x"
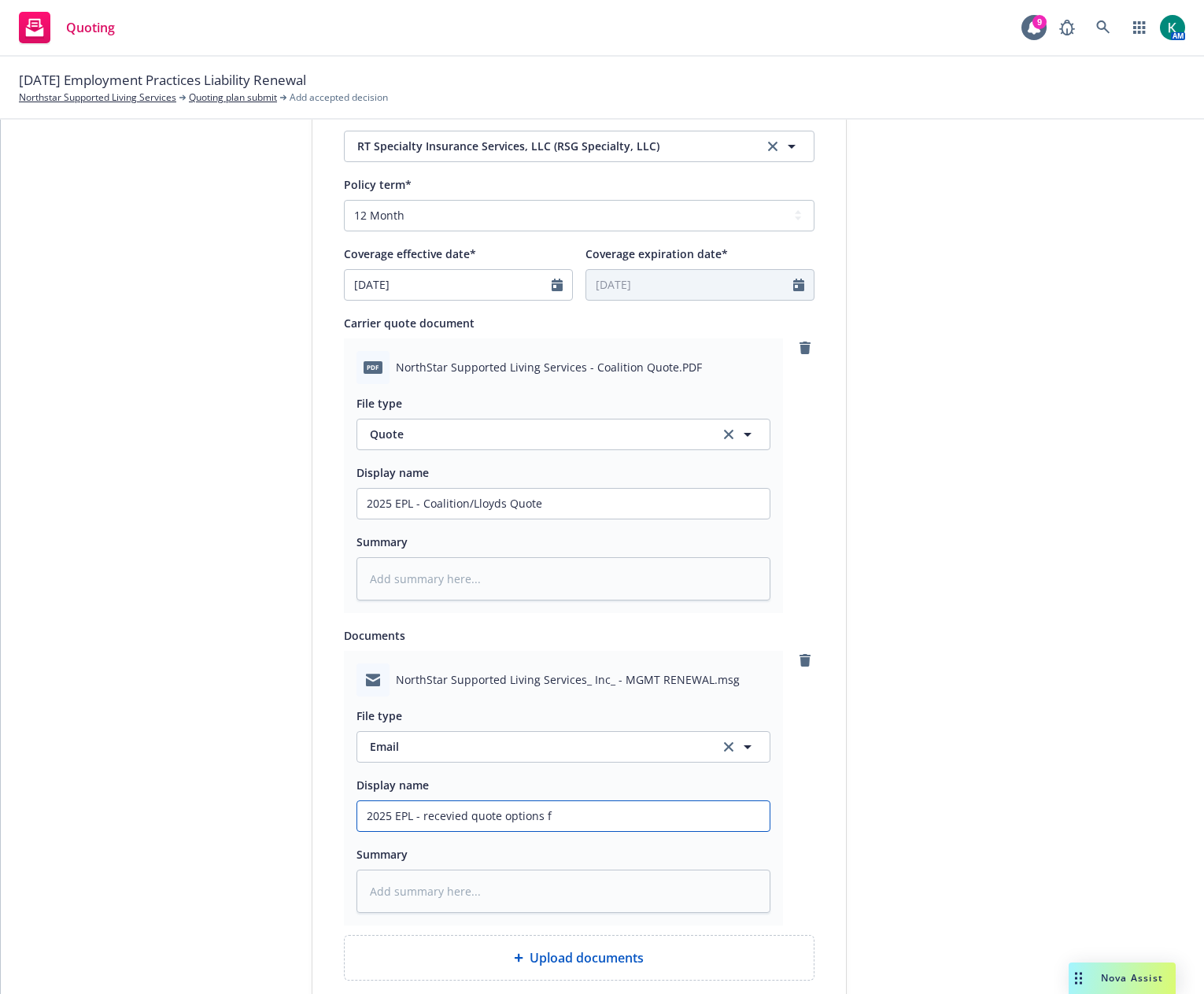
type input "2025 EPL - recevied quote options fr"
type textarea "x"
type input "2025 EPL - recevied quote options fro"
type textarea "x"
type input "2025 EPL - recevied quote options from"
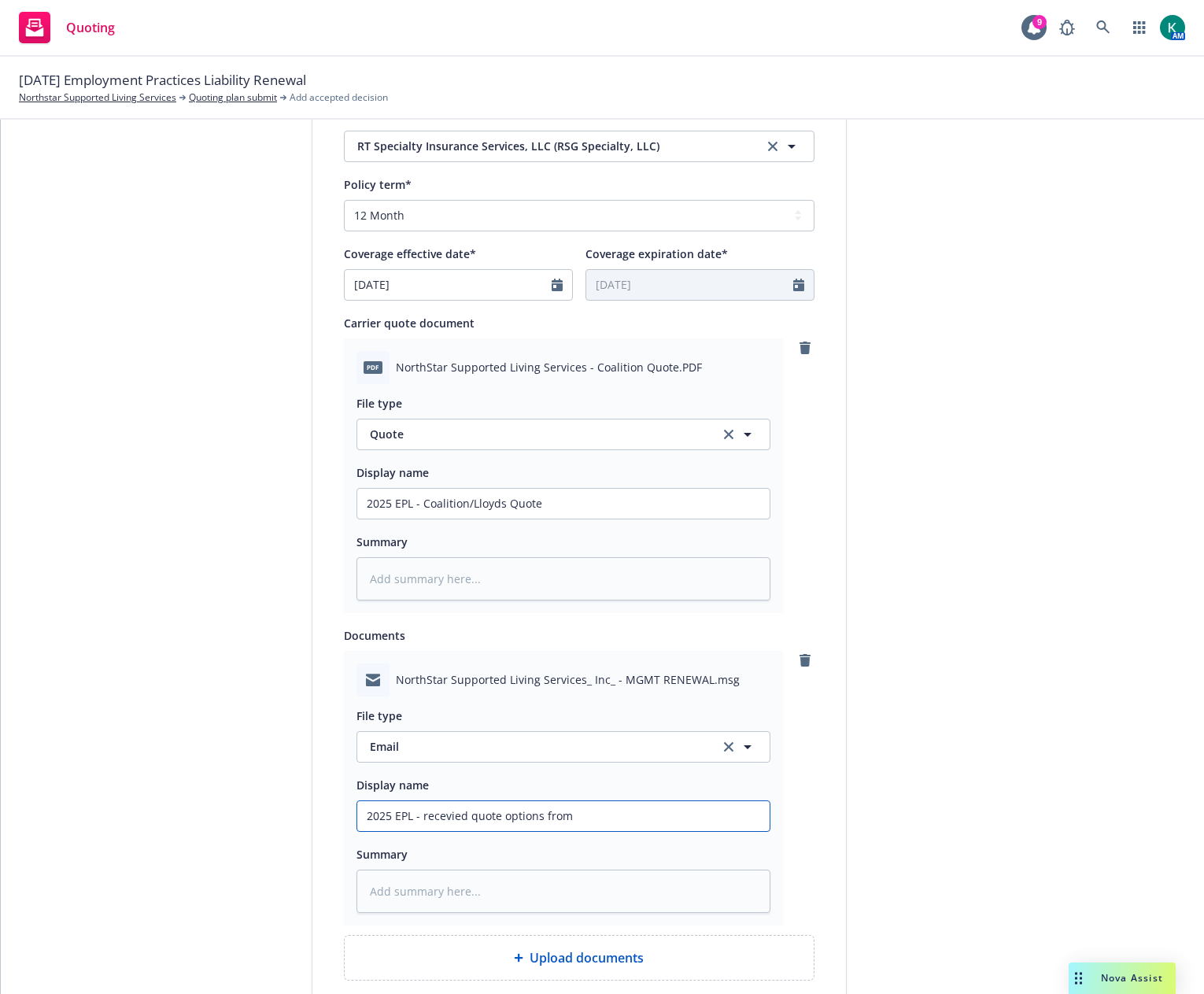
type textarea "x"
type input "2025 EPL - recevied quote options from"
type textarea "x"
type input "2025 EPL - recevied quote options from R"
type textarea "x"
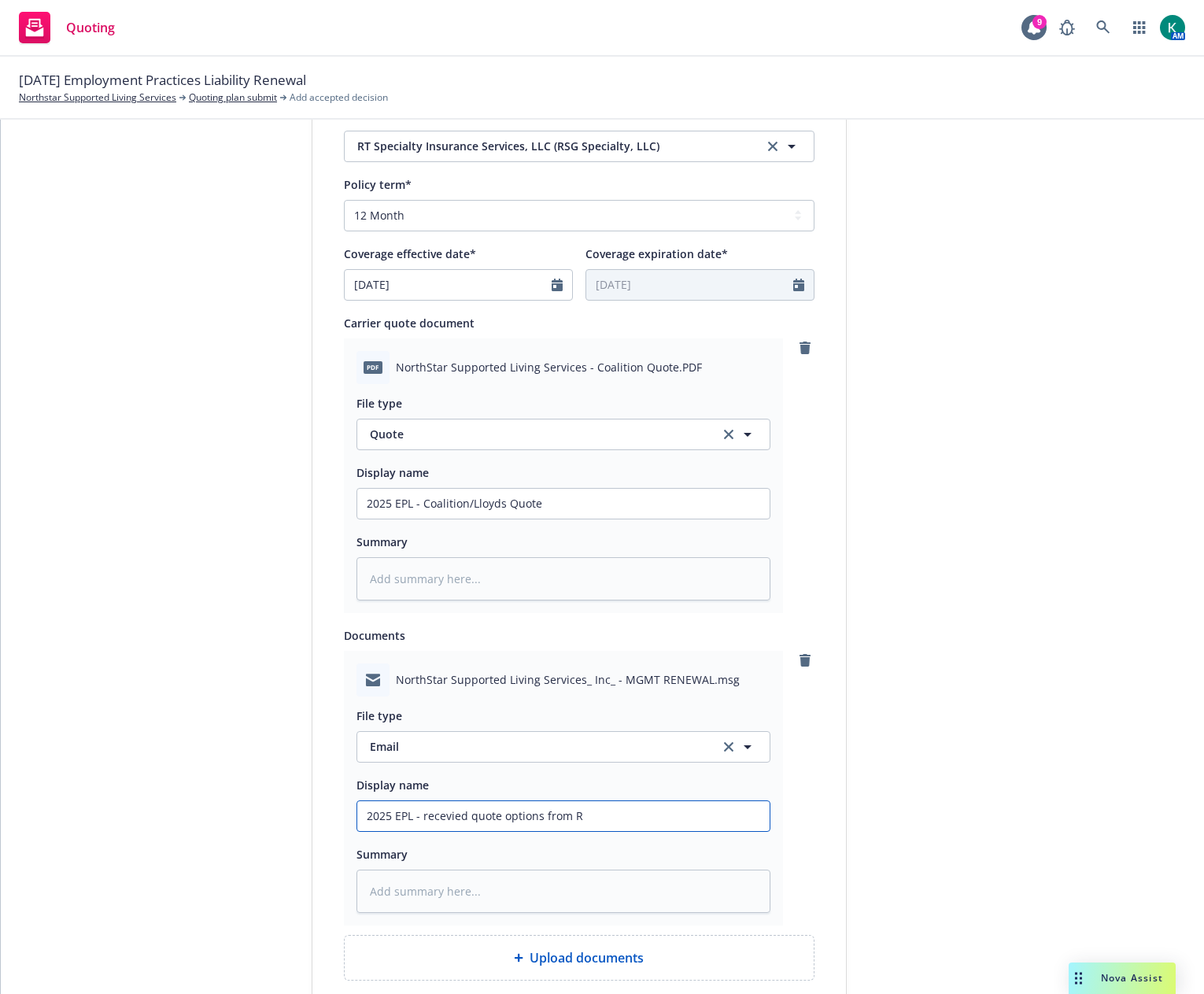
type input "2025 EPL - recevied quote options from RT"
type textarea "x"
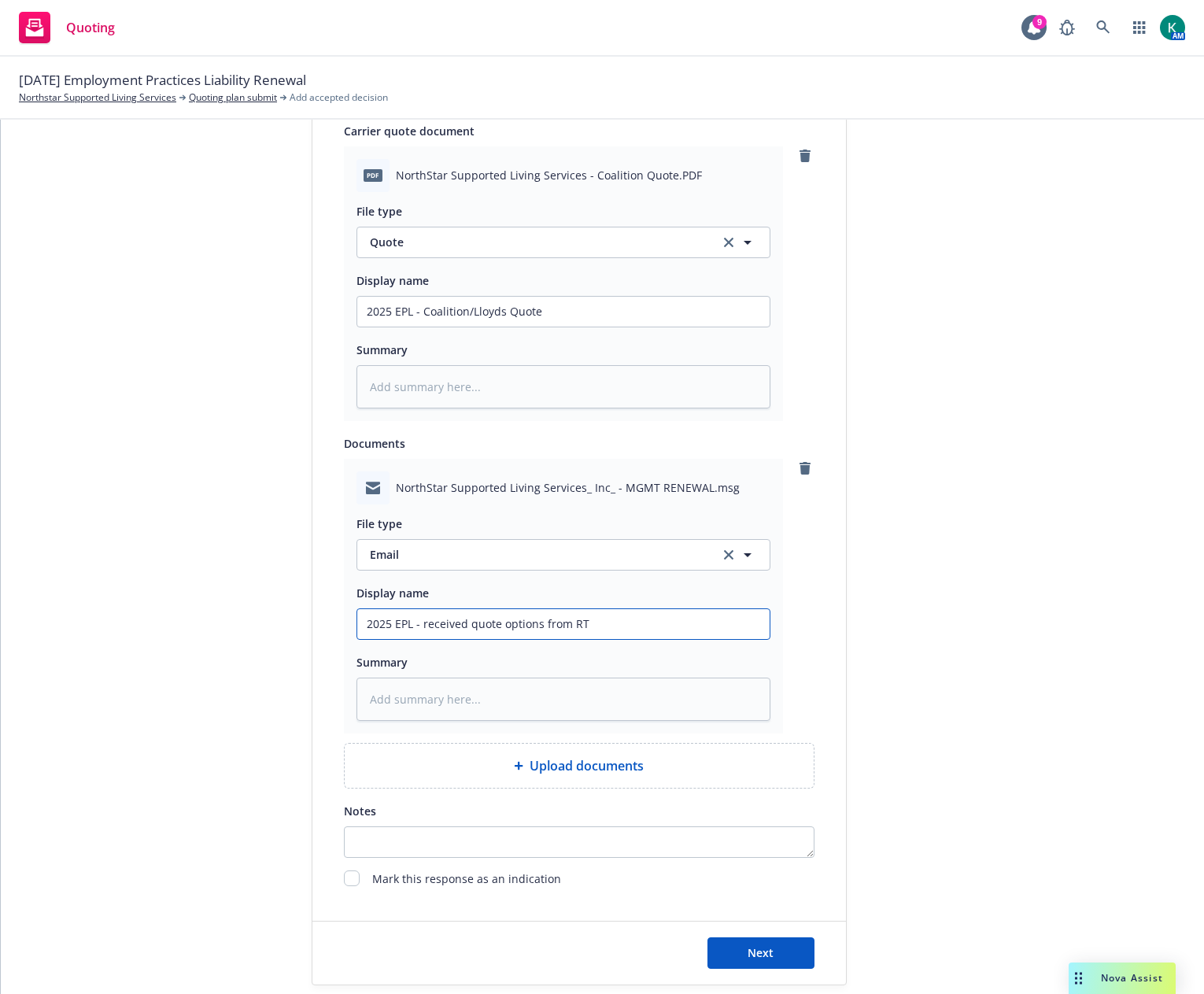
scroll to position [924, 0]
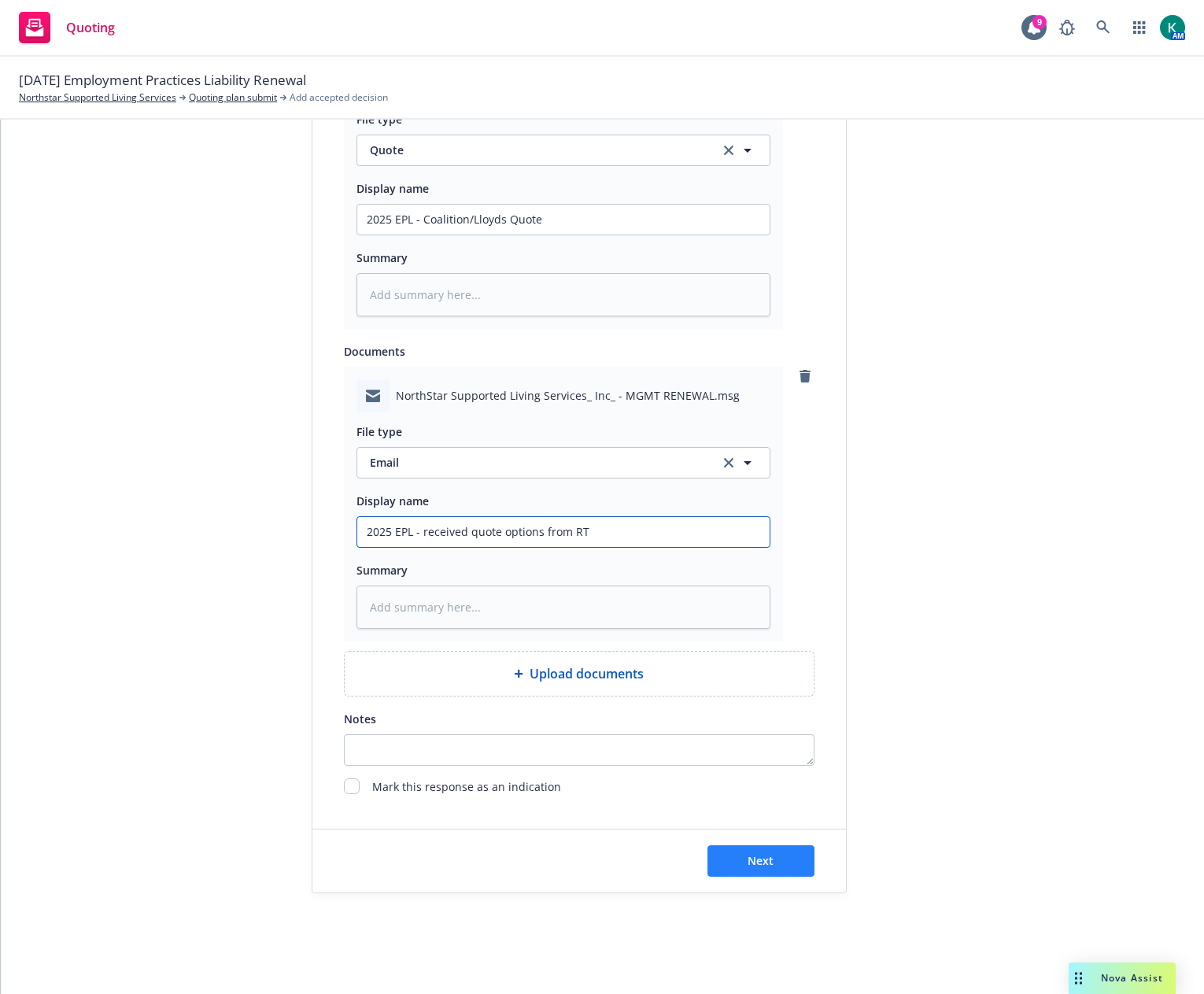
type input "2025 EPL - received quote options from RT"
click at [754, 860] on span "Next" at bounding box center [760, 860] width 26 height 15
type textarea "x"
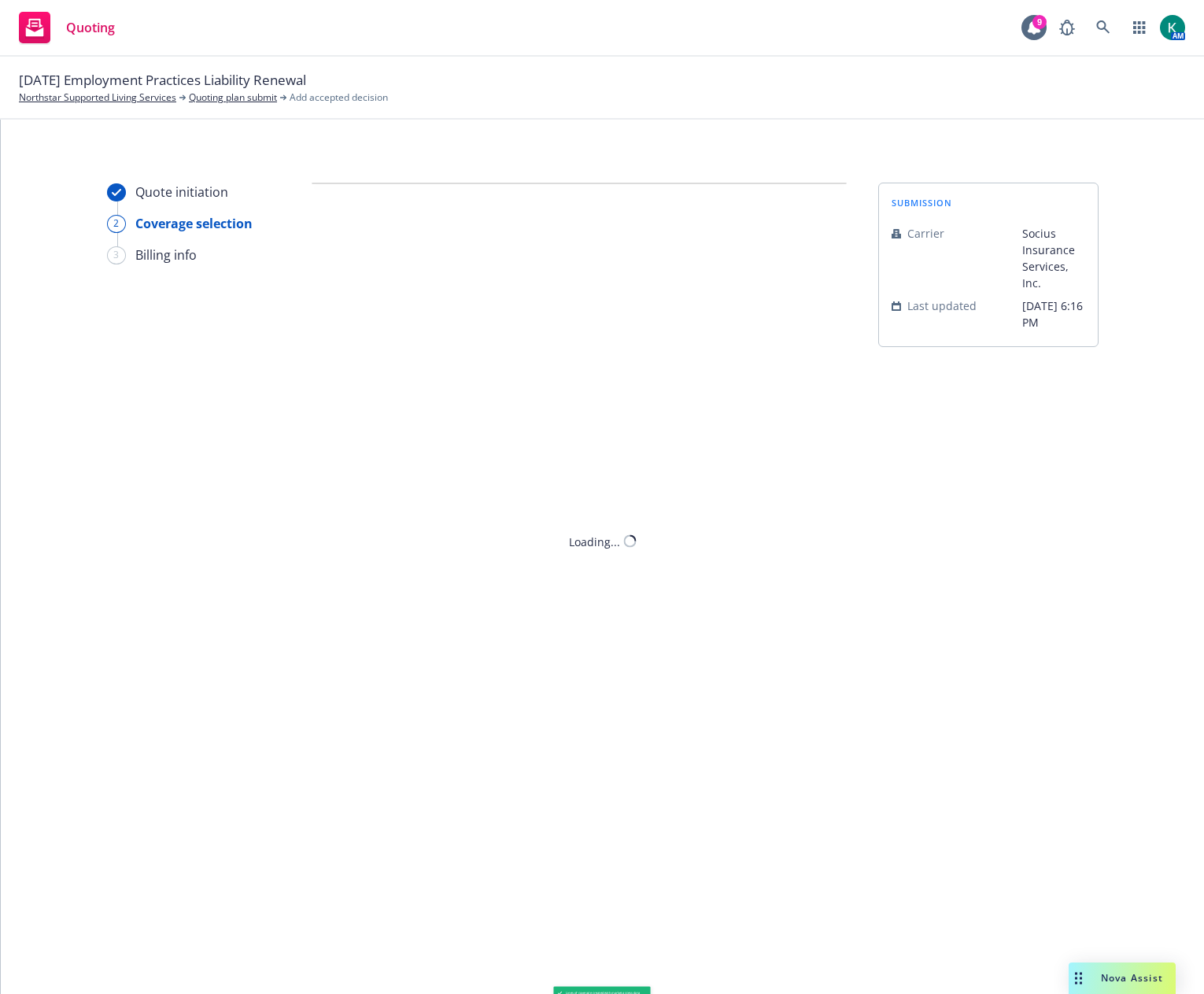
scroll to position [0, 0]
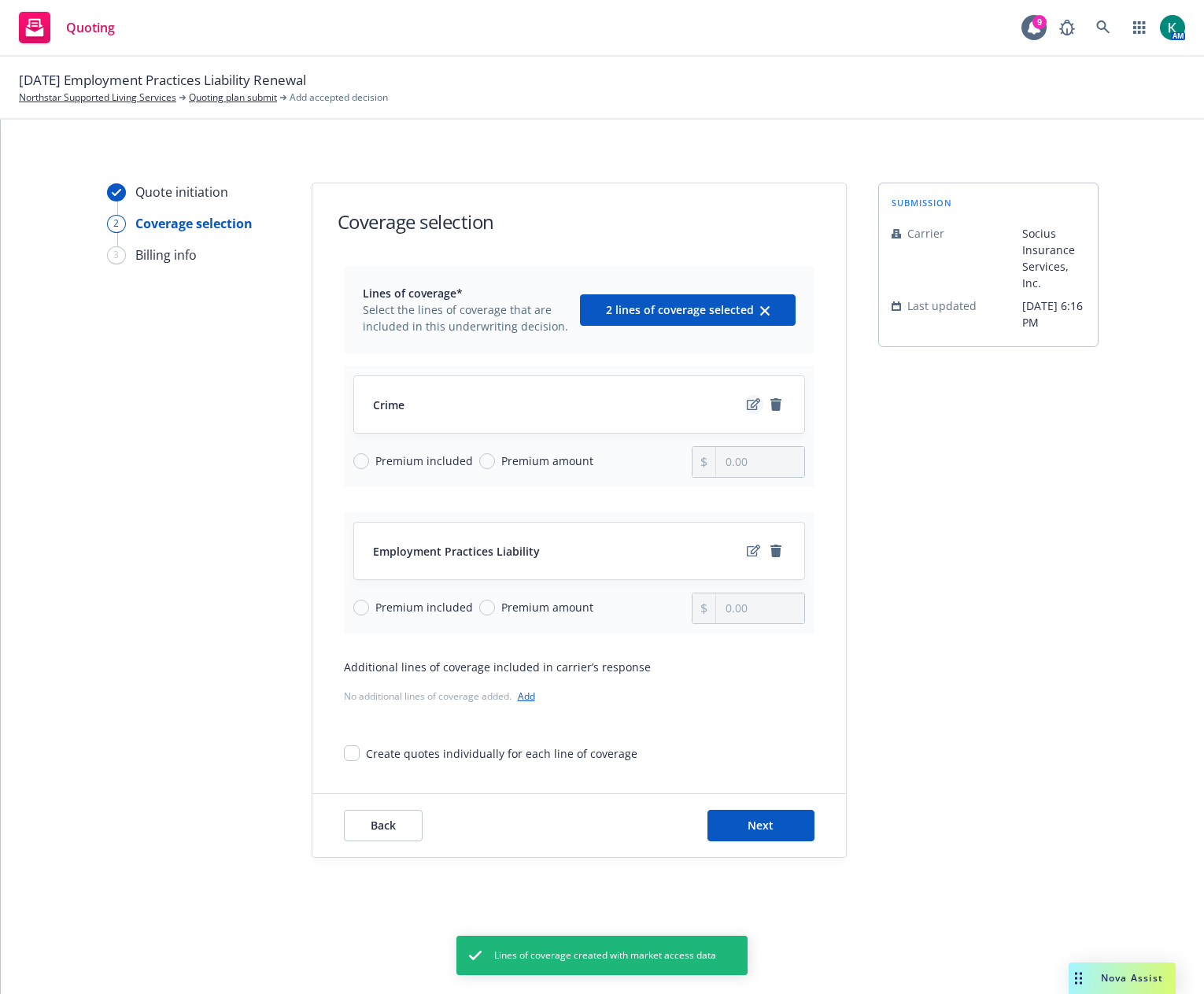
click at [752, 401] on icon "edit" at bounding box center [753, 404] width 14 height 12
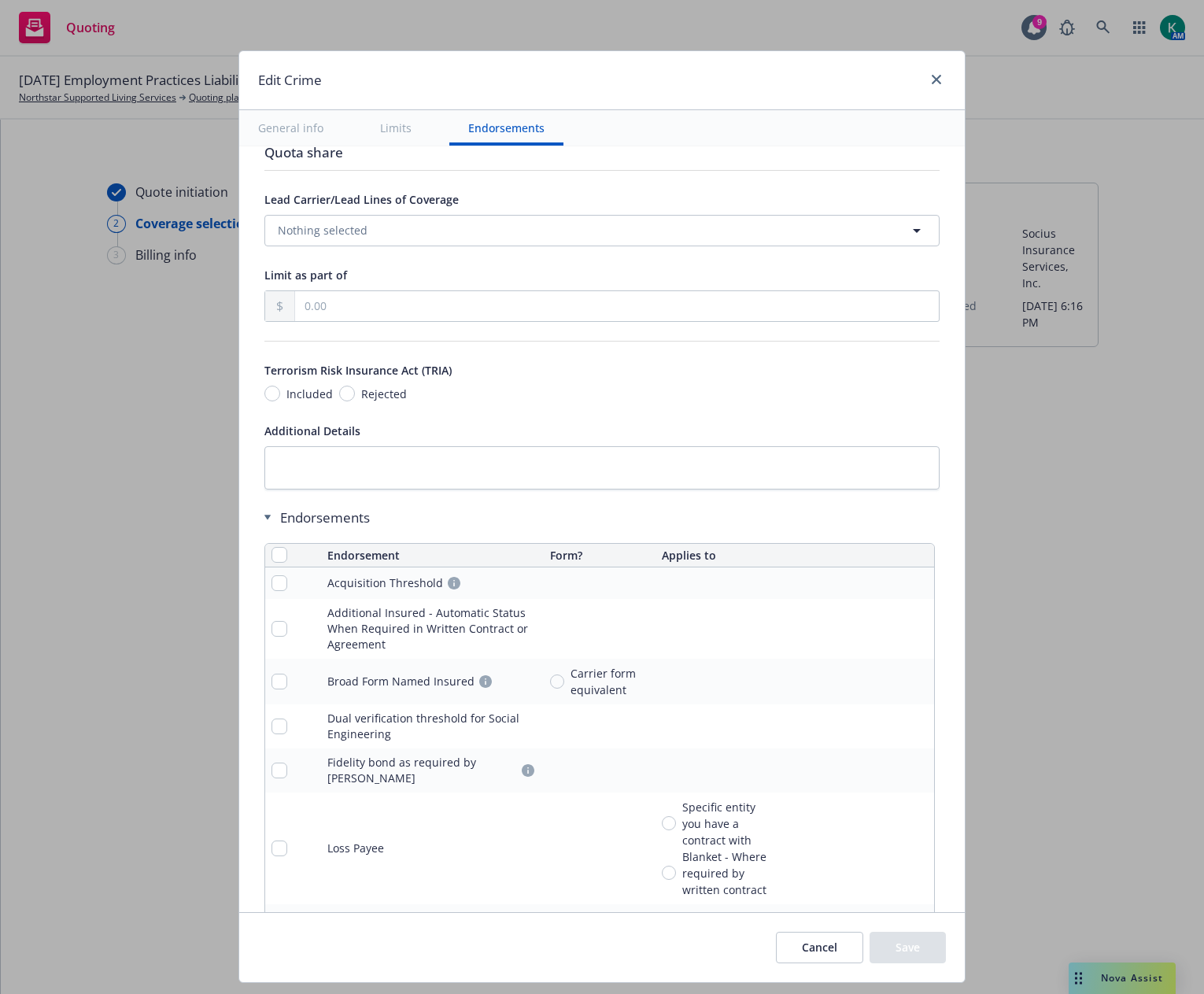
scroll to position [1522, 0]
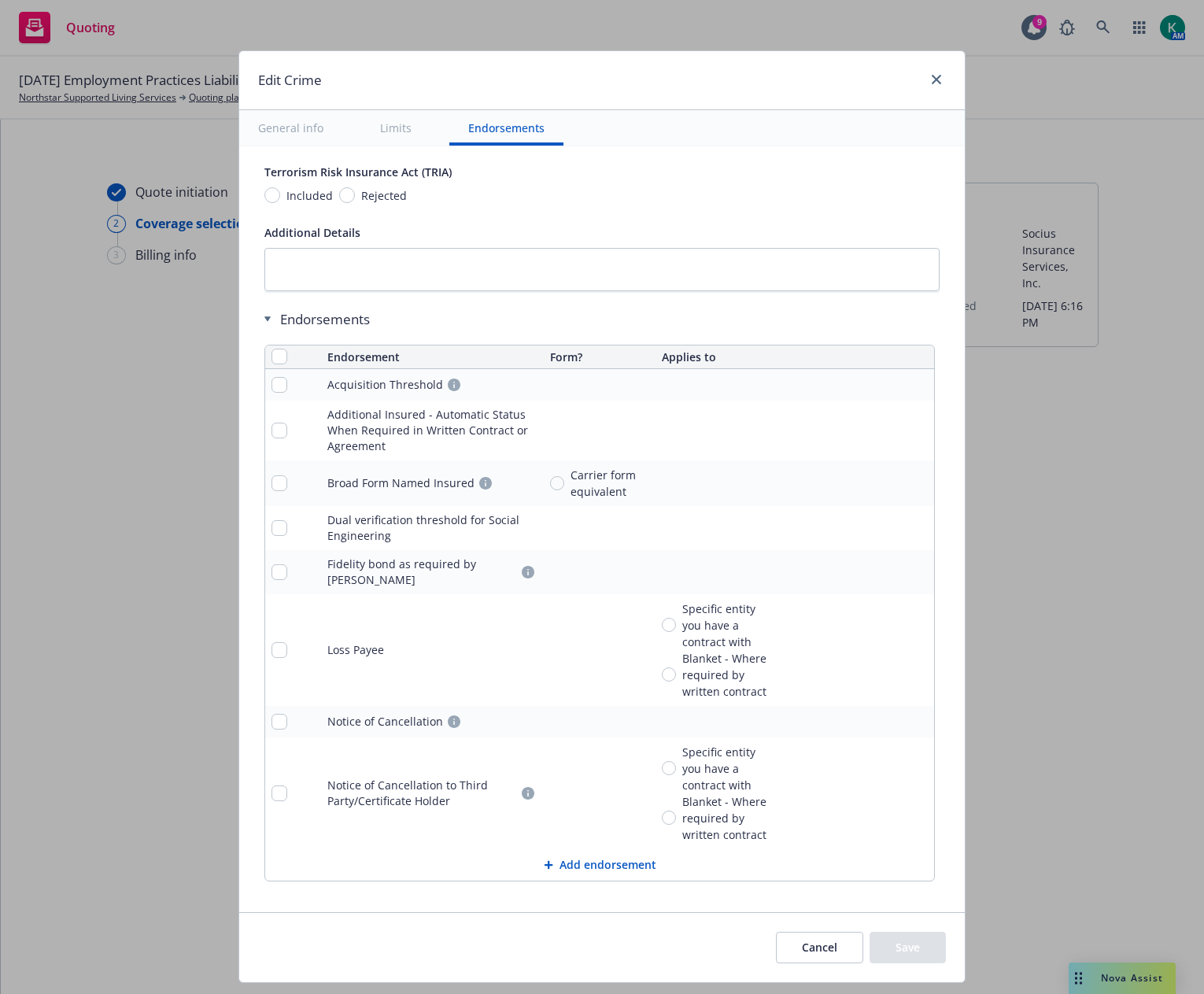
click at [787, 939] on button "Cancel" at bounding box center [819, 947] width 87 height 32
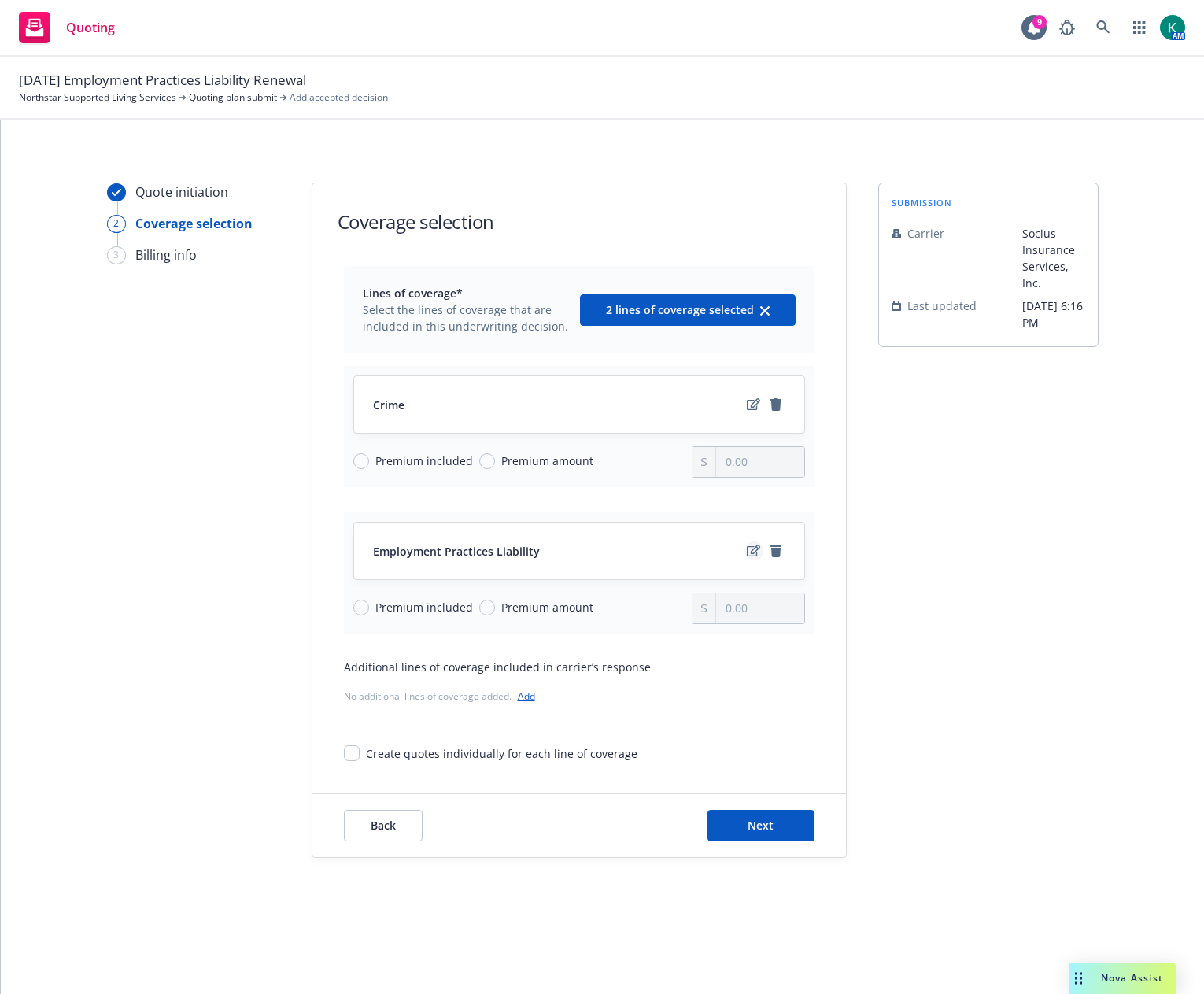
click at [750, 547] on icon "edit" at bounding box center [753, 551] width 14 height 13
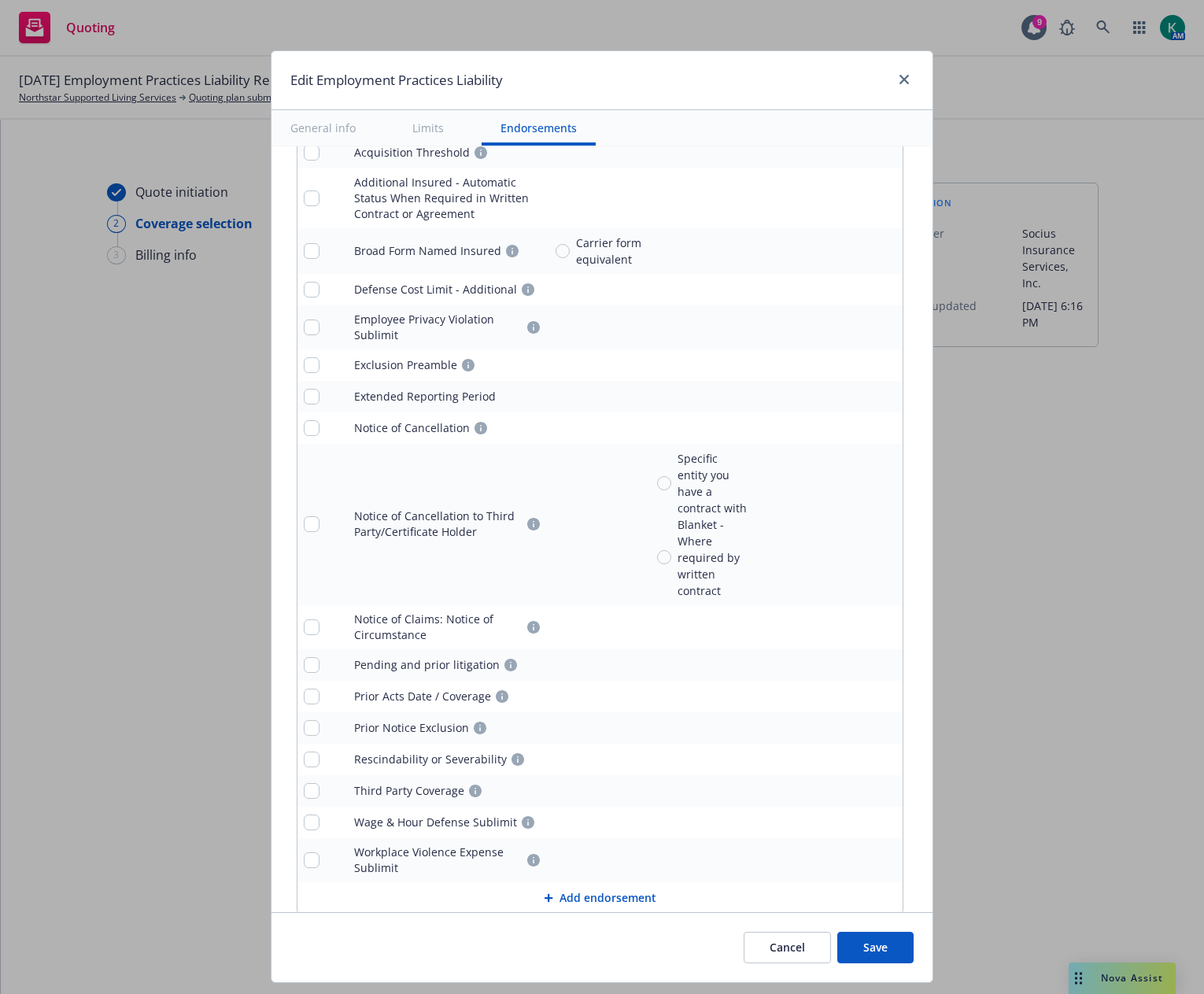
scroll to position [1633, 0]
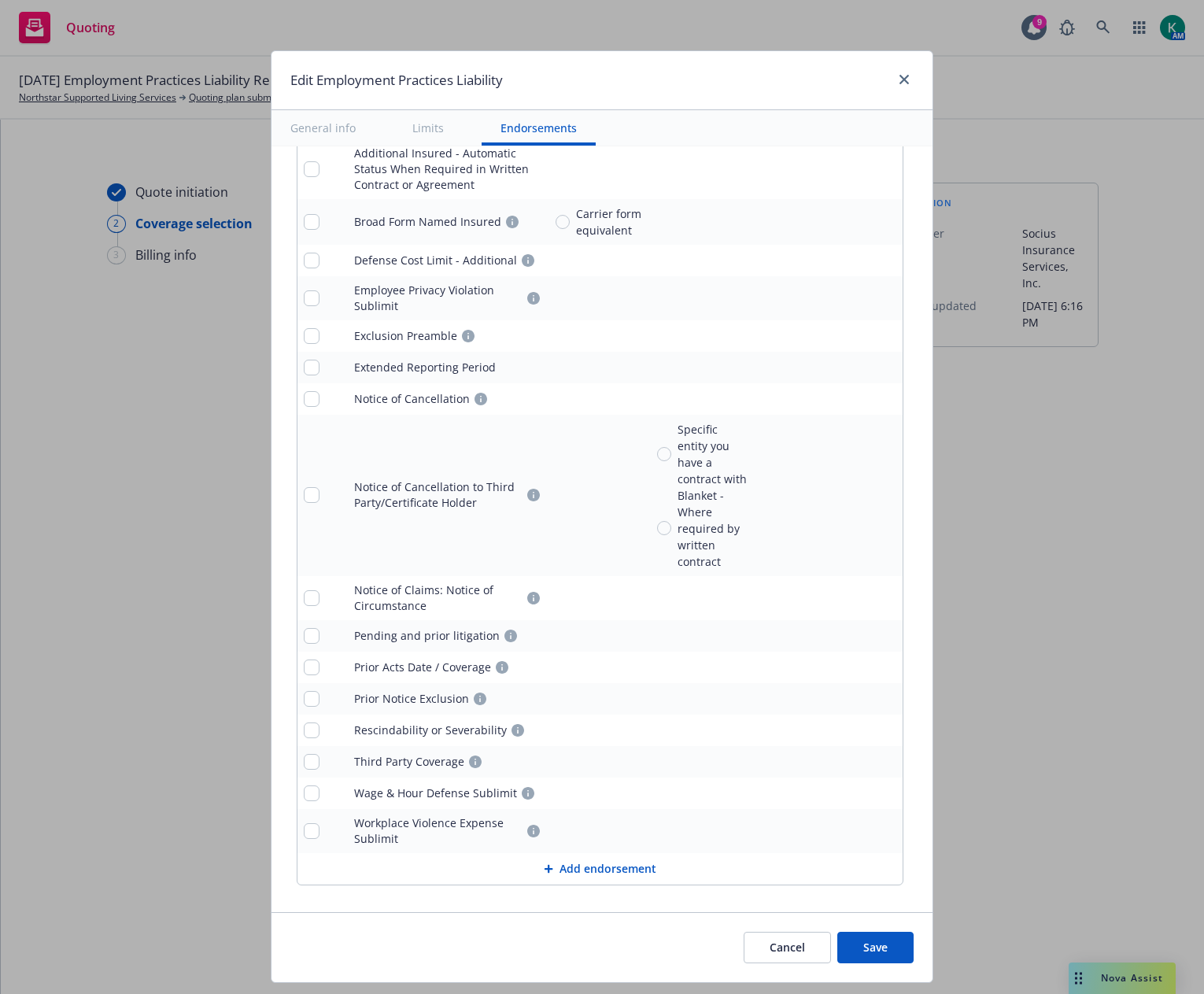
drag, startPoint x: 875, startPoint y: 953, endPoint x: 573, endPoint y: 934, distance: 302.6
click at [577, 939] on div "Cancel Save" at bounding box center [602, 947] width 661 height 70
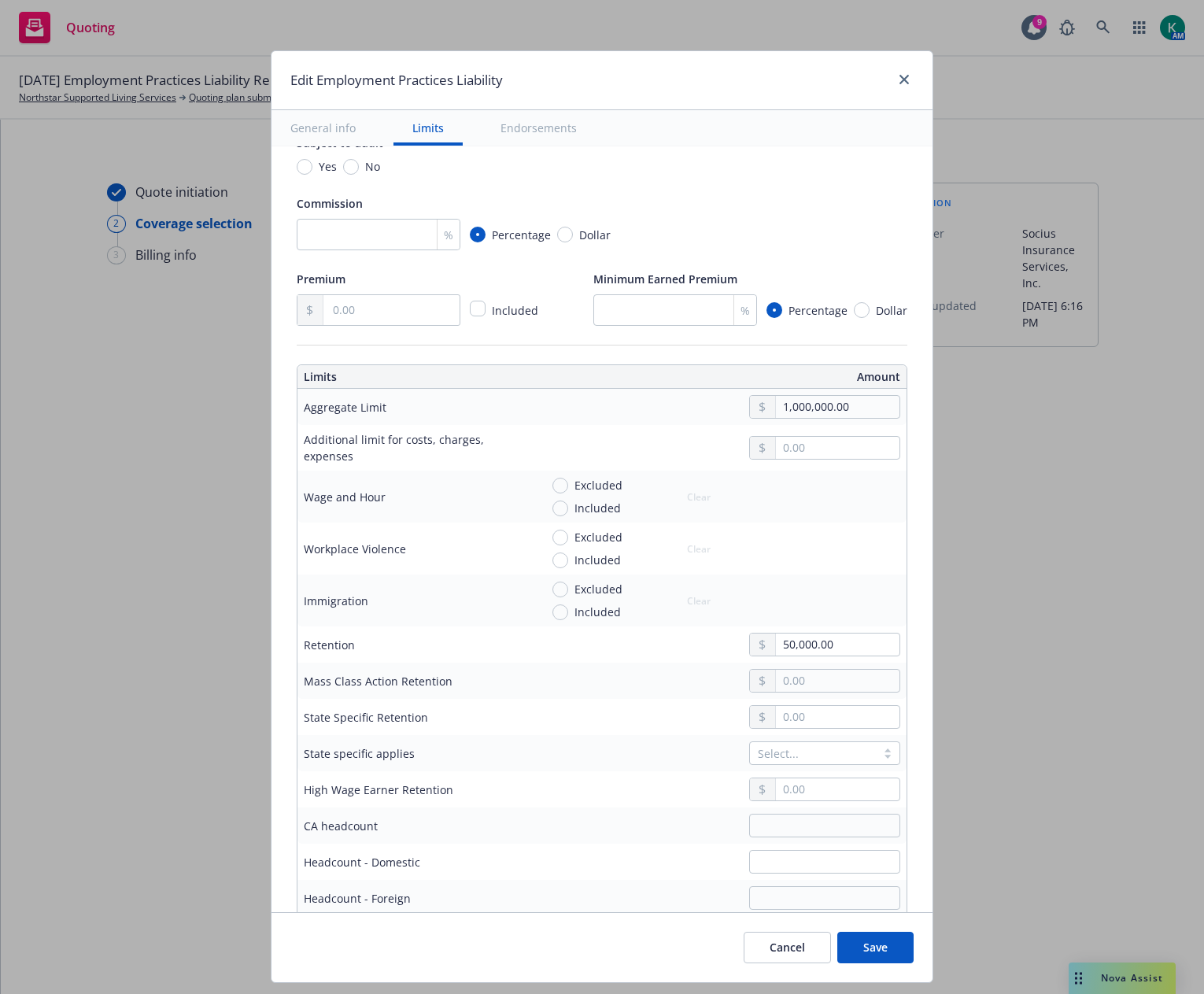
scroll to position [236, 0]
click at [825, 641] on input "50,000.00" at bounding box center [837, 644] width 123 height 22
type input "35,000.00"
click at [883, 952] on button "Save" at bounding box center [875, 947] width 77 height 32
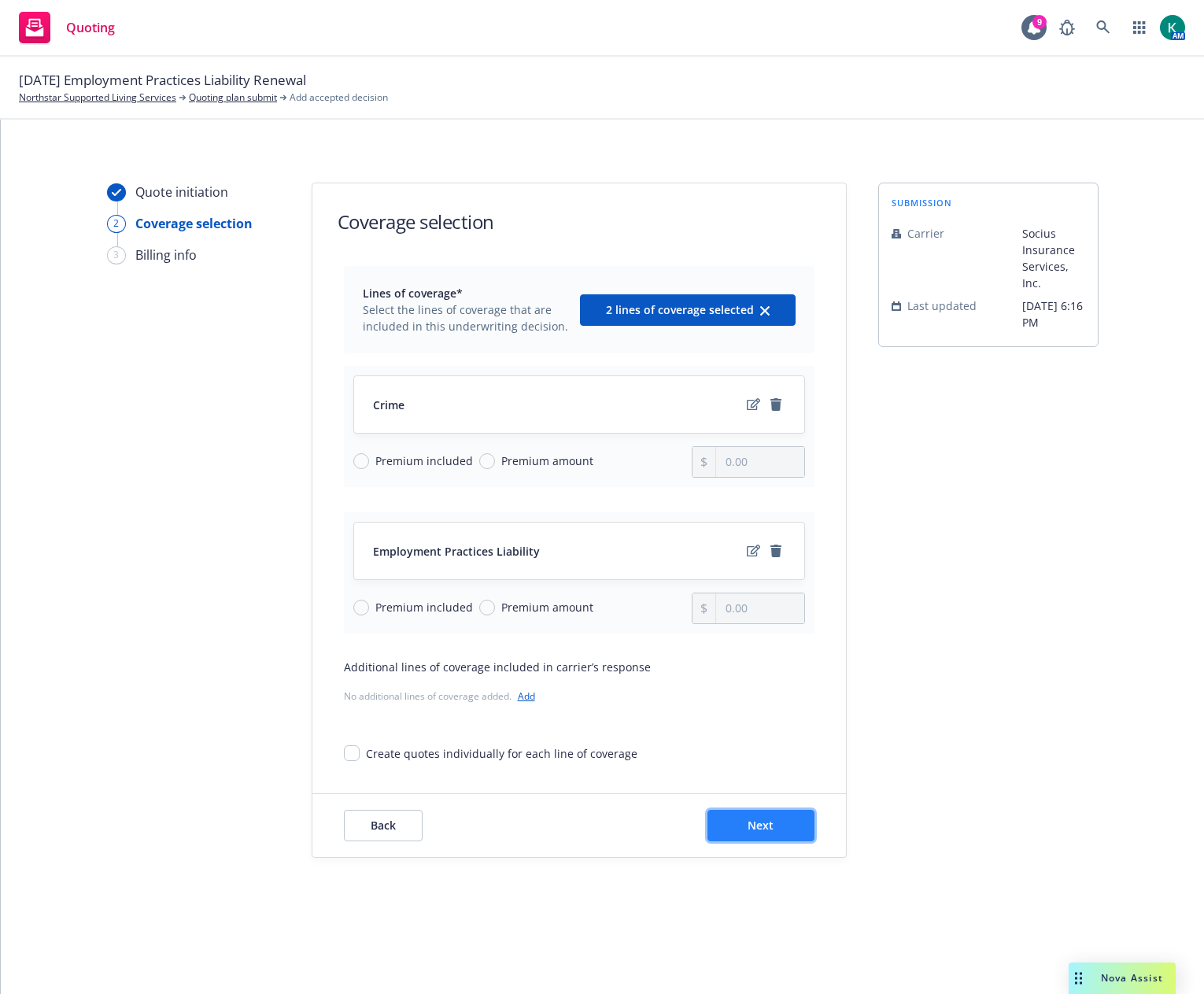
click at [783, 815] on button "Next" at bounding box center [761, 825] width 107 height 32
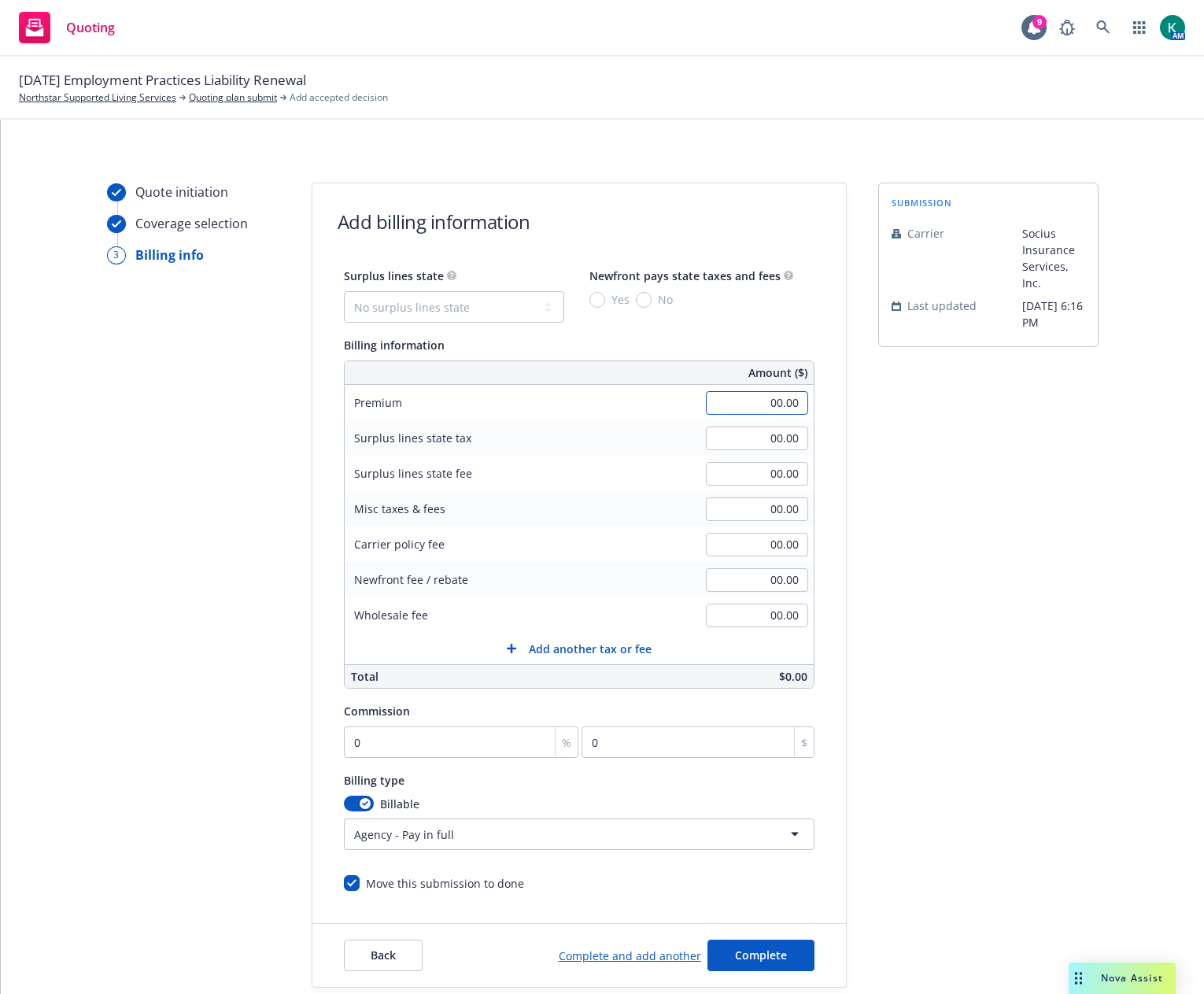
click at [754, 403] on input "00.00" at bounding box center [757, 403] width 103 height 23
drag, startPoint x: 782, startPoint y: 395, endPoint x: 776, endPoint y: 403, distance: 10.0
click at [782, 396] on input "00.00" at bounding box center [757, 403] width 103 height 23
click at [776, 403] on input "00.00" at bounding box center [757, 403] width 103 height 23
type input "16,632.00"
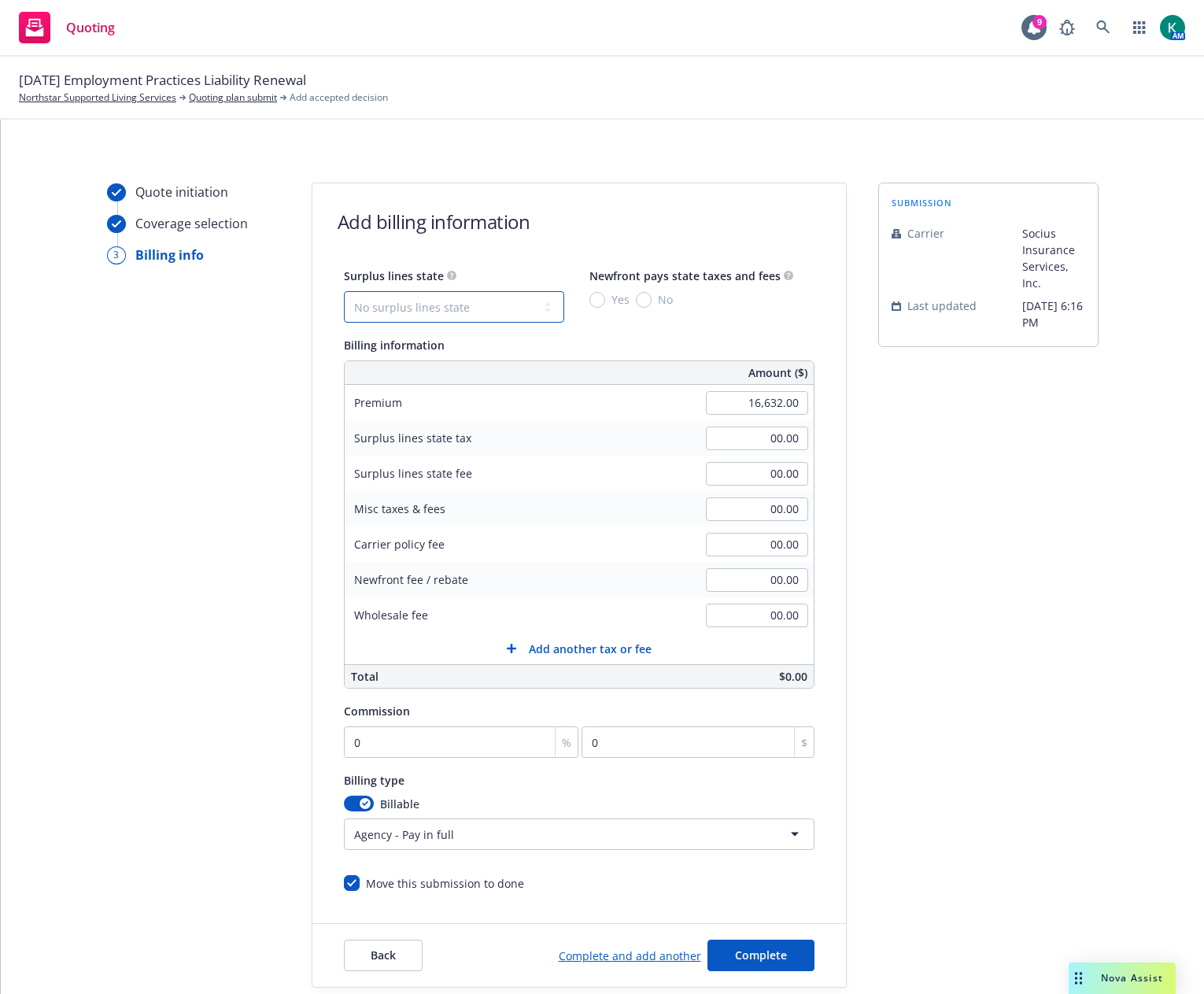
click at [514, 316] on select "No surplus lines state Alaska Alabama Arkansas Arizona California Colorado Conn…" at bounding box center [454, 307] width 221 height 32
select select "CA"
click at [344, 291] on select "No surplus lines state Alaska Alabama Arkansas Arizona California Colorado Conn…" at bounding box center [454, 307] width 221 height 32
type input "498.96"
type input "29.94"
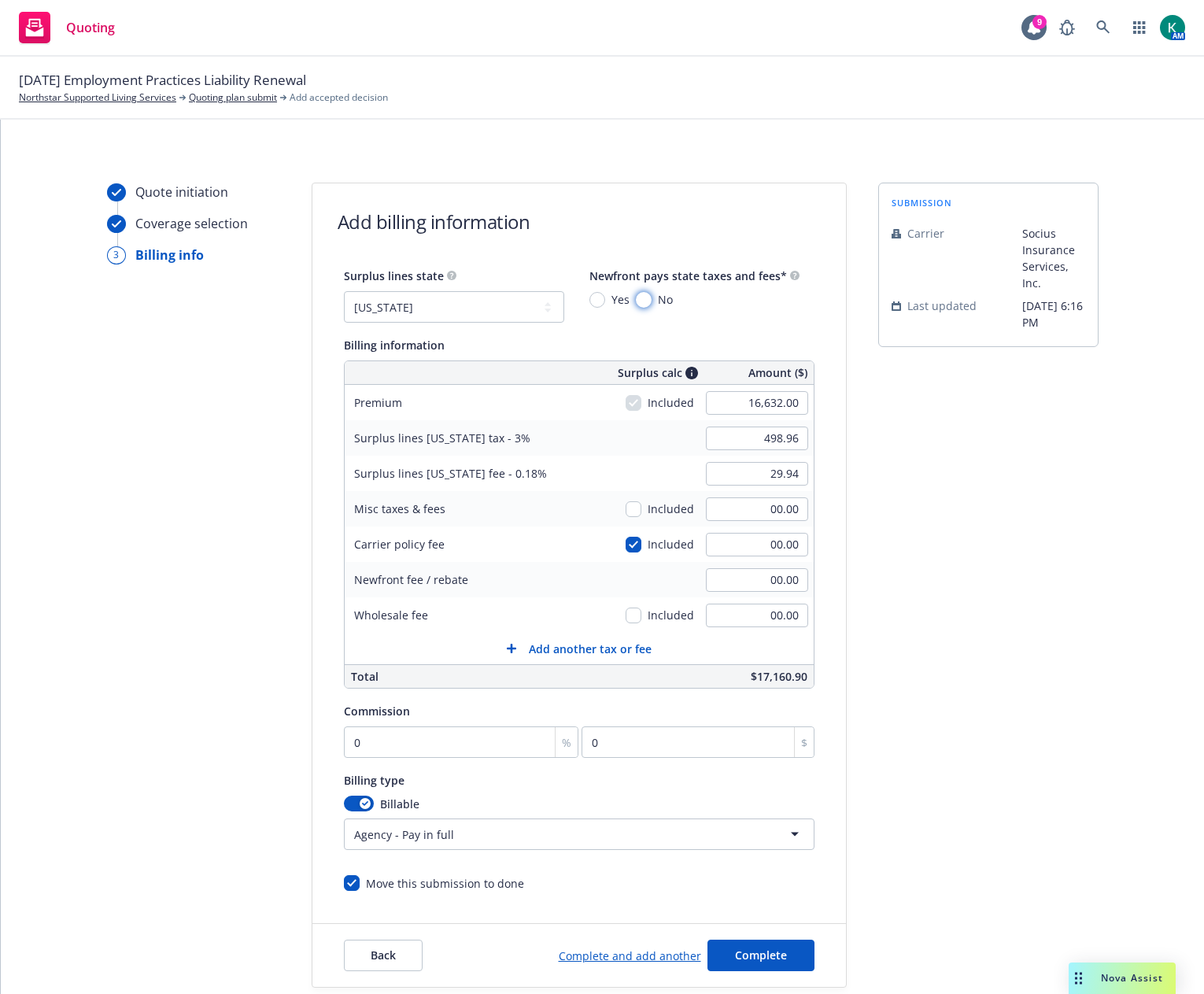
click at [642, 298] on input "No" at bounding box center [644, 300] width 16 height 16
radio input "true"
click at [512, 745] on input "0" at bounding box center [461, 742] width 235 height 32
type input "1"
type input "166.32"
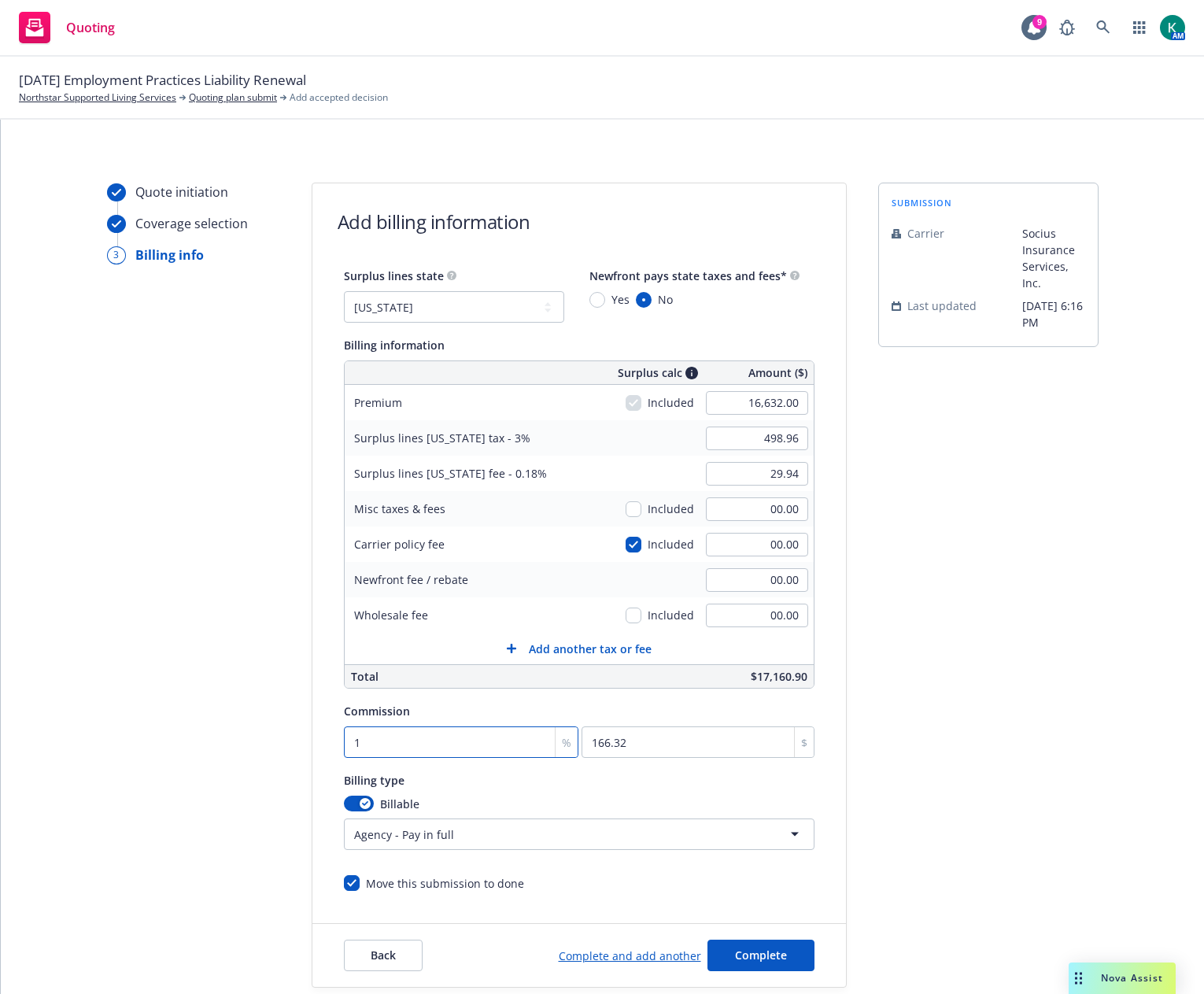
type input "10"
type input "1663.2"
type input "10"
click at [478, 891] on div "Move this submission to done" at bounding box center [446, 883] width 159 height 16
click at [359, 891] on input "Move this submission to done" at bounding box center [352, 883] width 16 height 16
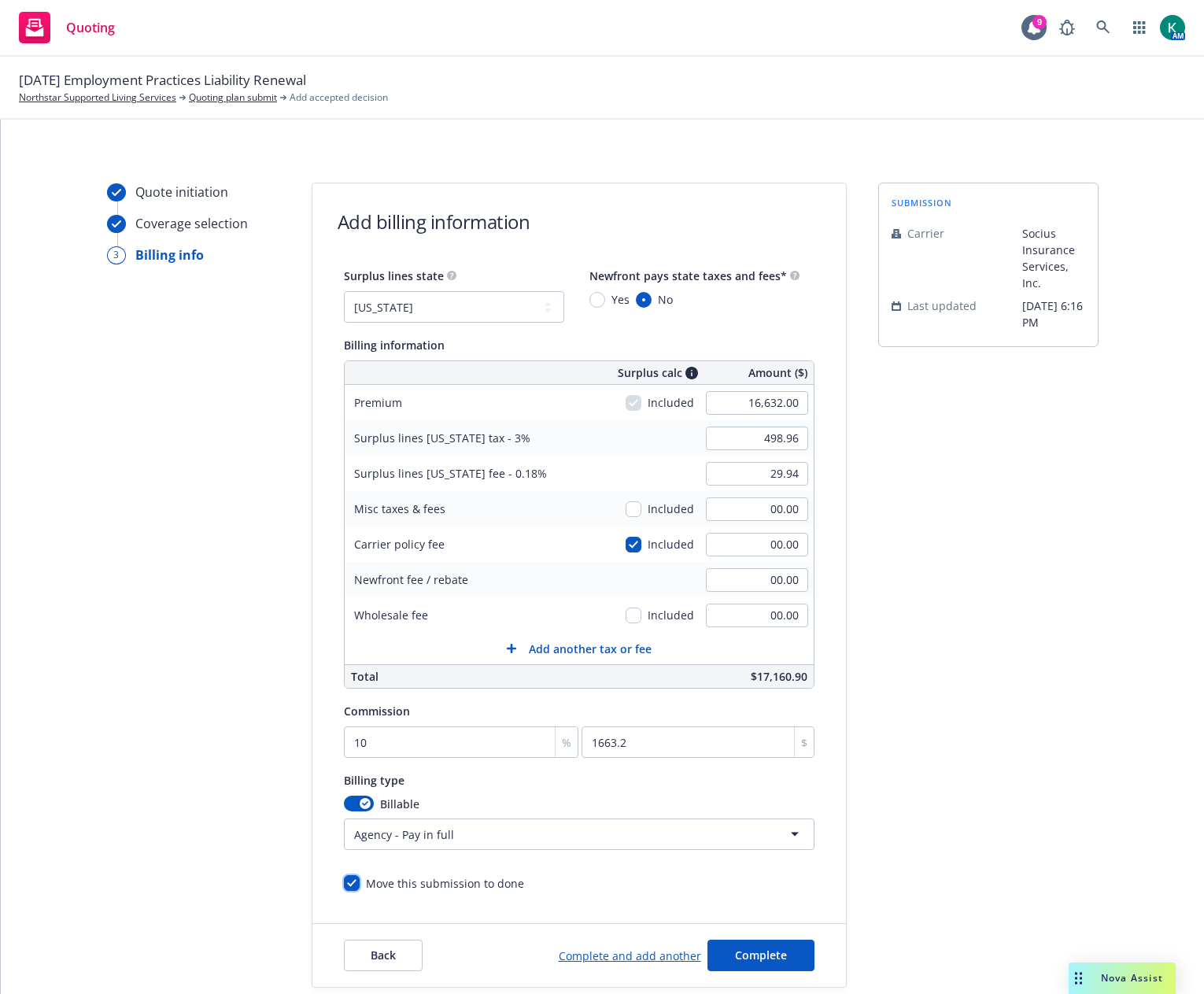
checkbox input "false"
click at [740, 941] on button "Complete" at bounding box center [761, 955] width 107 height 32
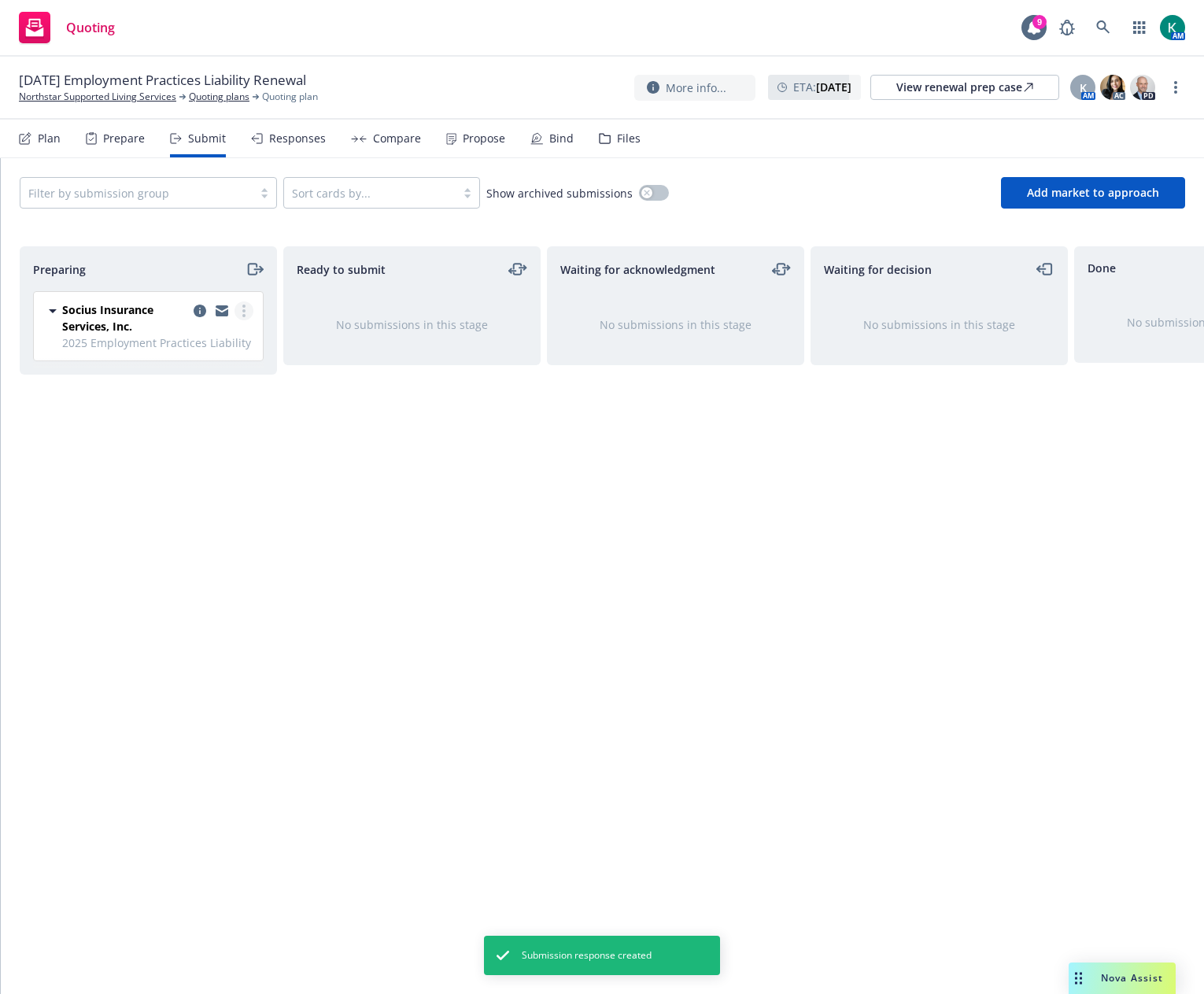
click at [246, 305] on link "more" at bounding box center [244, 311] width 19 height 19
click at [193, 436] on span "Add accepted decision" at bounding box center [173, 436] width 158 height 15
select select "12"
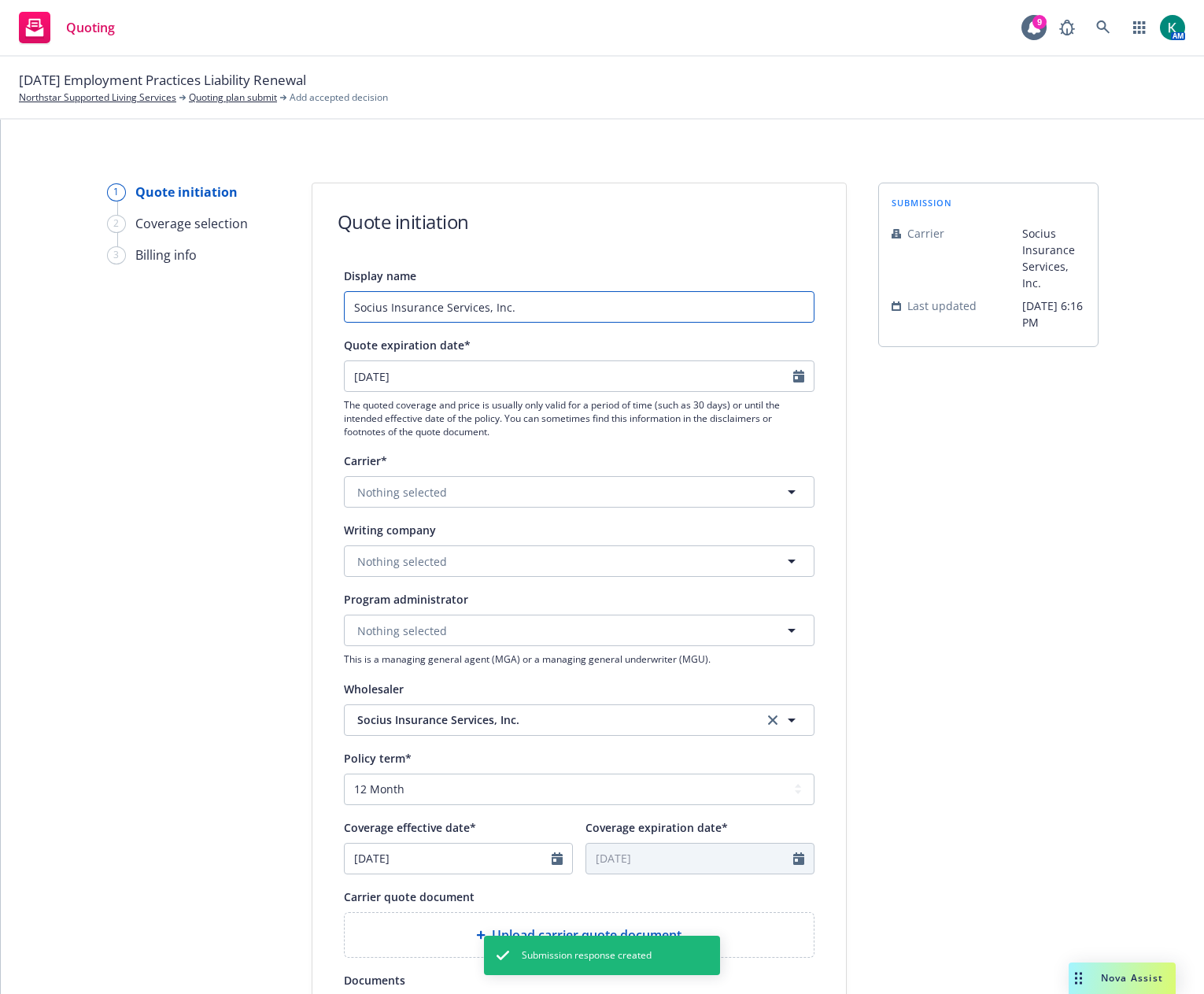
click at [477, 312] on input "Socius Insurance Services, Inc." at bounding box center [579, 307] width 471 height 32
click at [558, 316] on input "Socius Insurance Services, Inc." at bounding box center [579, 307] width 471 height 32
type input "2025 EPL - Travelers"
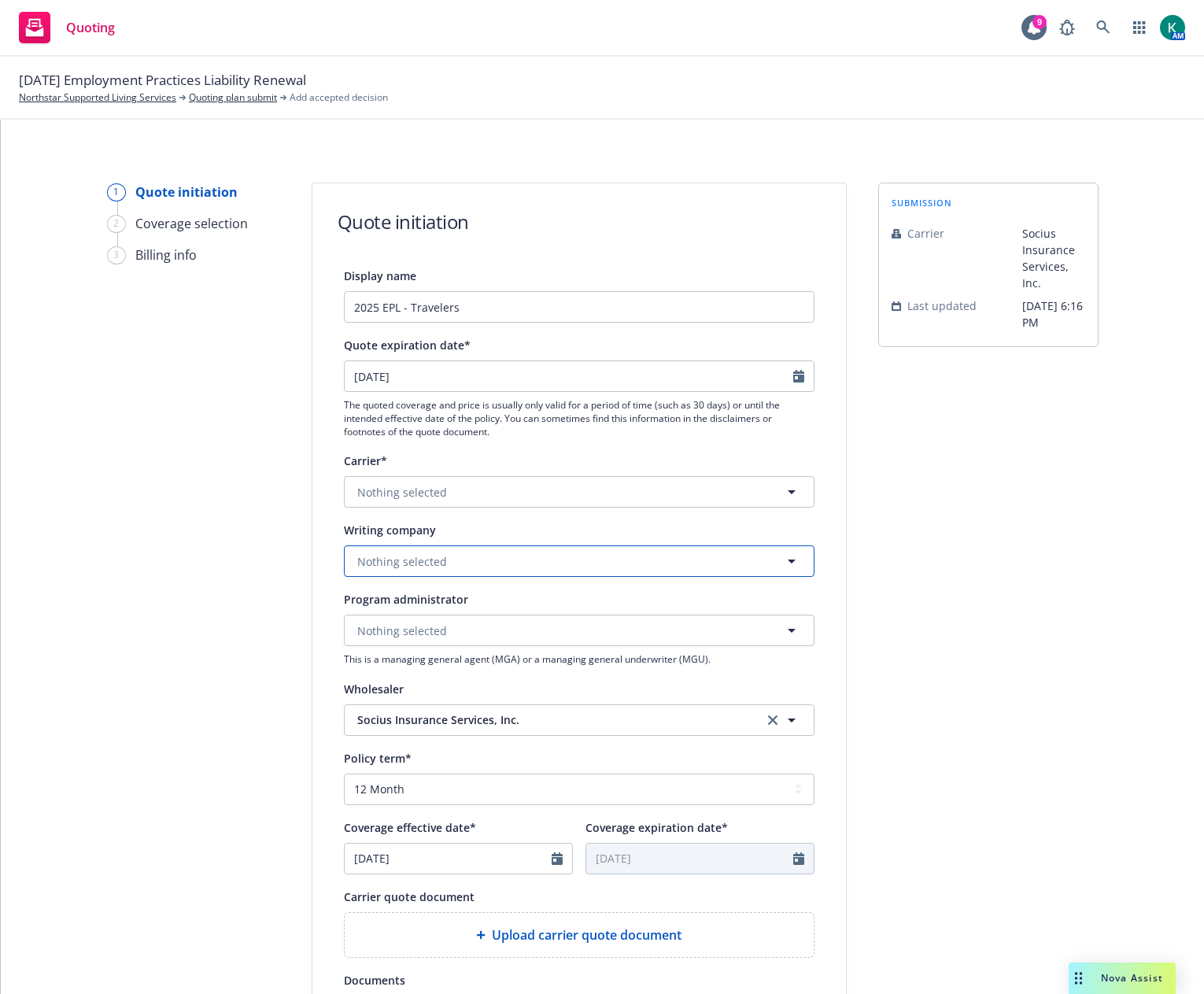
click at [465, 554] on button "Nothing selected" at bounding box center [579, 561] width 471 height 32
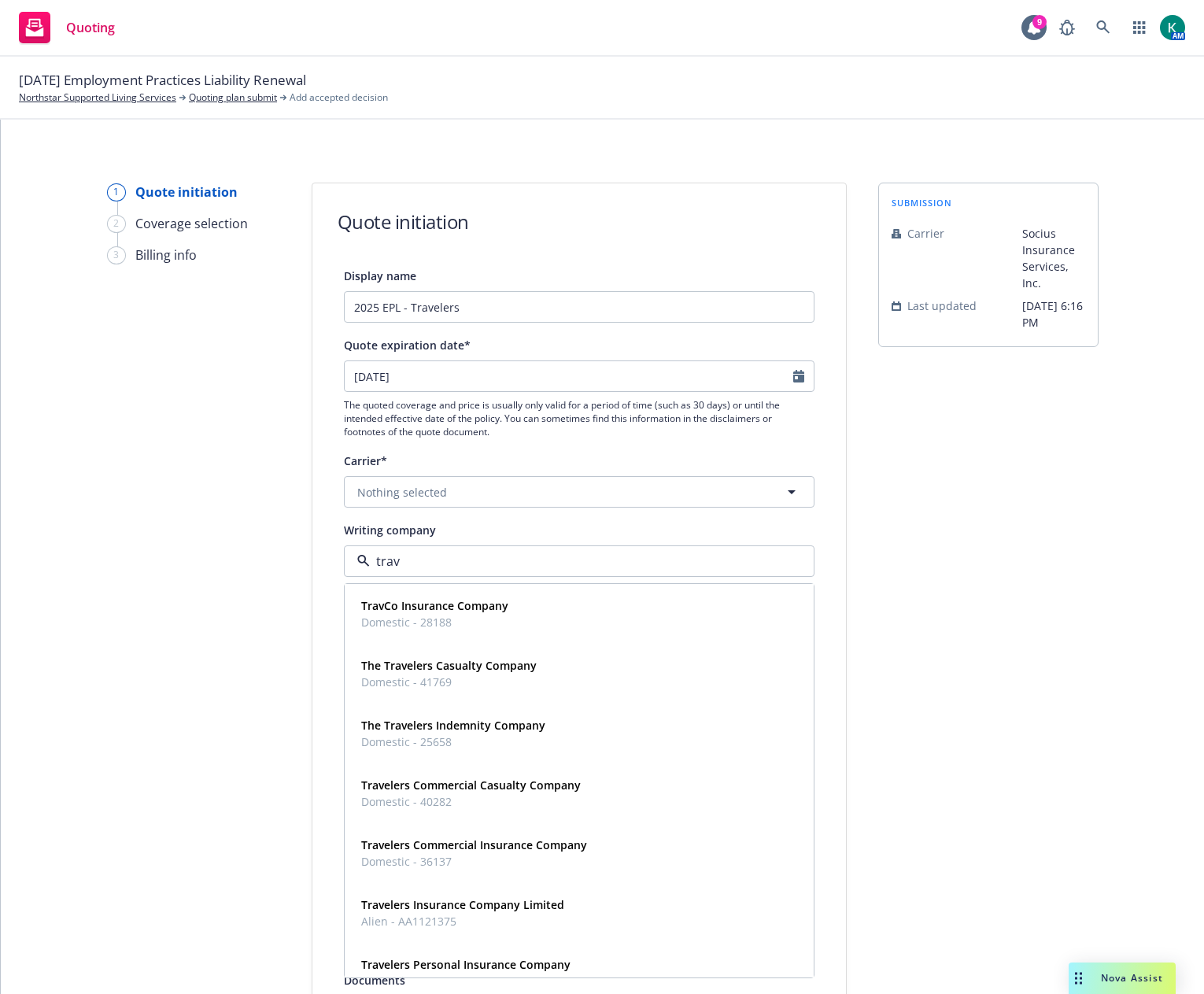
type input "trave"
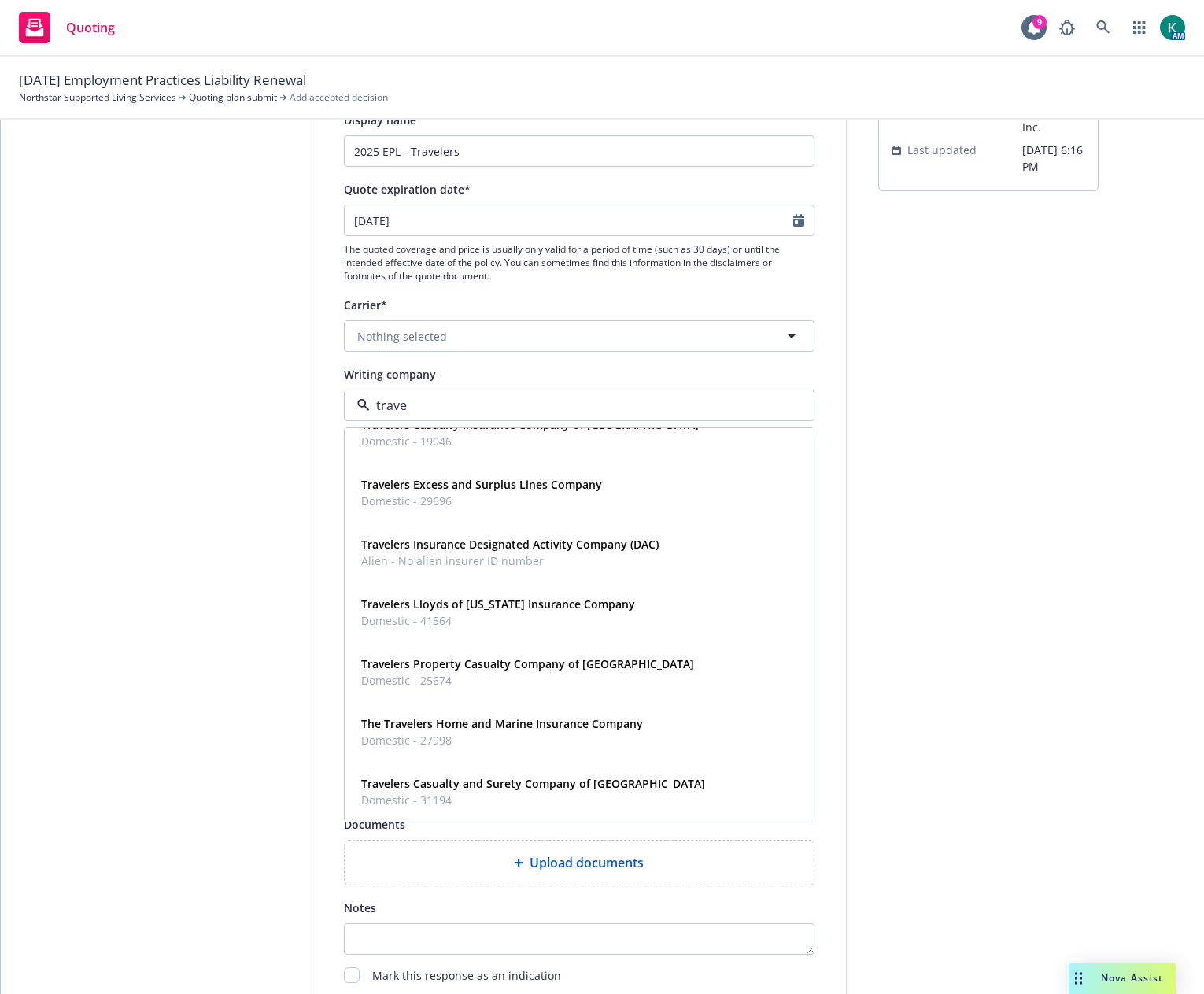
scroll to position [158, 0]
click at [492, 792] on span "Domestic - 31194" at bounding box center [533, 798] width 344 height 16
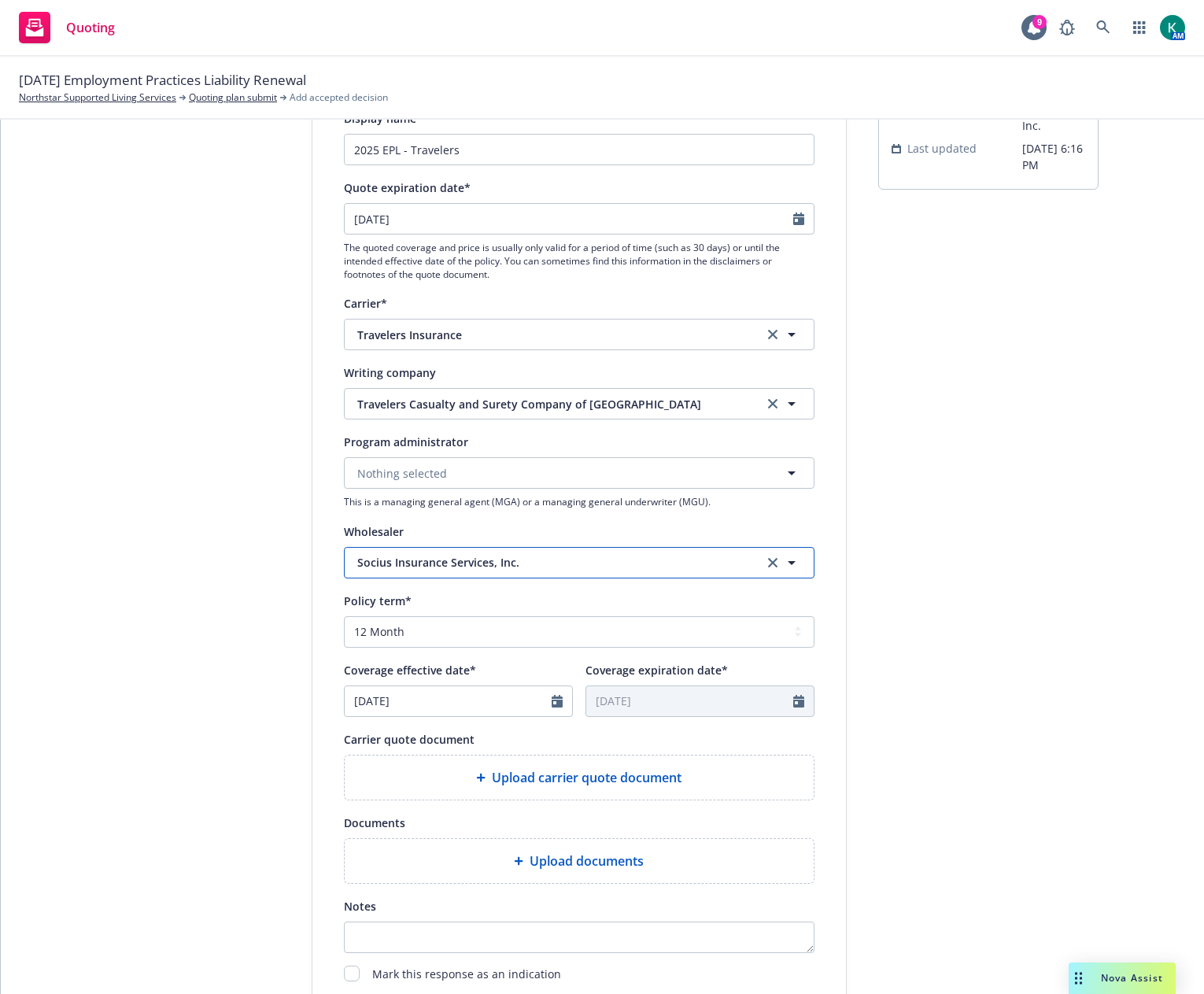
click at [546, 567] on span "Socius Insurance Services, Inc." at bounding box center [548, 562] width 383 height 16
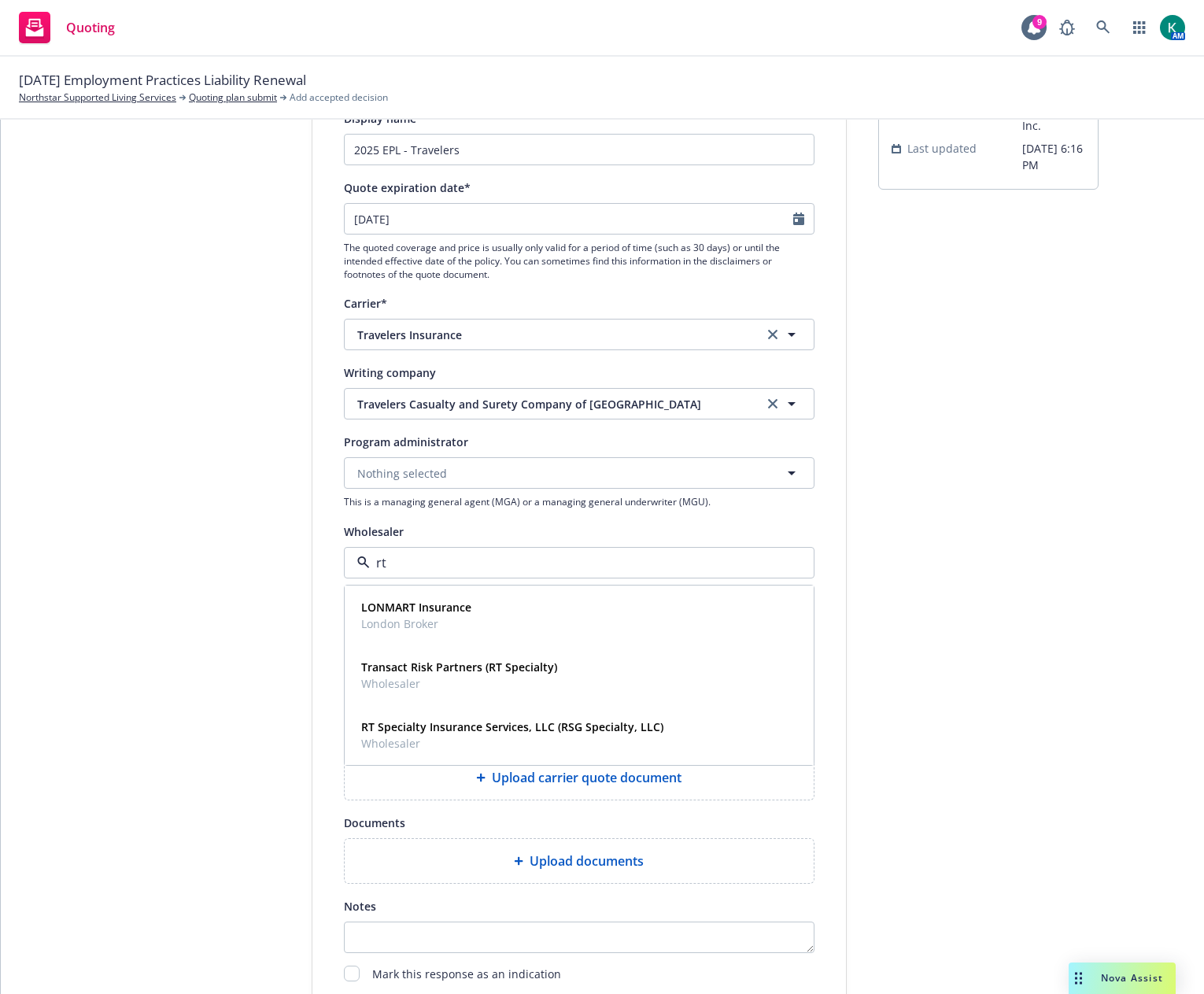
type input "rt s"
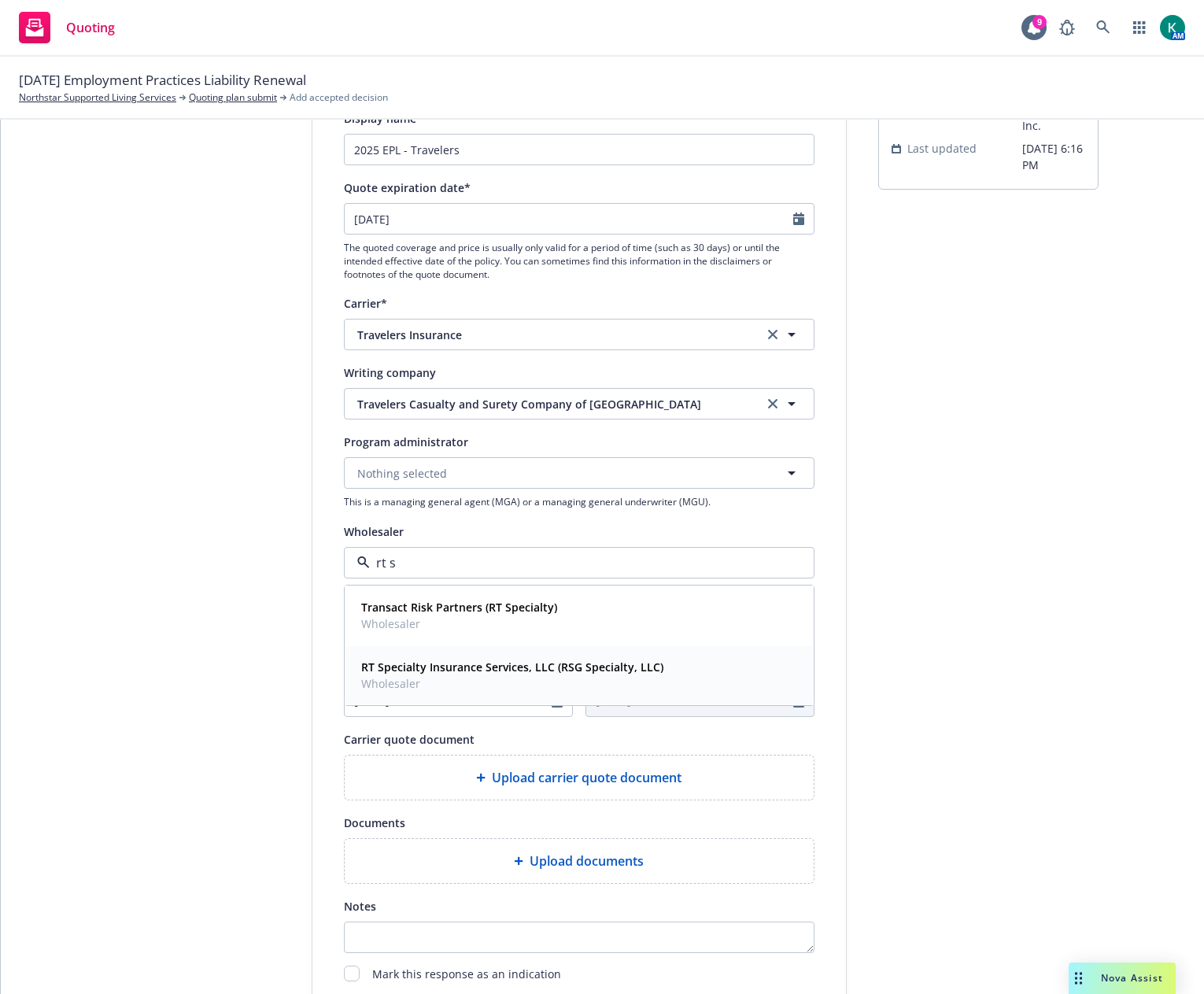
click at [538, 673] on strong "RT Specialty Insurance Services, LLC (RSG Specialty, LLC)" at bounding box center [512, 666] width 303 height 15
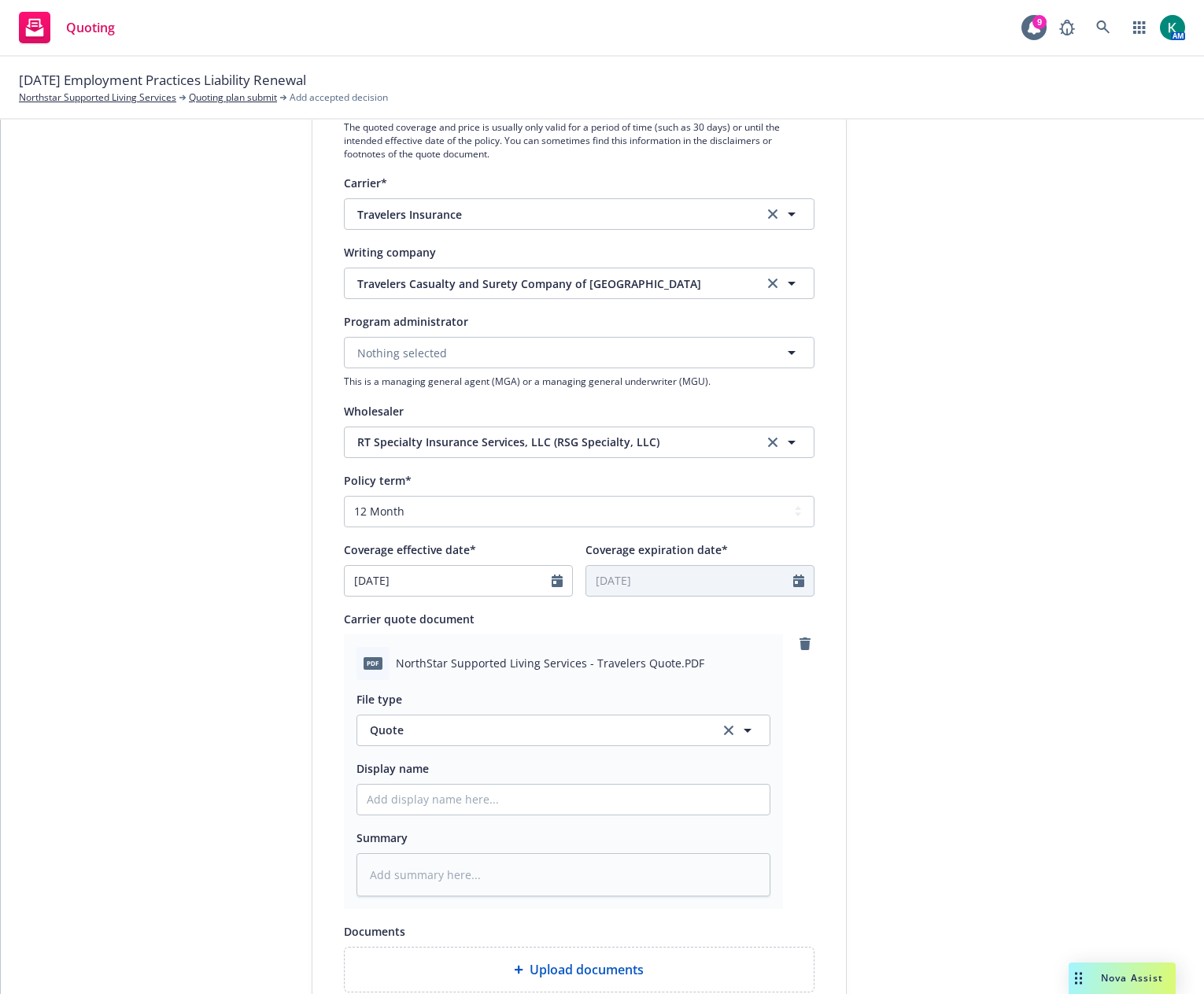
scroll to position [315, 0]
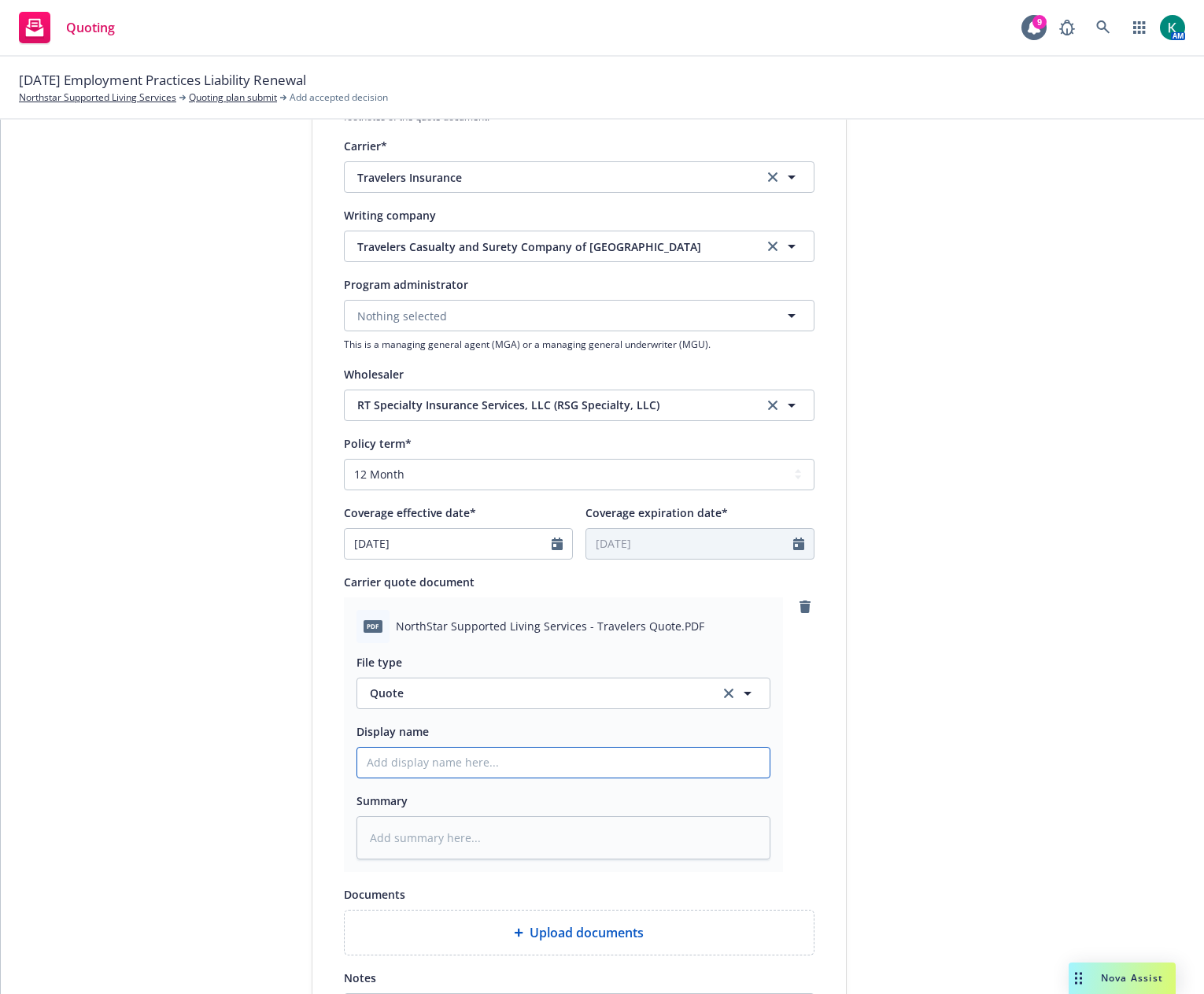
click at [543, 764] on input "Display name" at bounding box center [563, 762] width 412 height 30
type textarea "x"
type input "20"
type textarea "x"
type input "202"
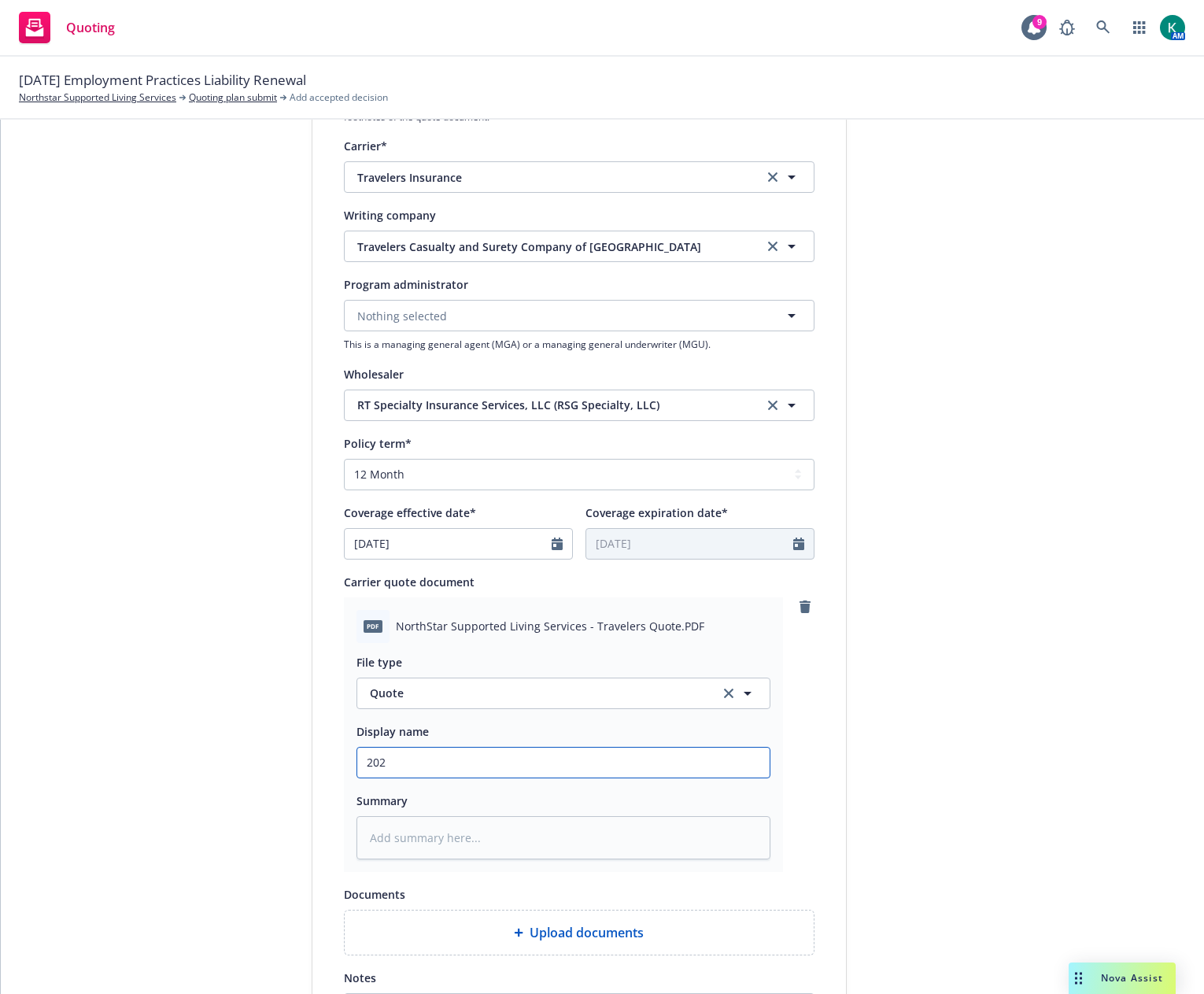
type textarea "x"
type input "2025"
type textarea "x"
type input "2025"
type textarea "x"
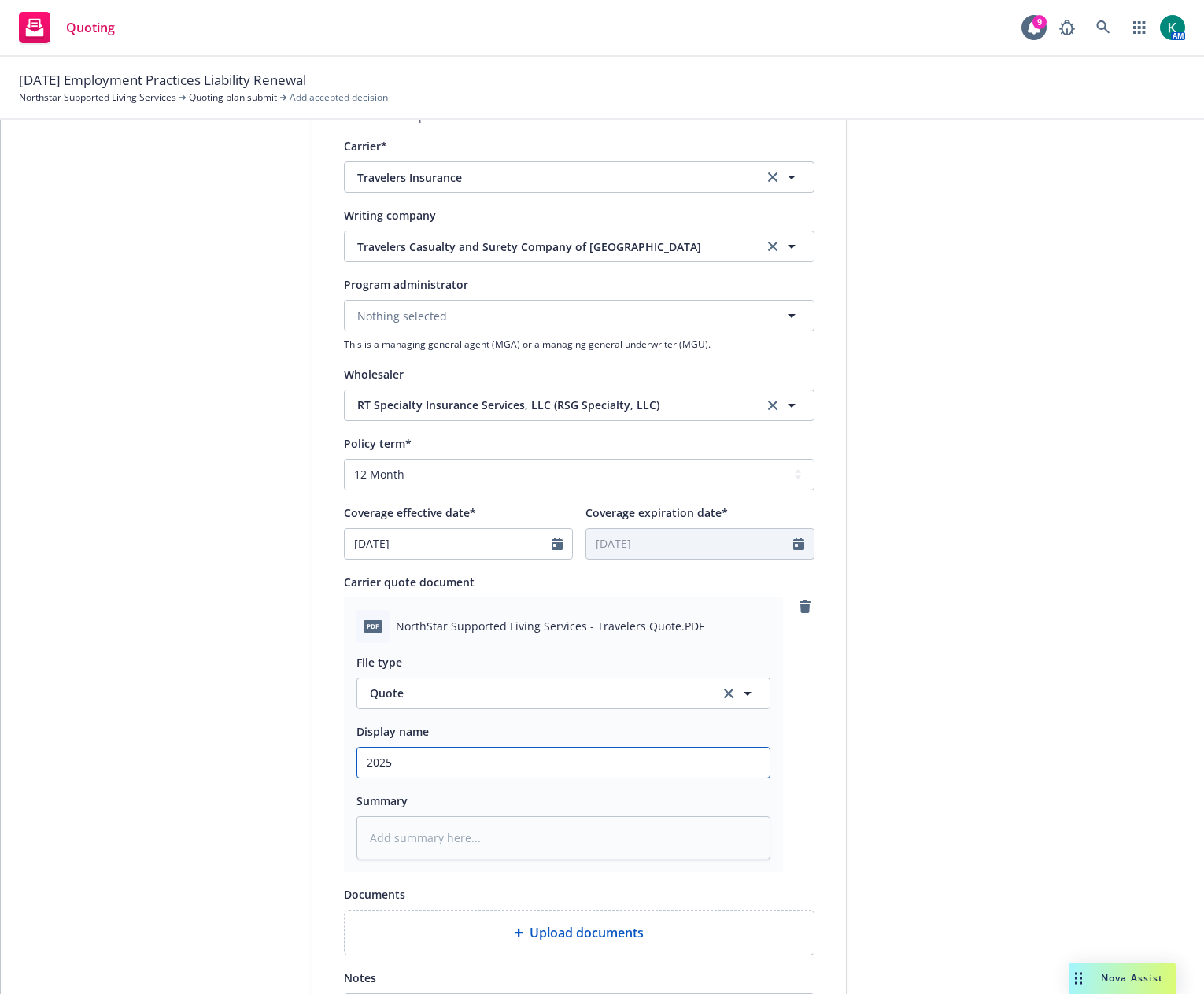
type input "2025 E"
type textarea "x"
type input "2025 EP"
type textarea "x"
type input "2025 EPL"
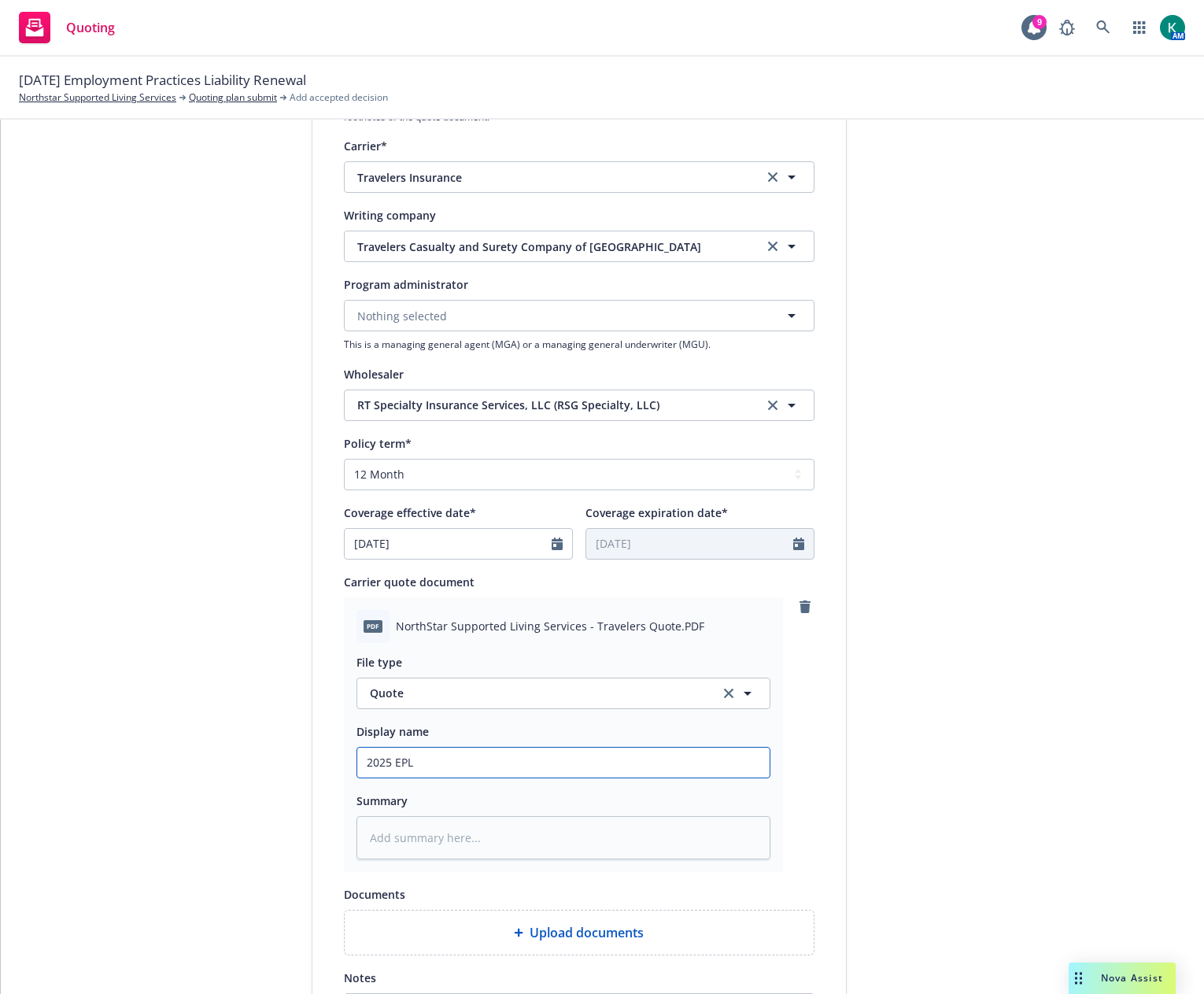
type textarea "x"
type input "2025 EPL"
type textarea "x"
type input "2025 EPL -"
type textarea "x"
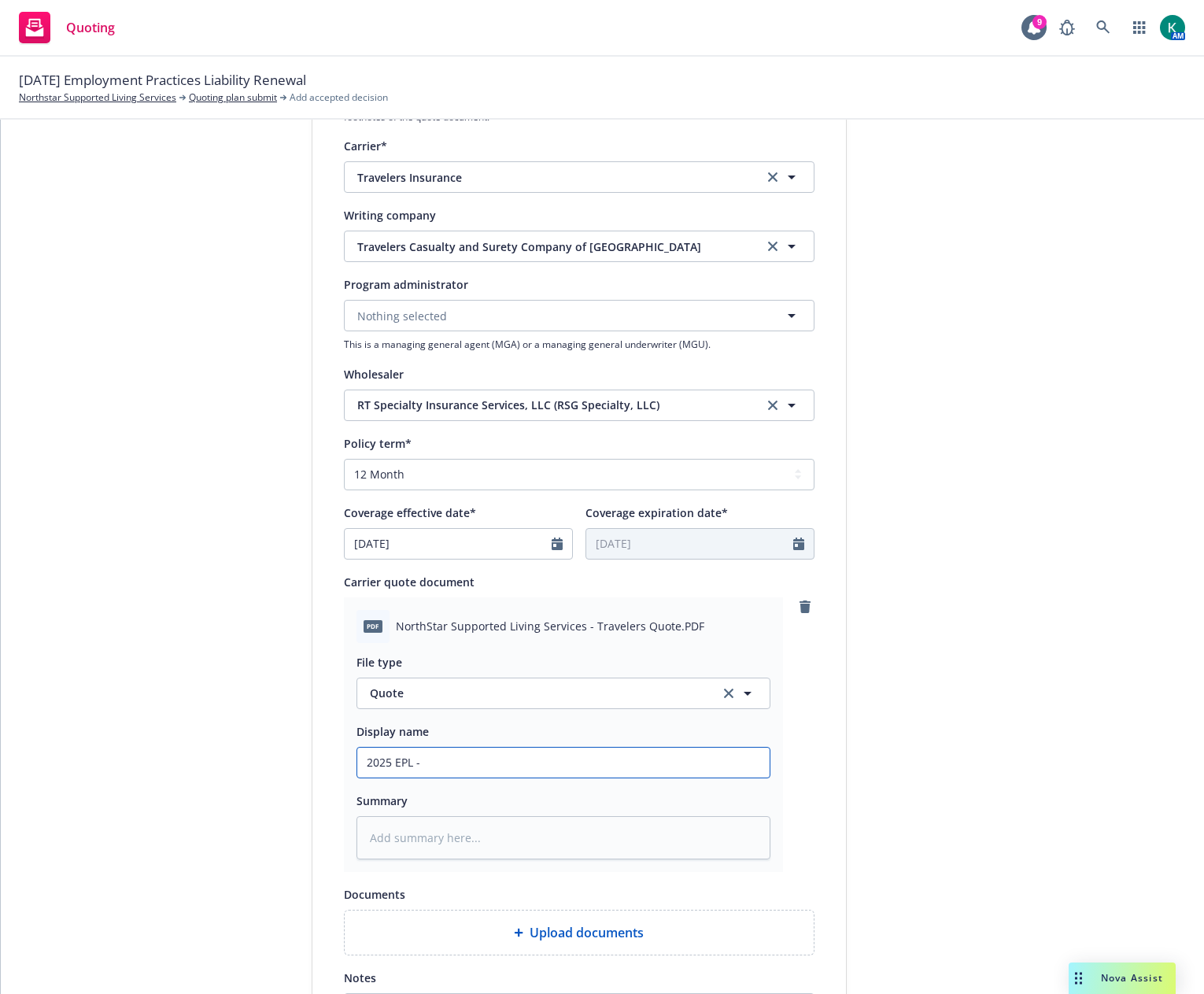
type input "2025 EPL -"
type textarea "x"
type input "2025 EPL - t"
type textarea "x"
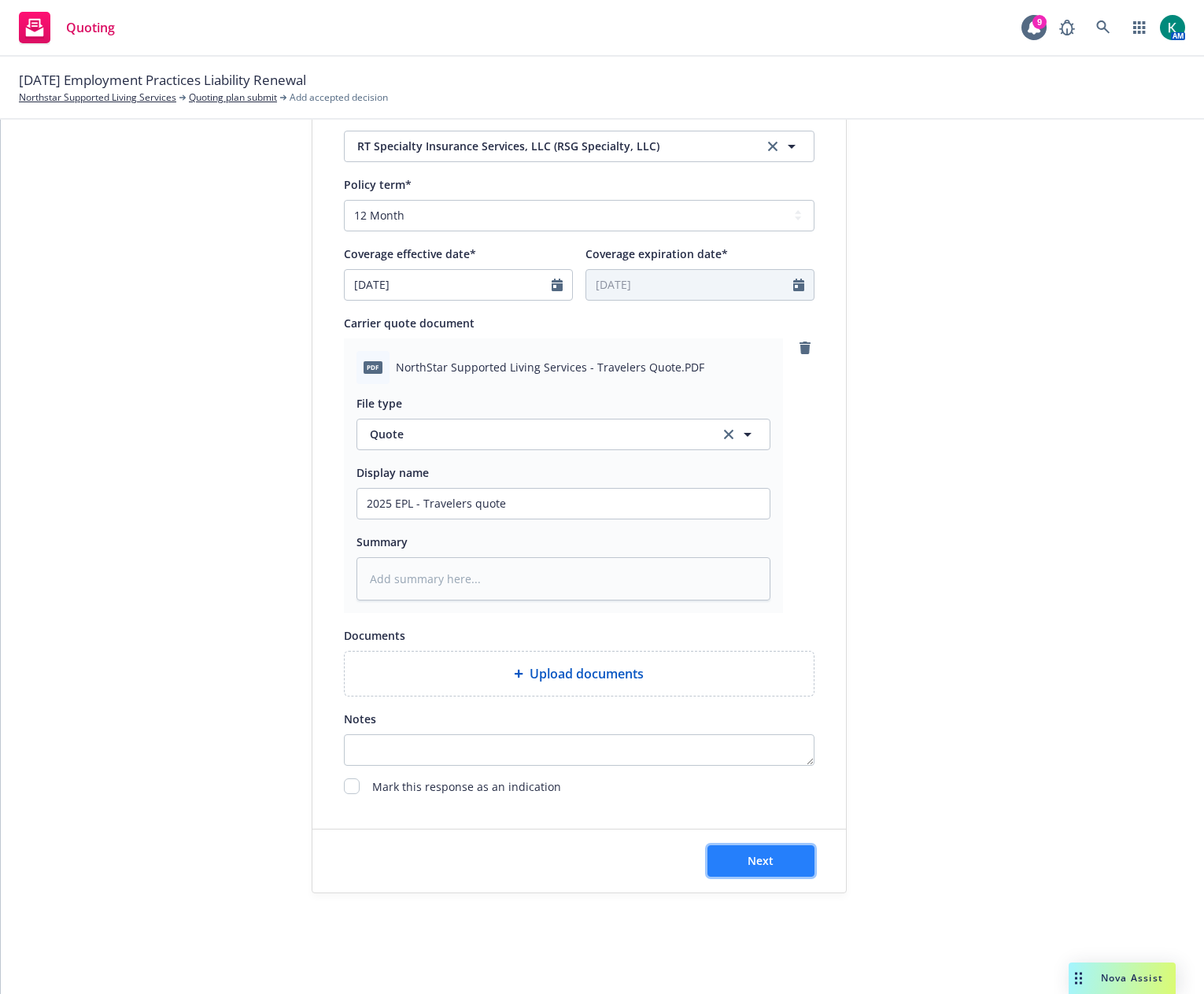
click at [719, 872] on button "Next" at bounding box center [761, 861] width 107 height 32
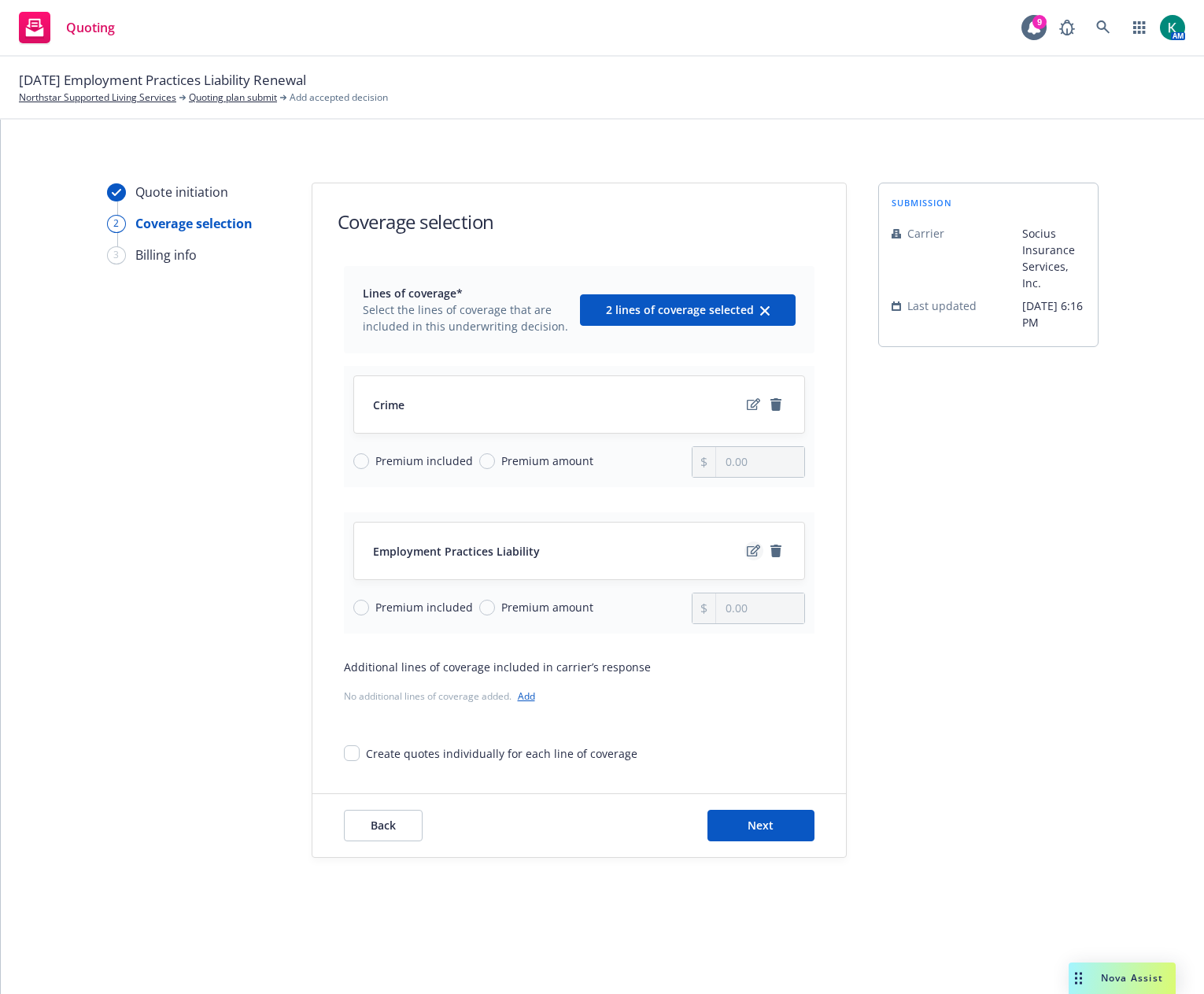
click at [745, 553] on link "edit" at bounding box center [754, 551] width 19 height 19
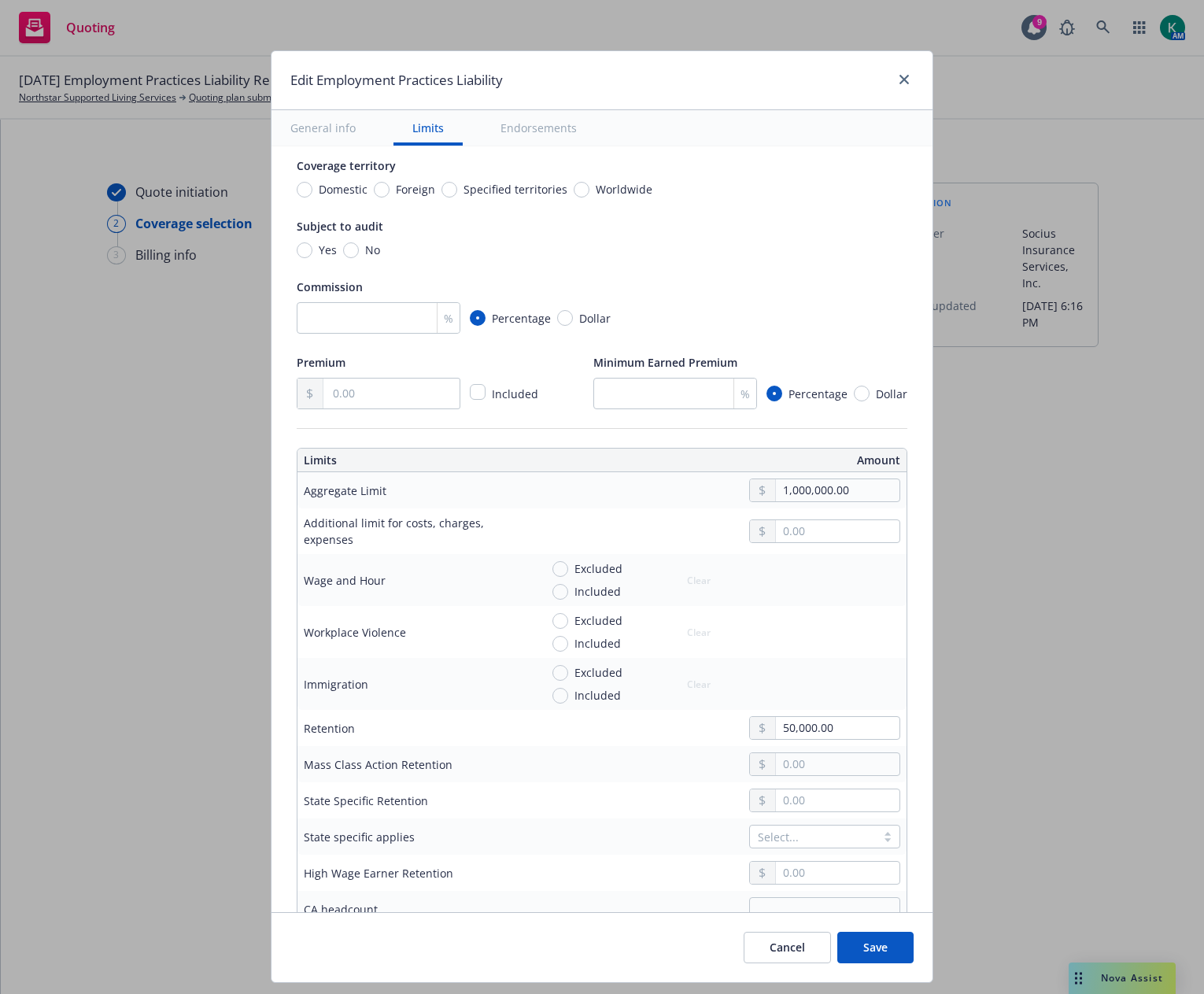
scroll to position [158, 0]
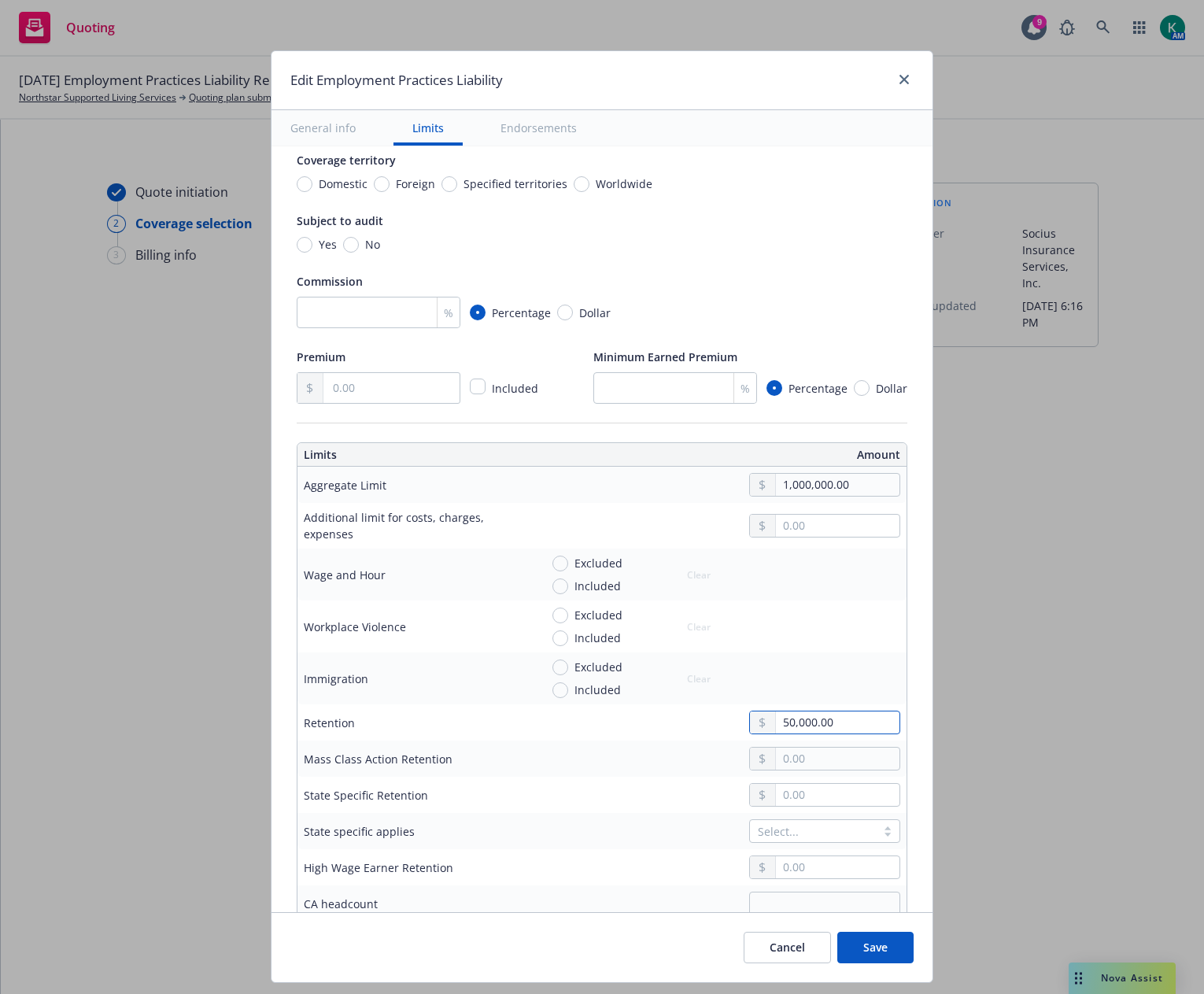
click at [776, 722] on input "50,000.00" at bounding box center [837, 722] width 123 height 22
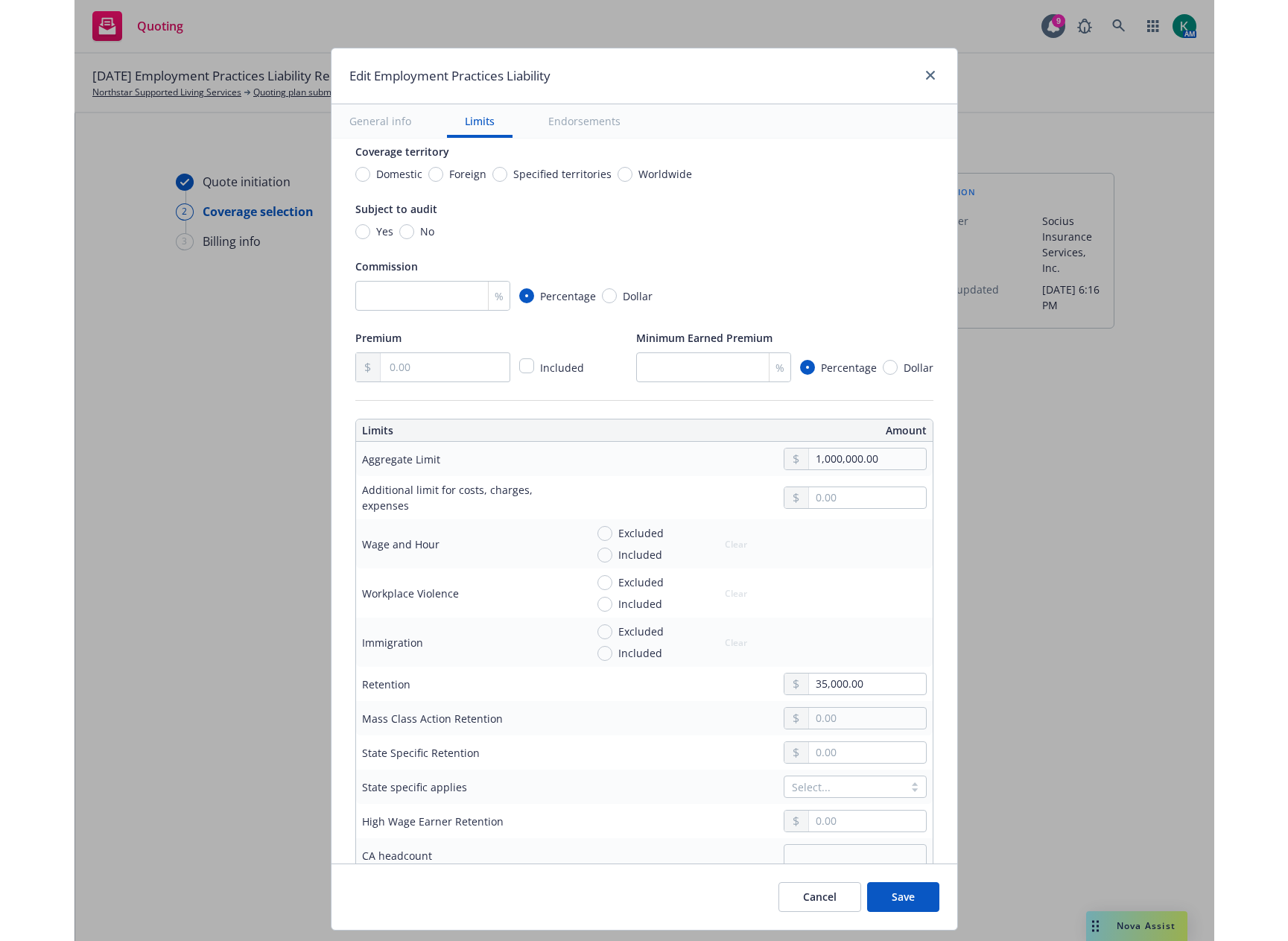
scroll to position [783, 0]
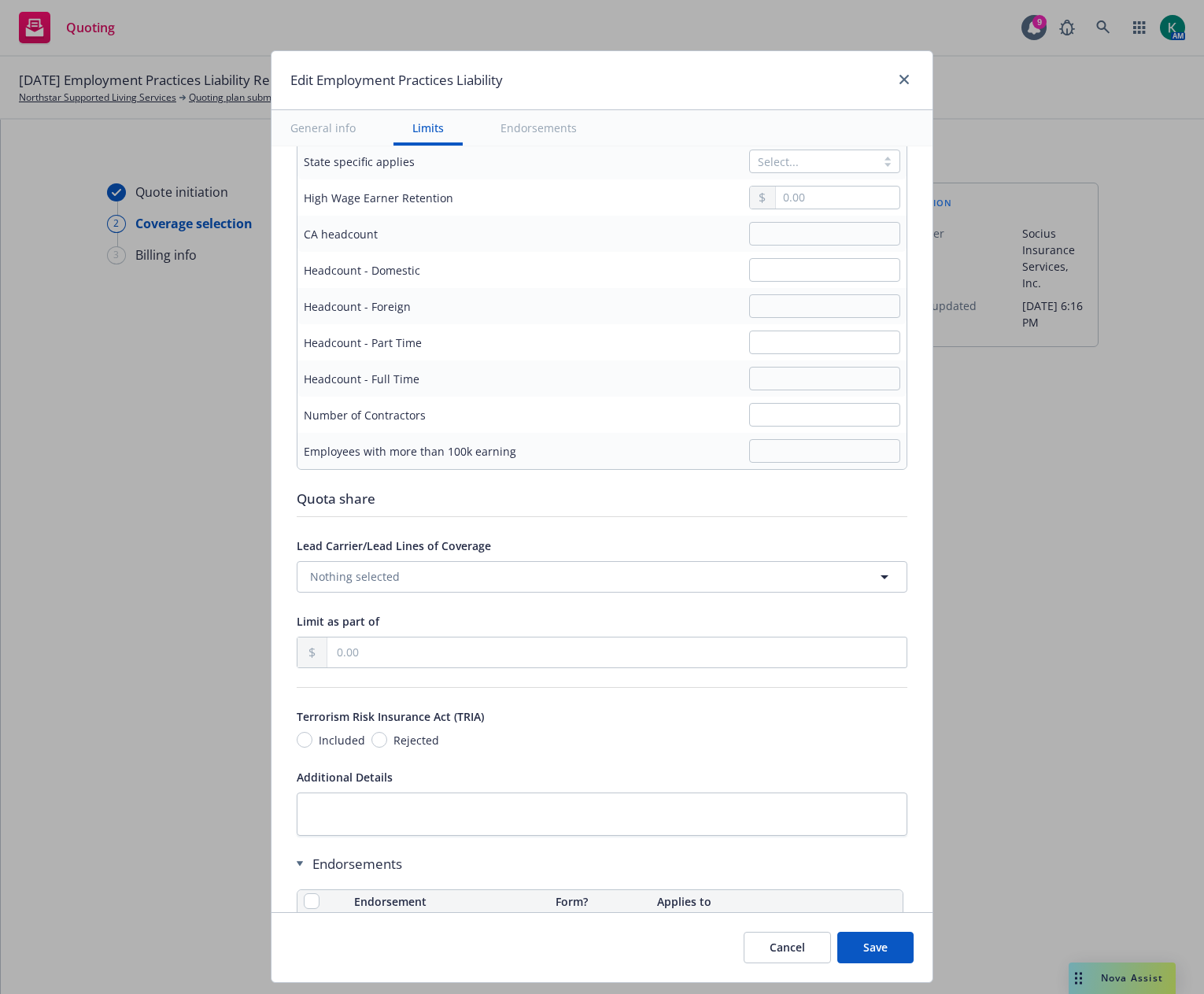
click at [869, 943] on button "Save" at bounding box center [875, 947] width 77 height 32
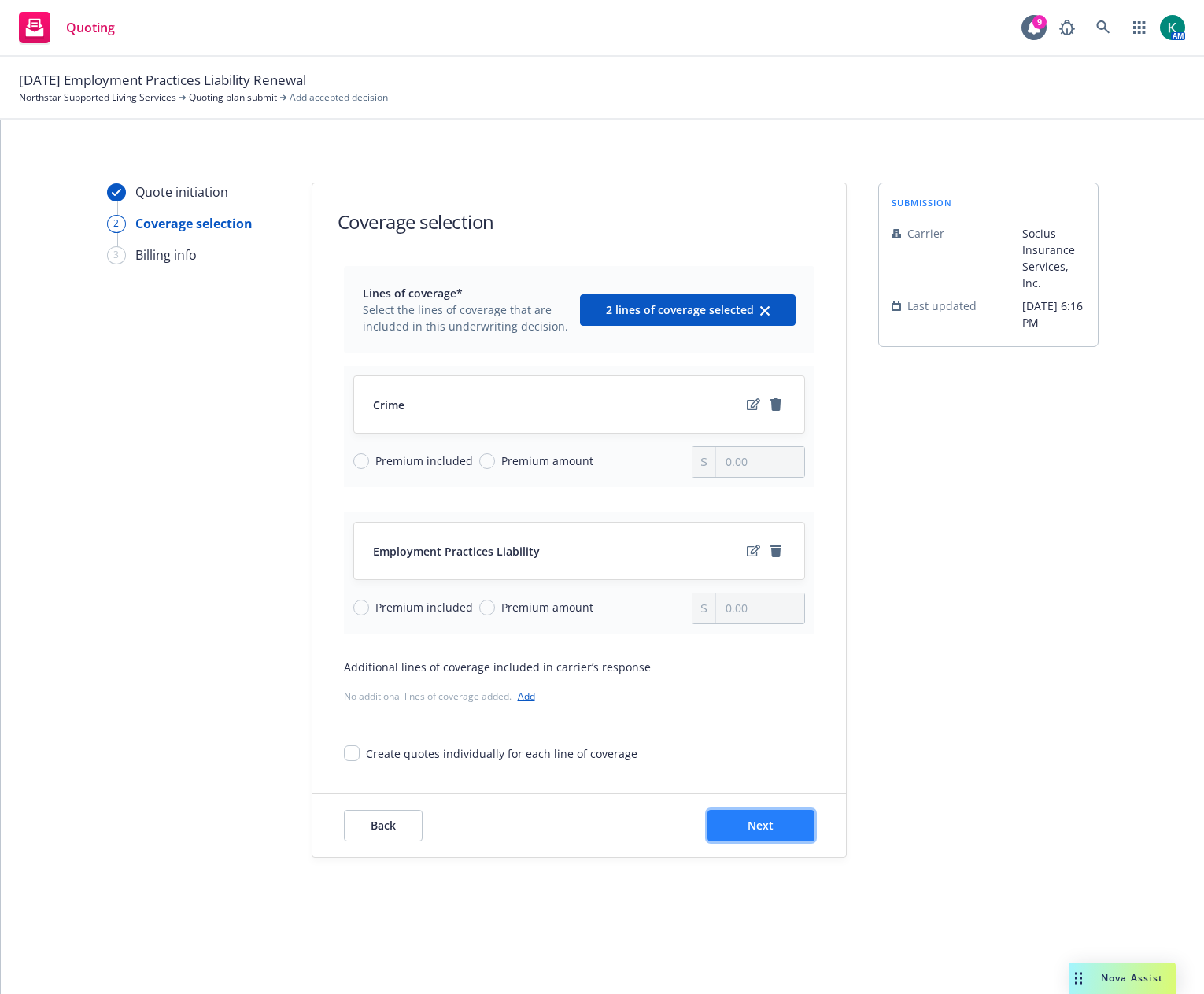
click at [721, 817] on button "Next" at bounding box center [761, 825] width 107 height 32
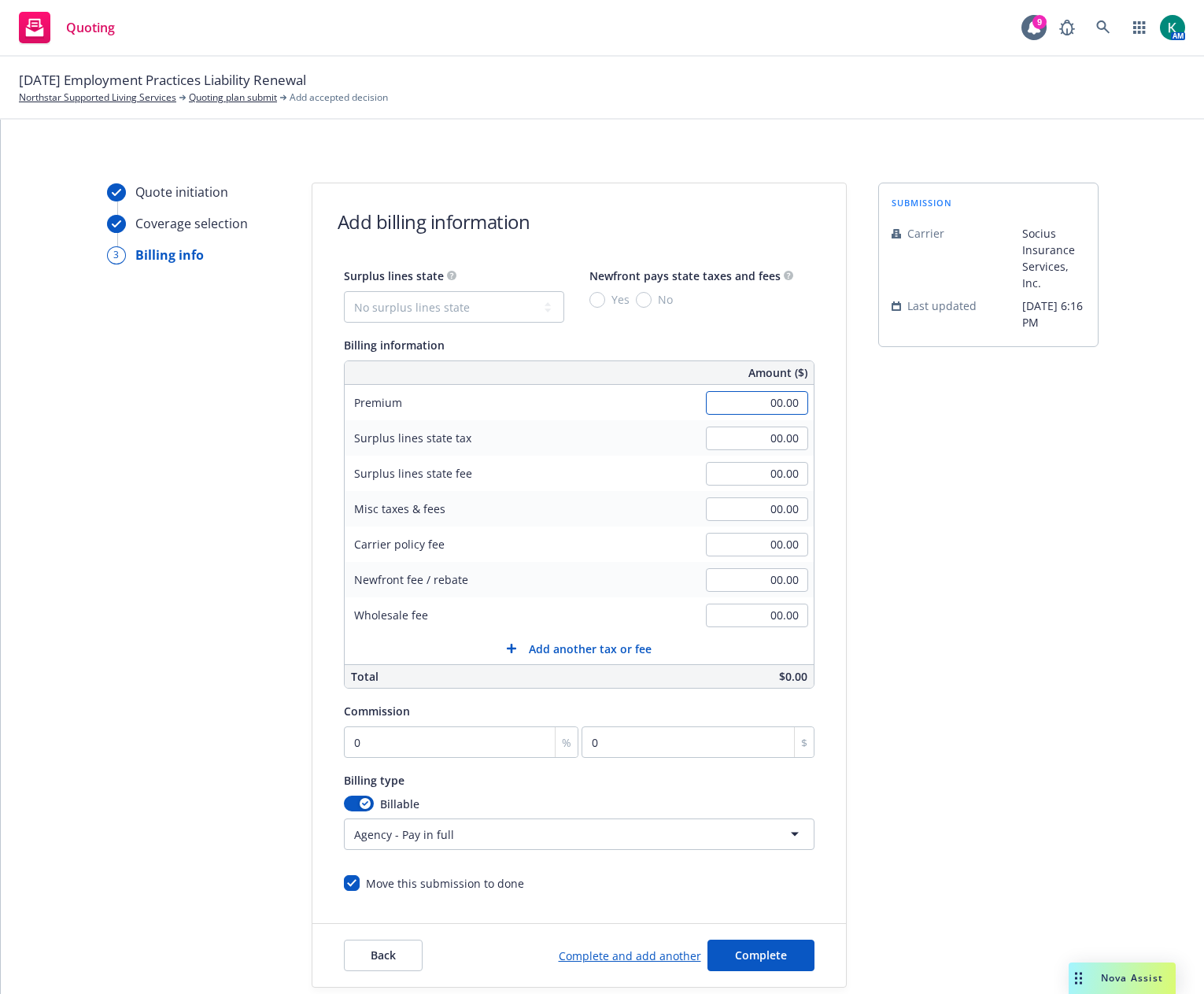
click at [752, 406] on input "00.00" at bounding box center [757, 403] width 103 height 23
click at [745, 407] on input "00.00" at bounding box center [757, 403] width 103 height 23
click at [758, 617] on input "00.00" at bounding box center [757, 615] width 103 height 23
click at [852, 657] on div "Quote initiation Coverage selection 3 Billing info Add billing information Surp…" at bounding box center [602, 585] width 1165 height 805
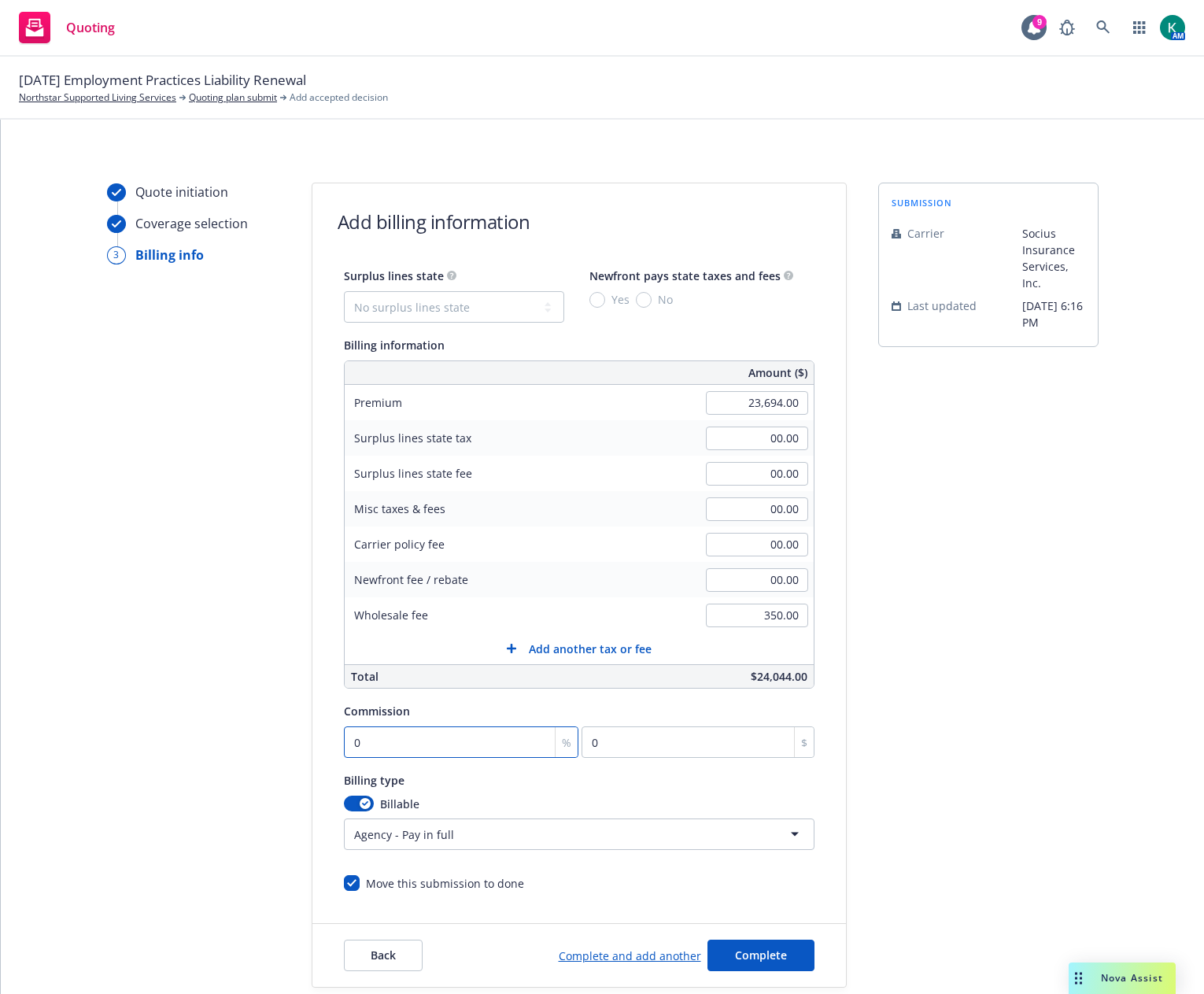
click at [475, 747] on input "0" at bounding box center [461, 742] width 235 height 32
click at [764, 963] on button "Complete" at bounding box center [761, 955] width 107 height 32
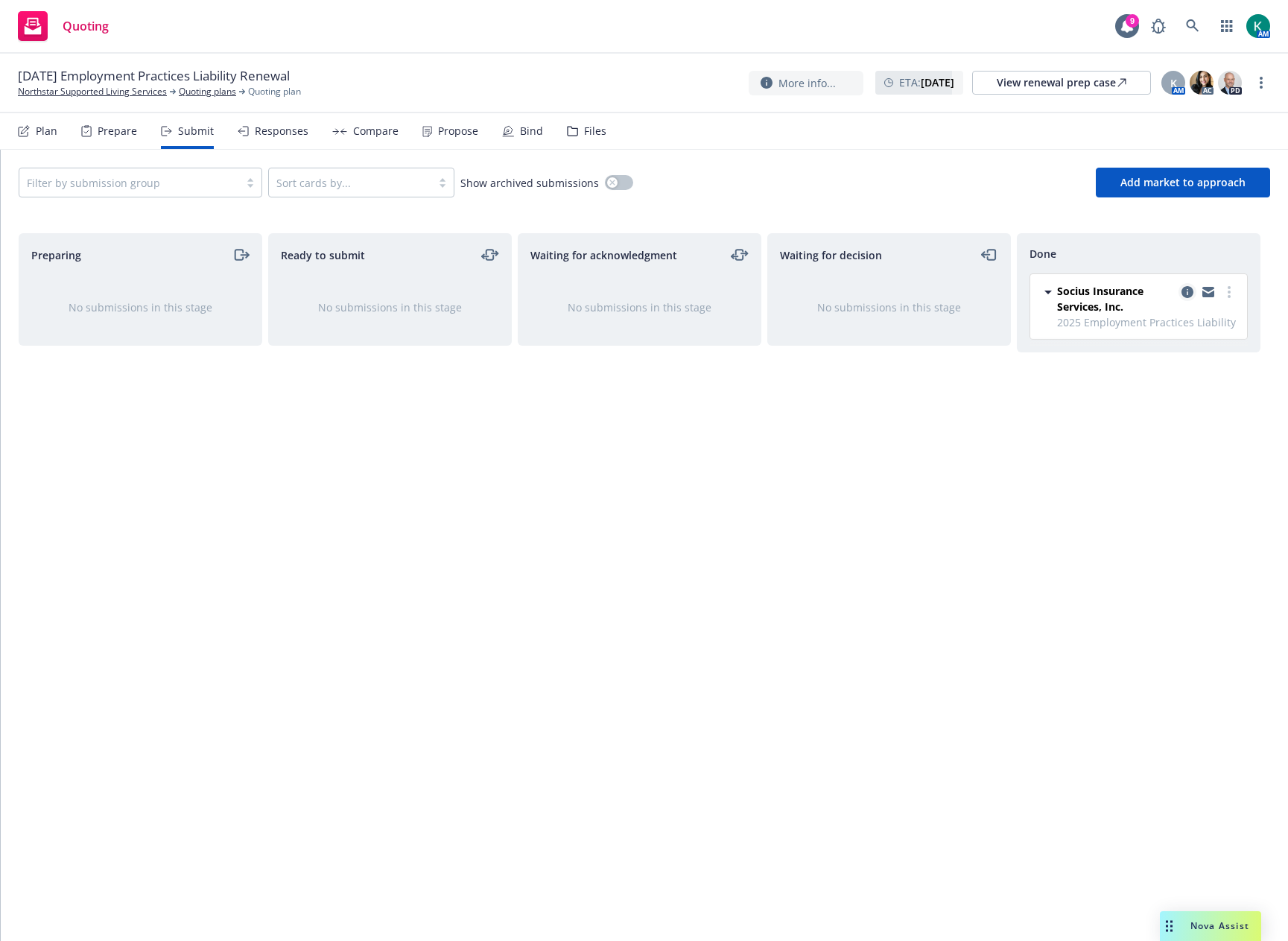
click at [1139, 291] on link "copy logging email" at bounding box center [1188, 292] width 18 height 18
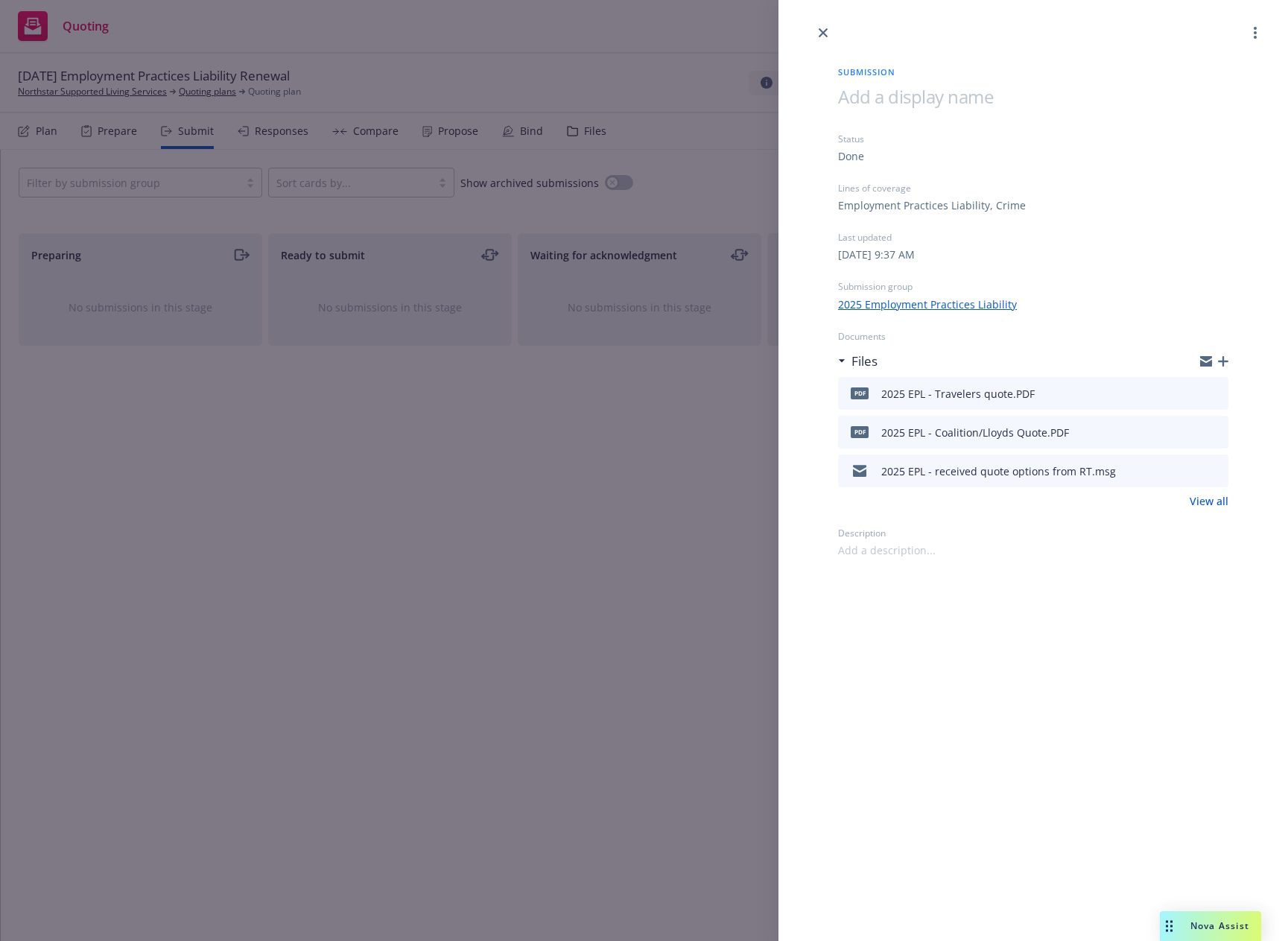
click at [886, 98] on span at bounding box center [916, 96] width 155 height 24
click at [825, 31] on icon "close" at bounding box center [823, 33] width 9 height 9
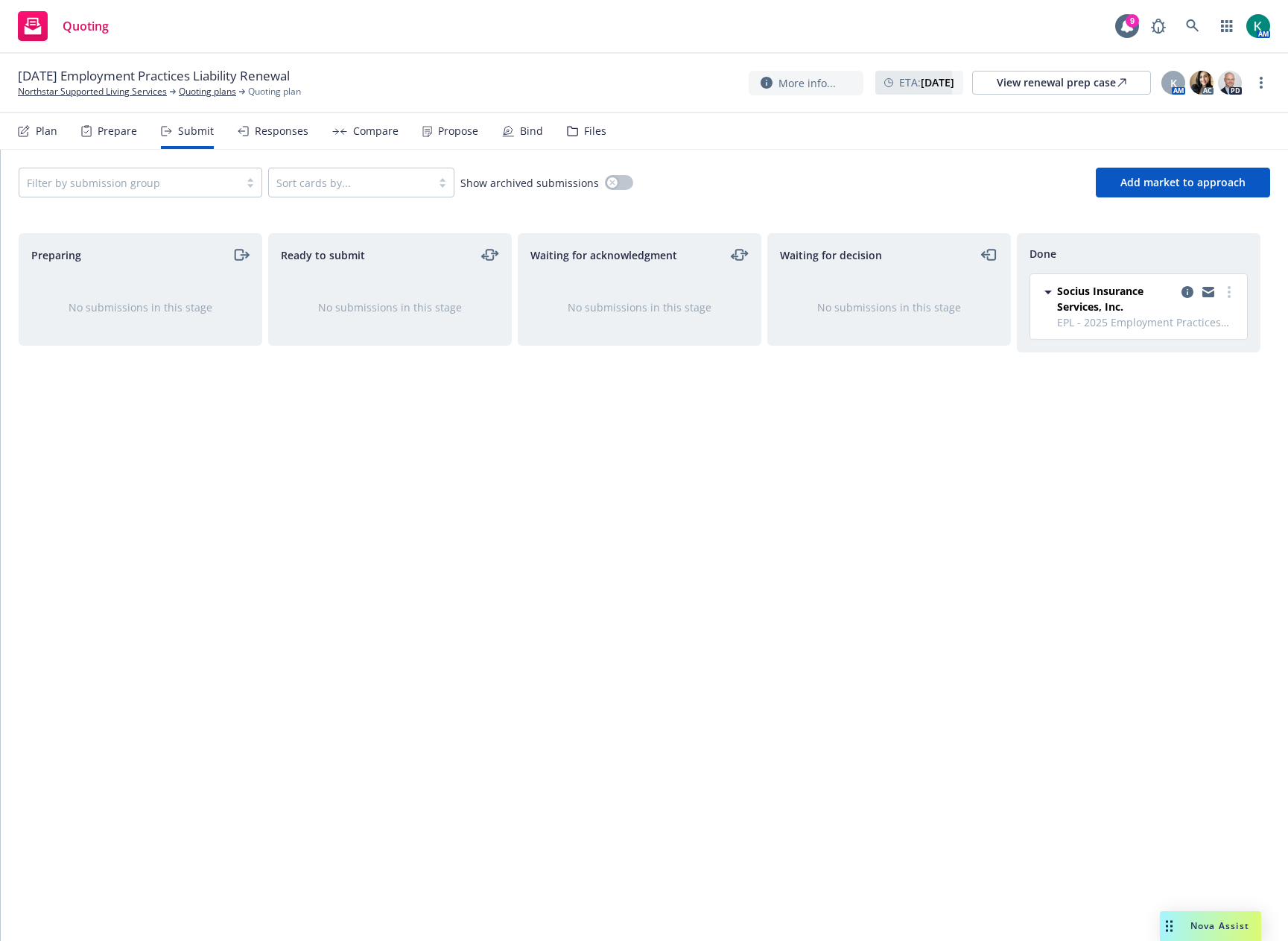
click at [995, 421] on div "Waiting for decision No submissions in this stage" at bounding box center [889, 571] width 244 height 677
click at [289, 139] on div "Responses" at bounding box center [273, 131] width 71 height 36
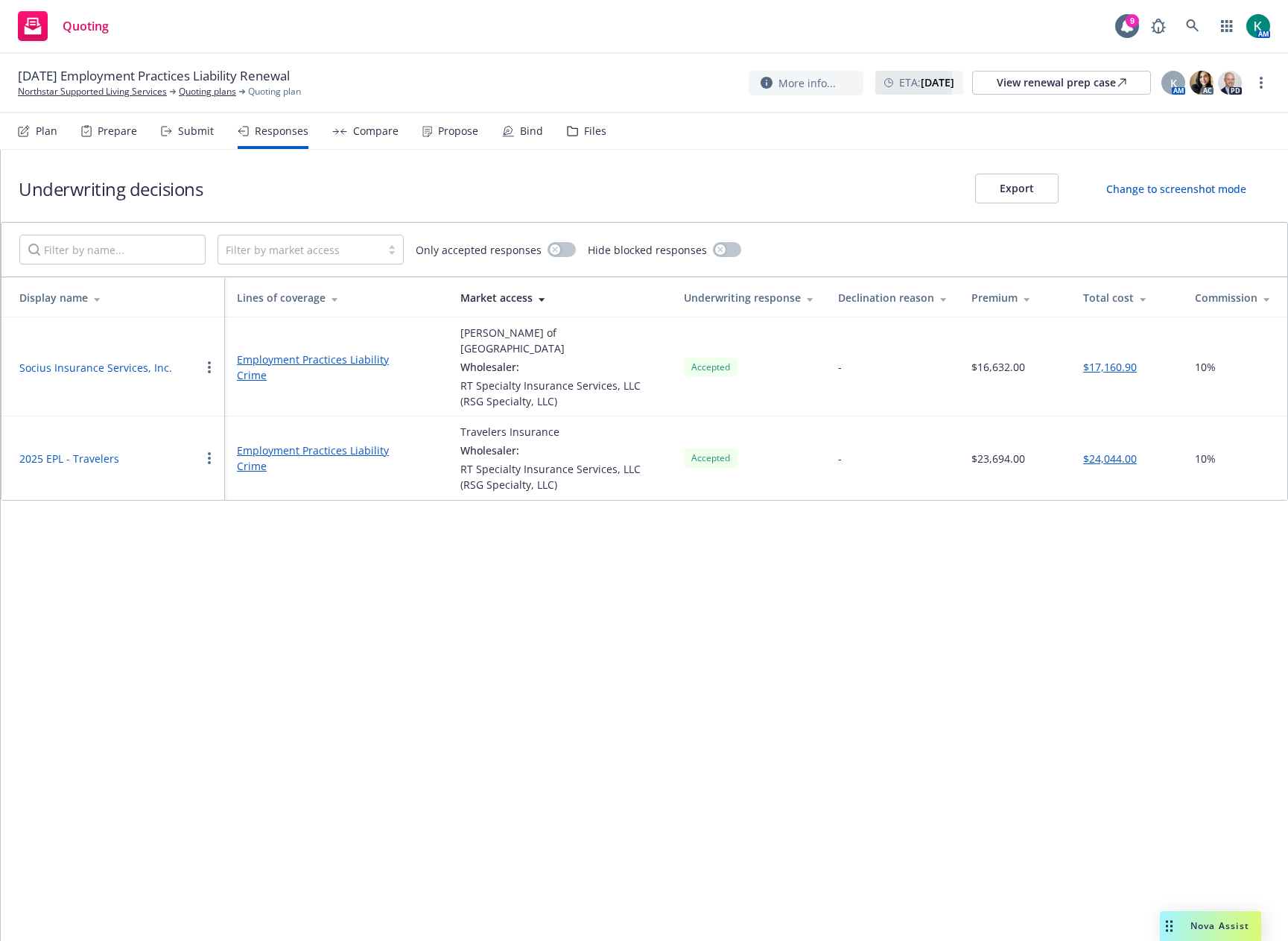
click at [210, 362] on icon "button" at bounding box center [210, 367] width 3 height 12
click at [235, 421] on span "Edit display name" at bounding box center [263, 418] width 125 height 14
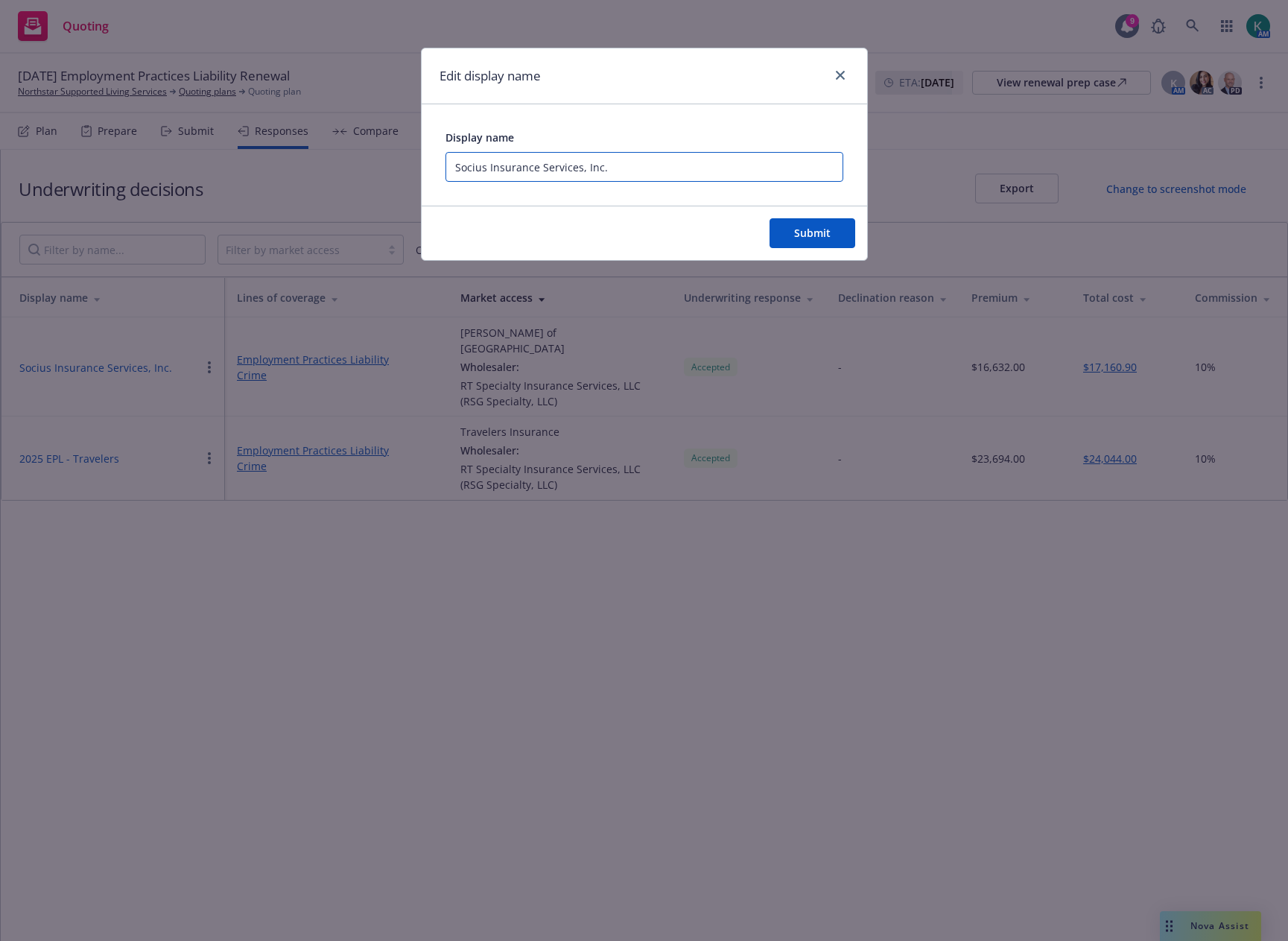
drag, startPoint x: 622, startPoint y: 164, endPoint x: 281, endPoint y: 171, distance: 341.1
click at [281, 171] on div "Edit display name Display name Socius Insurance Services, Inc. Submit" at bounding box center [644, 470] width 1288 height 941
click at [770, 227] on div "Submit" at bounding box center [644, 233] width 422 height 30
click at [796, 223] on button "Submit" at bounding box center [812, 233] width 86 height 30
